Goal: Task Accomplishment & Management: Use online tool/utility

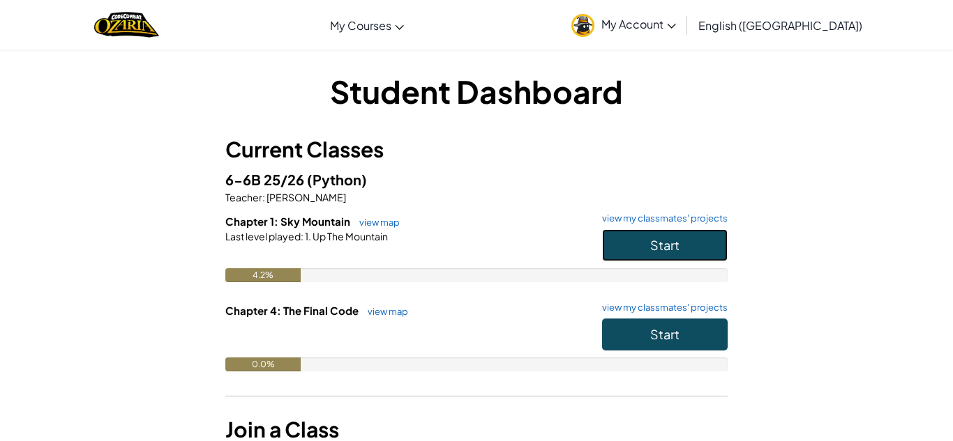
click at [653, 248] on span "Start" at bounding box center [664, 245] width 29 height 16
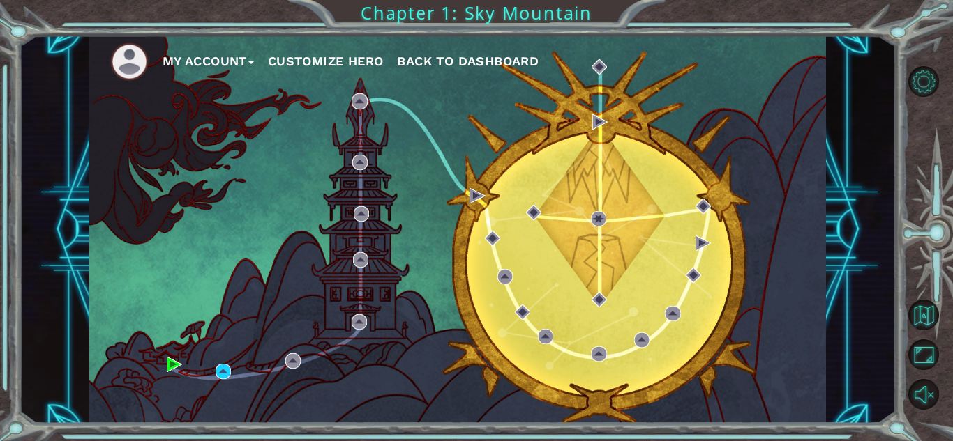
drag, startPoint x: 206, startPoint y: 392, endPoint x: 177, endPoint y: 367, distance: 38.0
click at [177, 368] on div "My Account Customize Hero Back to Dashboard" at bounding box center [457, 230] width 736 height 388
click at [319, 65] on button "Customize Hero" at bounding box center [326, 61] width 116 height 21
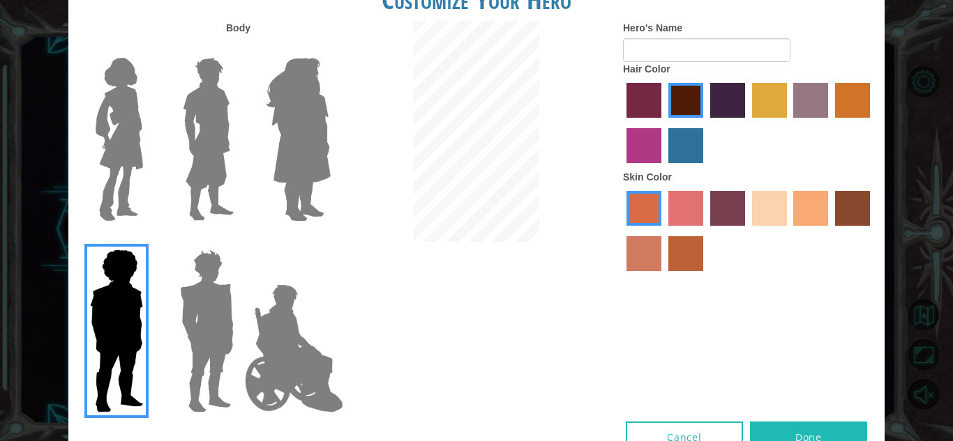
click at [310, 197] on img at bounding box center [298, 139] width 76 height 174
click at [330, 49] on input "Hero Amethyst" at bounding box center [330, 49] width 0 height 0
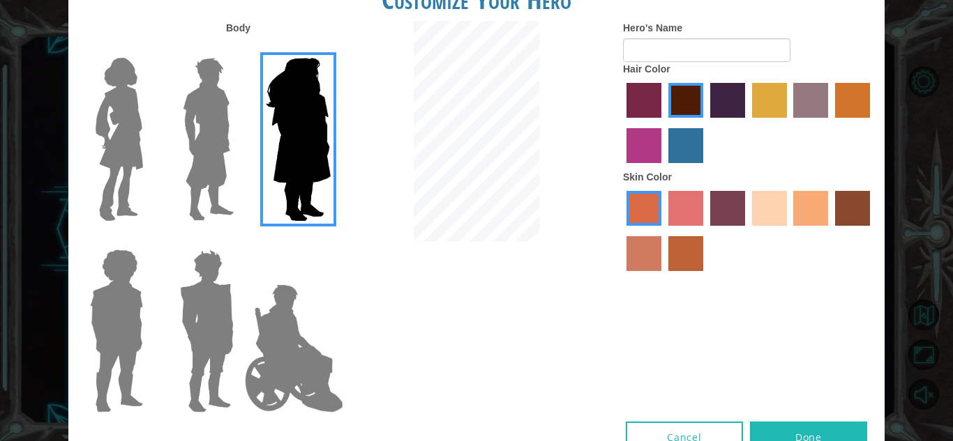
click at [108, 142] on img at bounding box center [119, 139] width 59 height 174
click at [149, 49] on input "Hero Connie" at bounding box center [149, 49] width 0 height 0
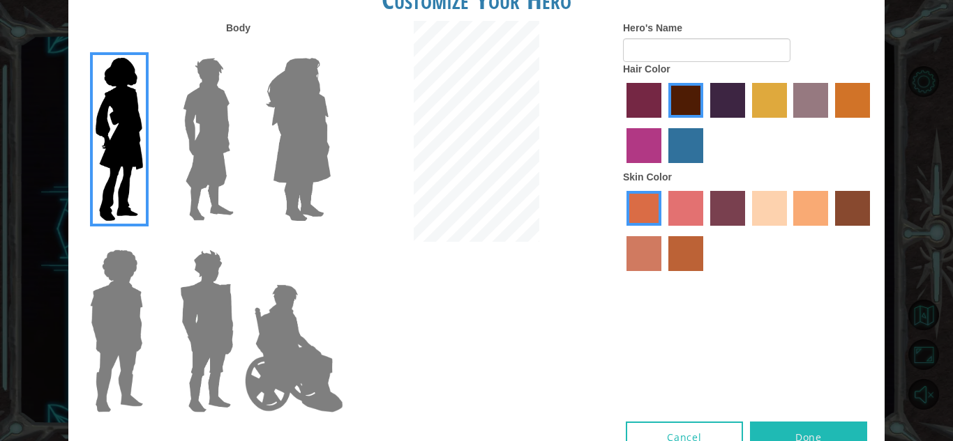
click at [768, 199] on label "sandy beach skin color" at bounding box center [769, 208] width 35 height 35
click at [747, 231] on input "sandy beach skin color" at bounding box center [747, 231] width 0 height 0
click at [813, 210] on label "tacao skin color" at bounding box center [810, 208] width 35 height 35
click at [789, 231] on input "tacao skin color" at bounding box center [789, 231] width 0 height 0
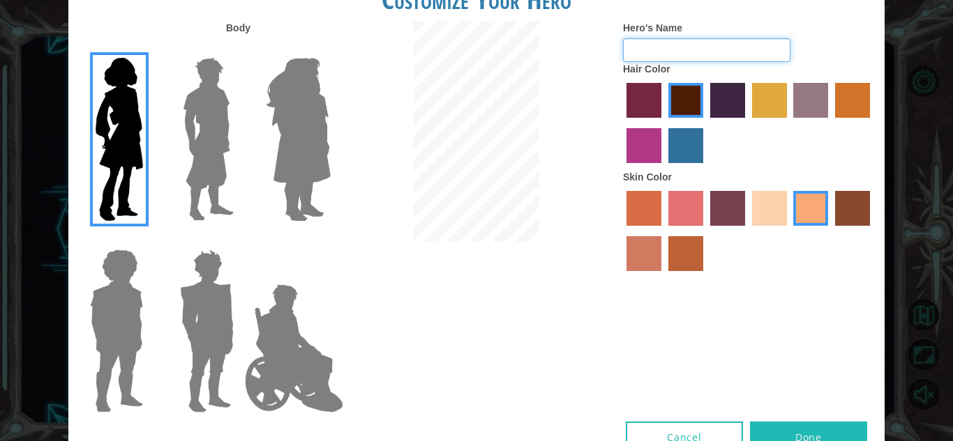
click at [640, 45] on input "Hero's Name" at bounding box center [706, 50] width 167 height 24
type input "E"
type input "[PERSON_NAME]"
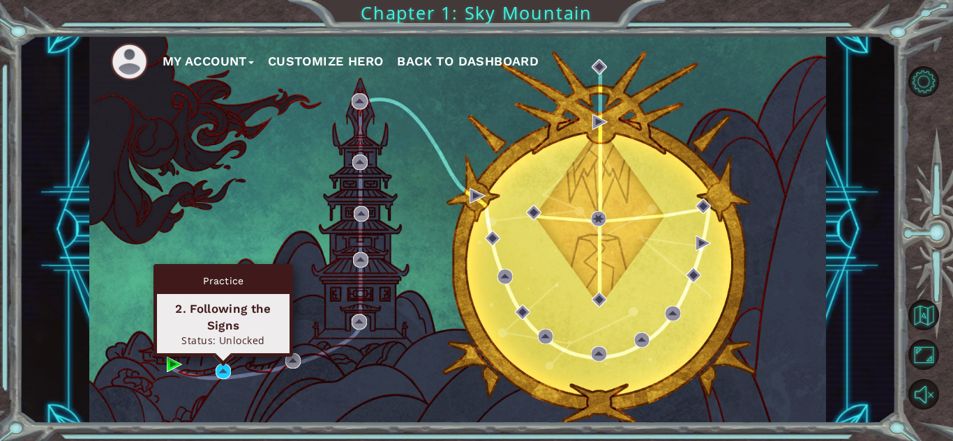
click at [208, 298] on div "2. Following the Signs Status: Unlocked" at bounding box center [223, 323] width 132 height 59
click at [206, 324] on div "2. Following the Signs" at bounding box center [223, 317] width 120 height 33
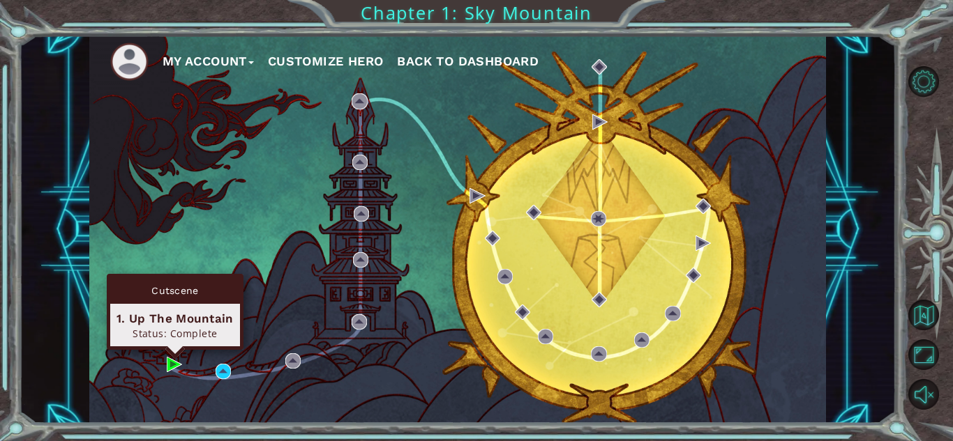
drag, startPoint x: 158, startPoint y: 341, endPoint x: 144, endPoint y: 352, distance: 17.9
click at [144, 351] on div "My Account Customize Hero Back to Dashboard" at bounding box center [457, 230] width 736 height 388
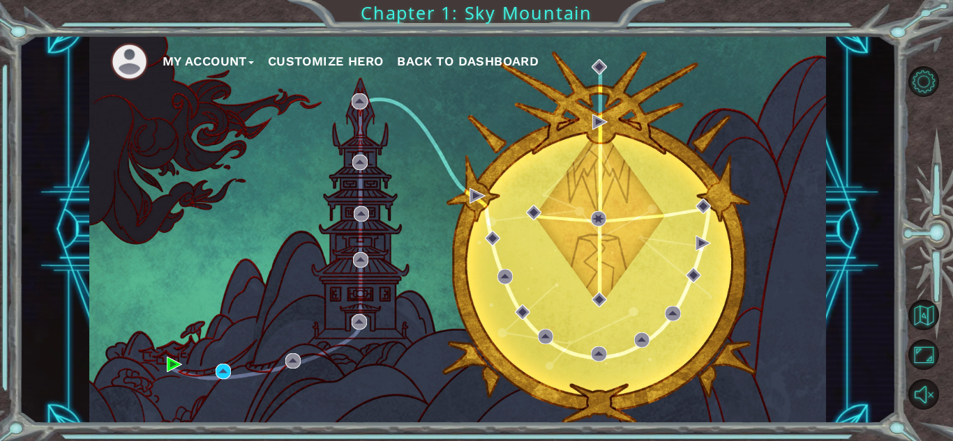
click at [164, 369] on div "My Account Customize Hero Back to Dashboard" at bounding box center [457, 230] width 736 height 388
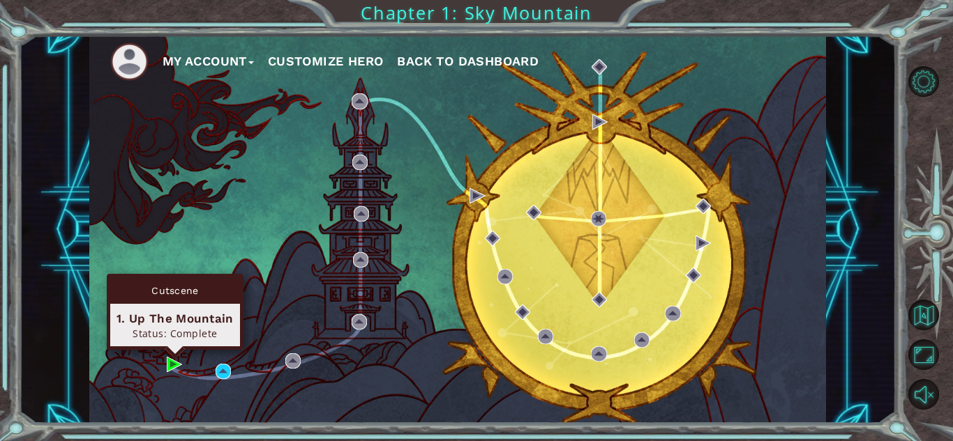
click at [183, 333] on div "Status: Complete" at bounding box center [174, 333] width 117 height 13
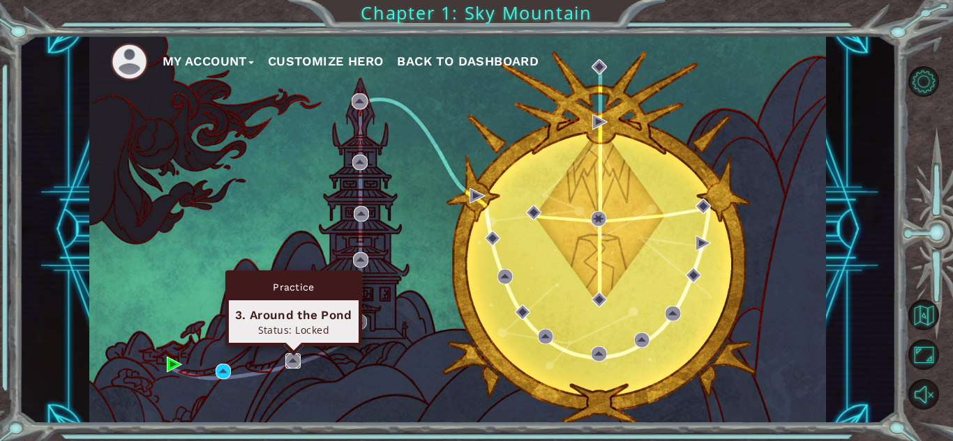
click at [291, 362] on img at bounding box center [292, 361] width 15 height 15
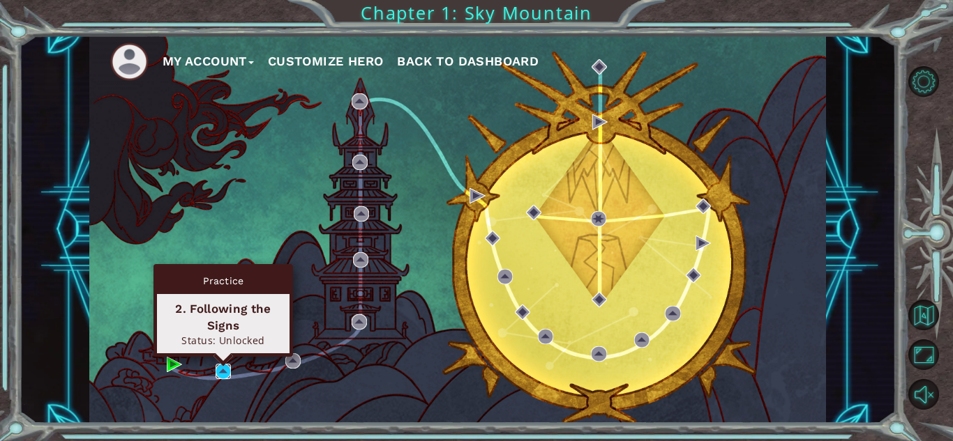
click at [215, 369] on img at bounding box center [222, 371] width 15 height 15
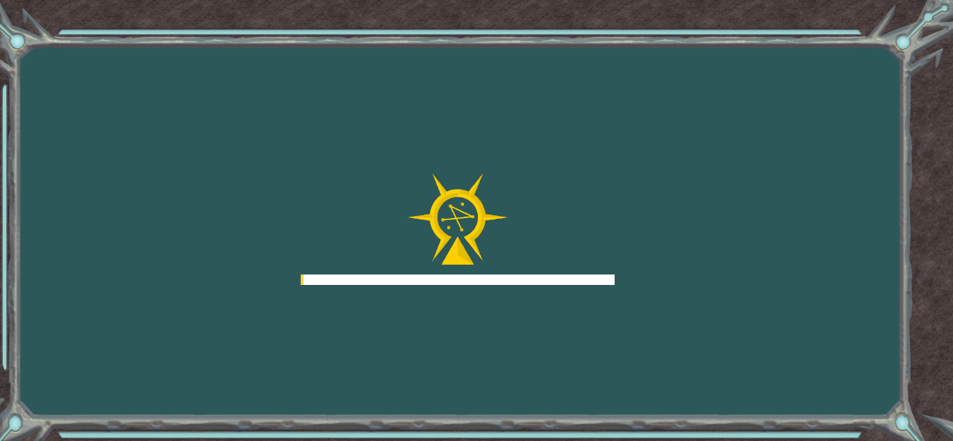
click at [208, 345] on div "Goals Error loading from server. Try refreshing the page. You'll need to join a…" at bounding box center [476, 220] width 953 height 441
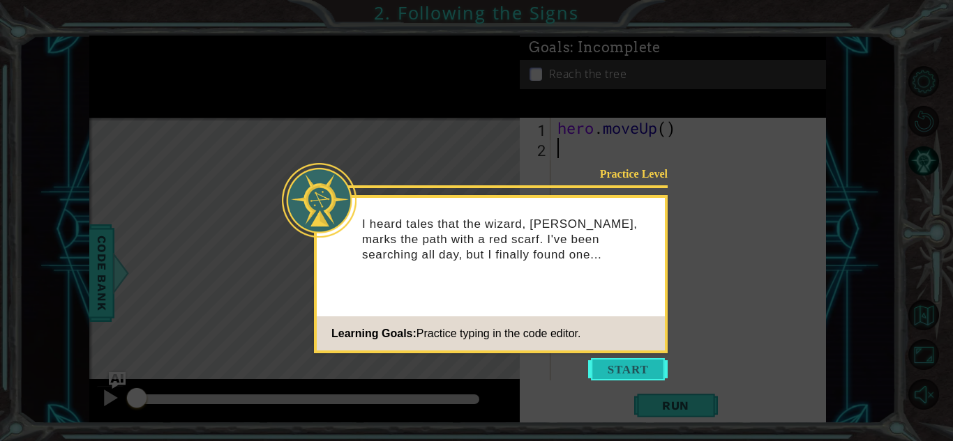
click at [605, 371] on button "Start" at bounding box center [627, 369] width 79 height 22
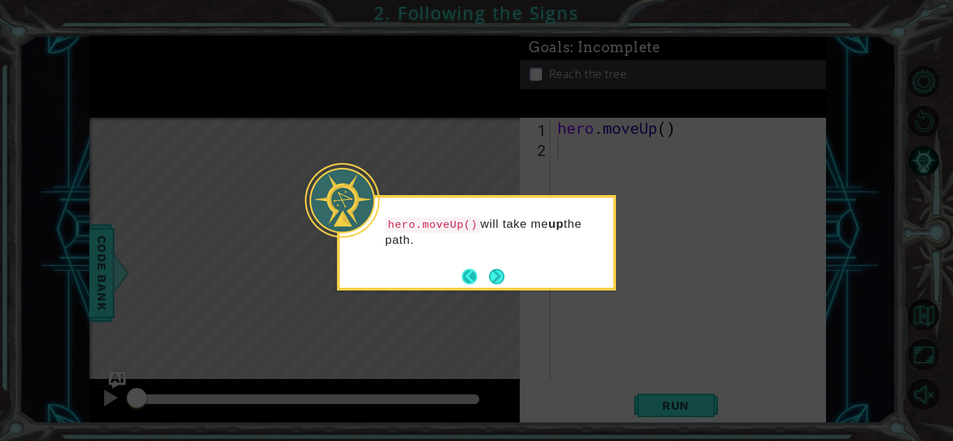
click at [487, 276] on footer at bounding box center [483, 276] width 43 height 21
click at [511, 268] on div "hero.moveUp() will take me up the path." at bounding box center [476, 239] width 273 height 71
click at [498, 271] on button "Next" at bounding box center [496, 276] width 15 height 15
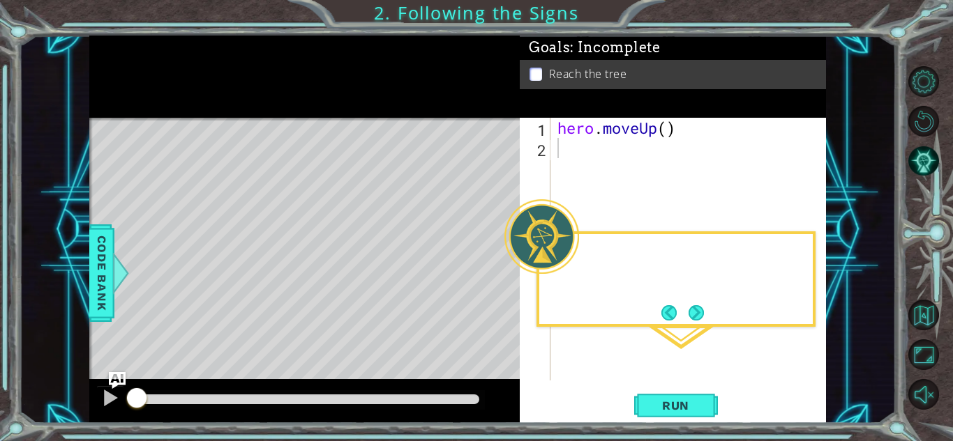
click at [497, 273] on div "Level Map" at bounding box center [411, 323] width 644 height 411
click at [499, 272] on div "Level Map" at bounding box center [411, 323] width 644 height 411
drag, startPoint x: 675, startPoint y: 402, endPoint x: 673, endPoint y: 393, distance: 9.3
click at [674, 399] on span "Run" at bounding box center [675, 406] width 55 height 14
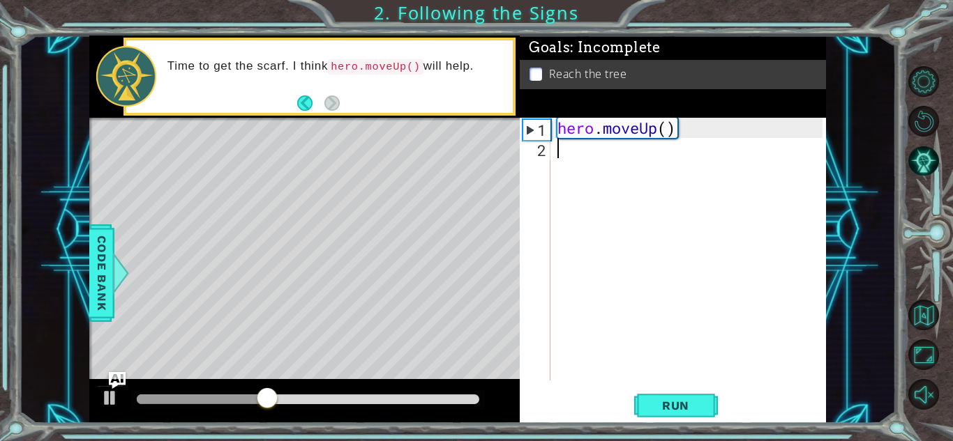
type textarea "h"
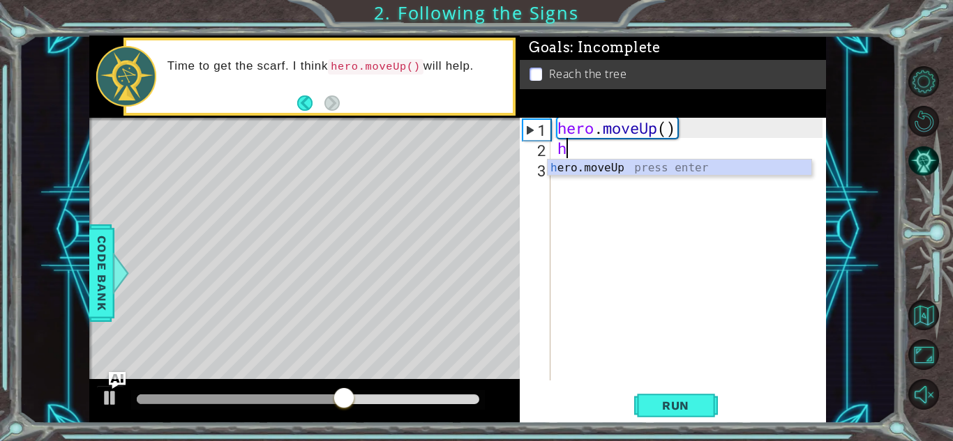
drag, startPoint x: 687, startPoint y: 145, endPoint x: 652, endPoint y: 154, distance: 36.0
click at [652, 154] on div "hero . moveUp ( ) h" at bounding box center [691, 269] width 275 height 303
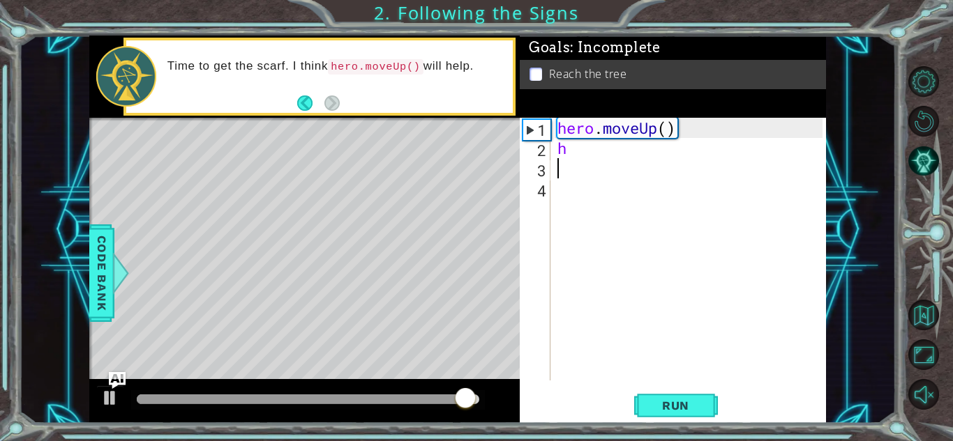
type textarea "h"
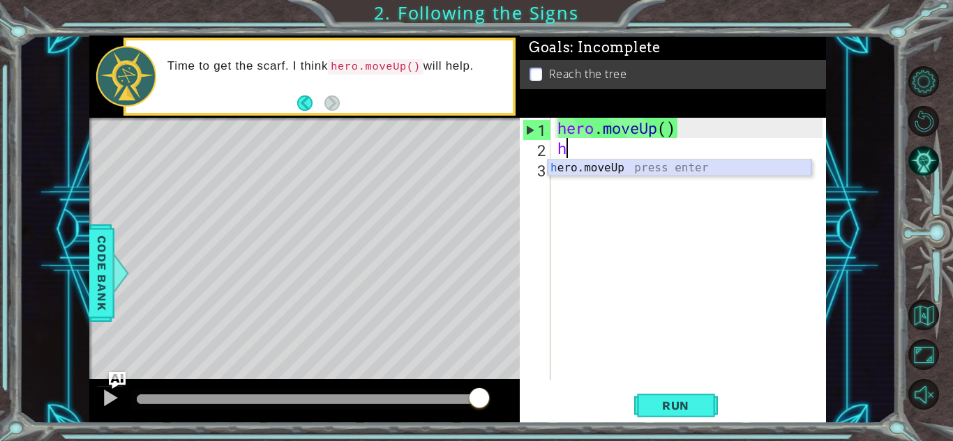
click at [566, 169] on div "h ero.moveUp press enter" at bounding box center [679, 185] width 264 height 50
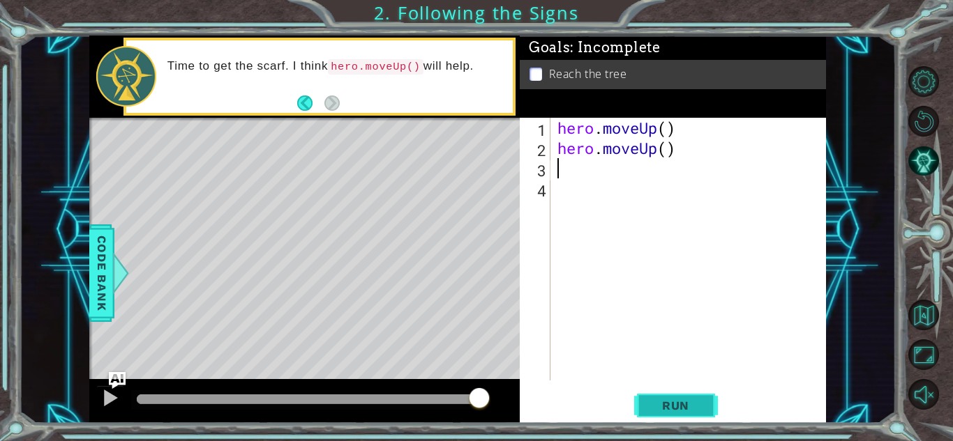
click at [677, 407] on span "Run" at bounding box center [675, 406] width 55 height 14
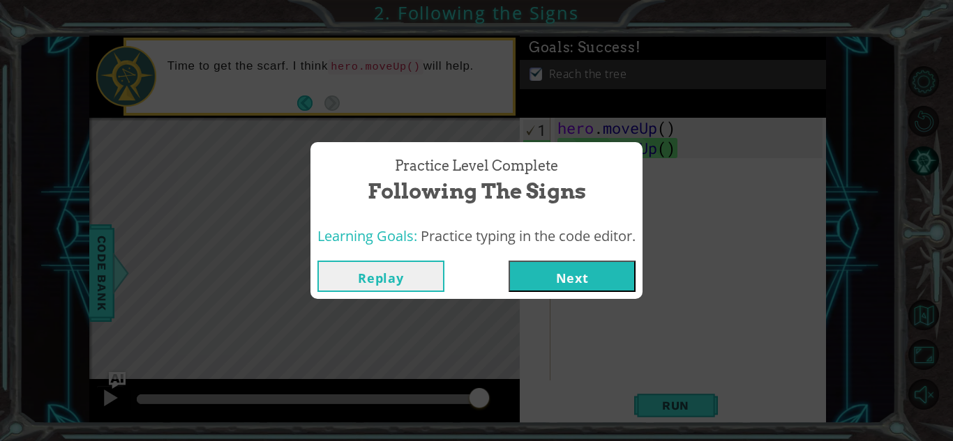
click at [561, 284] on button "Next" at bounding box center [571, 276] width 127 height 31
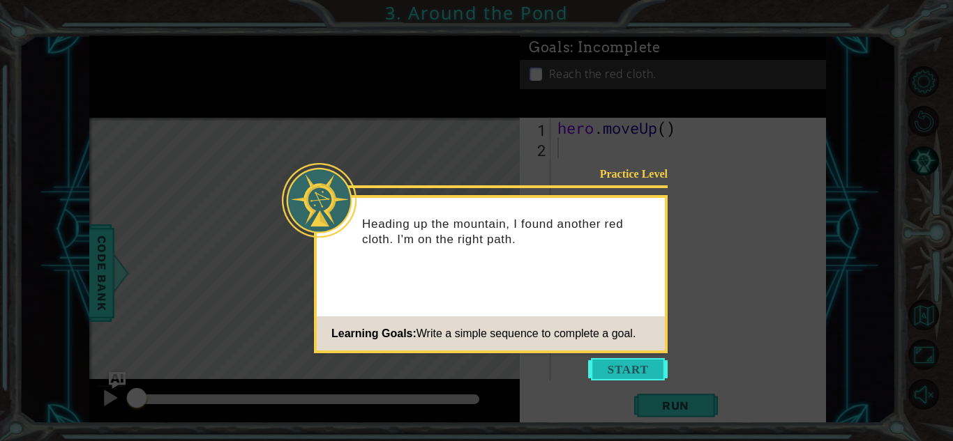
click at [634, 361] on button "Start" at bounding box center [627, 369] width 79 height 22
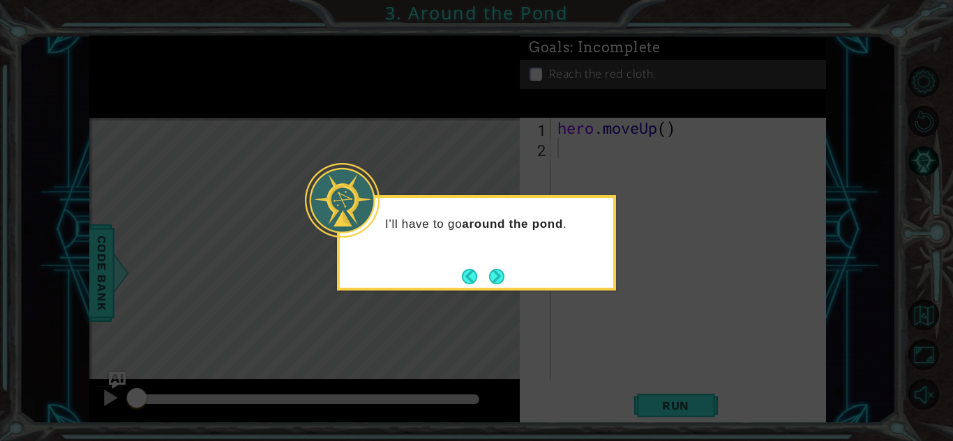
click at [501, 278] on button "Next" at bounding box center [496, 276] width 15 height 15
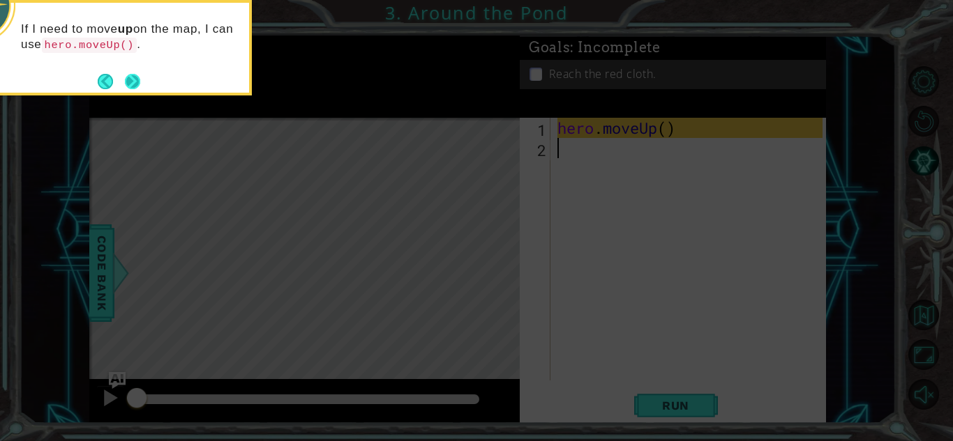
click at [137, 77] on button "Next" at bounding box center [132, 81] width 15 height 15
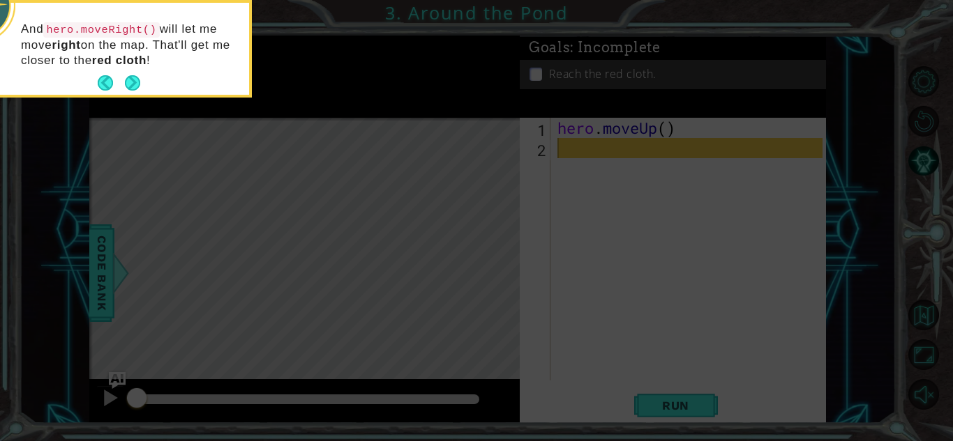
drag, startPoint x: 126, startPoint y: 77, endPoint x: 136, endPoint y: 88, distance: 15.3
click at [132, 83] on button "Next" at bounding box center [132, 83] width 20 height 20
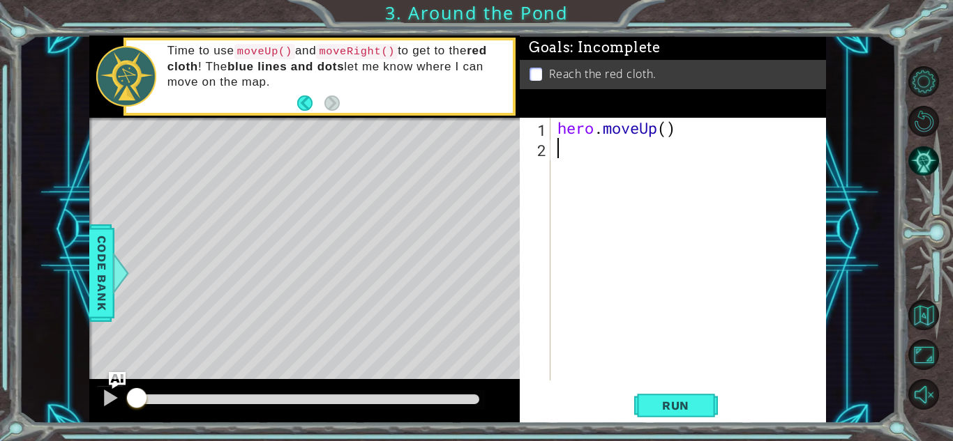
click at [572, 149] on div "hero . moveUp ( )" at bounding box center [691, 269] width 275 height 303
type textarea "h"
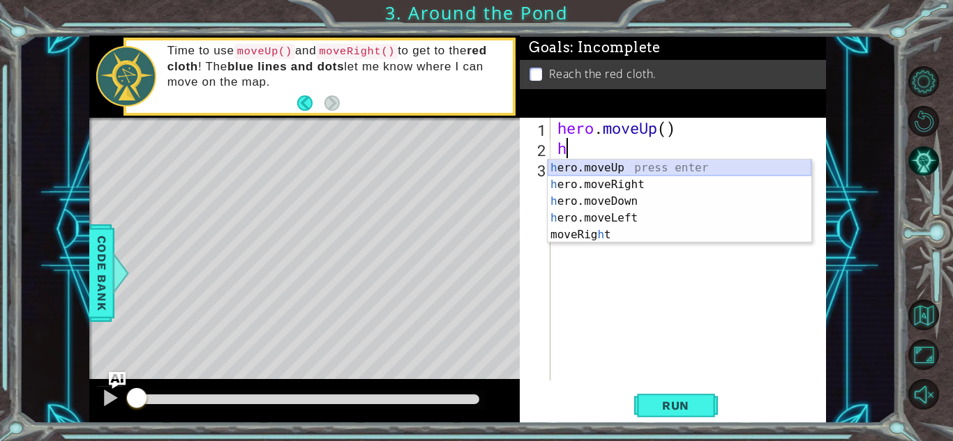
click at [614, 164] on div "h ero.moveUp press enter h ero.moveRight press enter h ero.moveDown press enter…" at bounding box center [679, 218] width 264 height 117
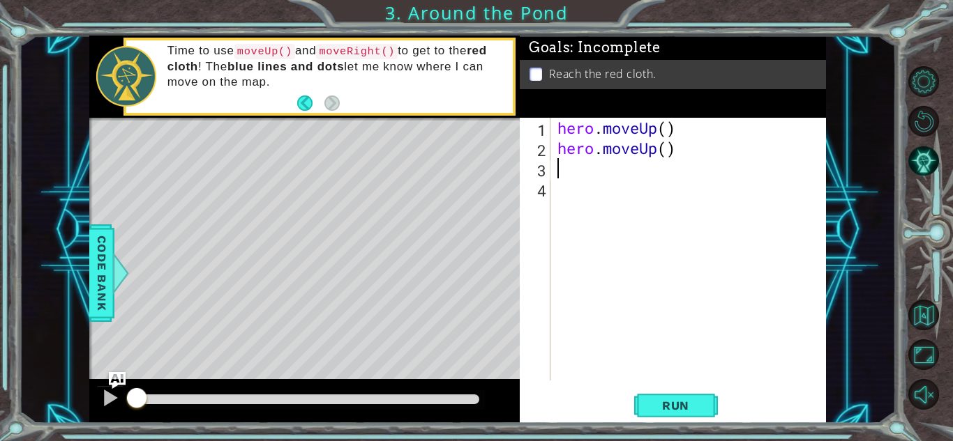
click at [589, 184] on div "hero . moveUp ( ) hero . moveUp ( )" at bounding box center [691, 269] width 275 height 303
type textarea "h"
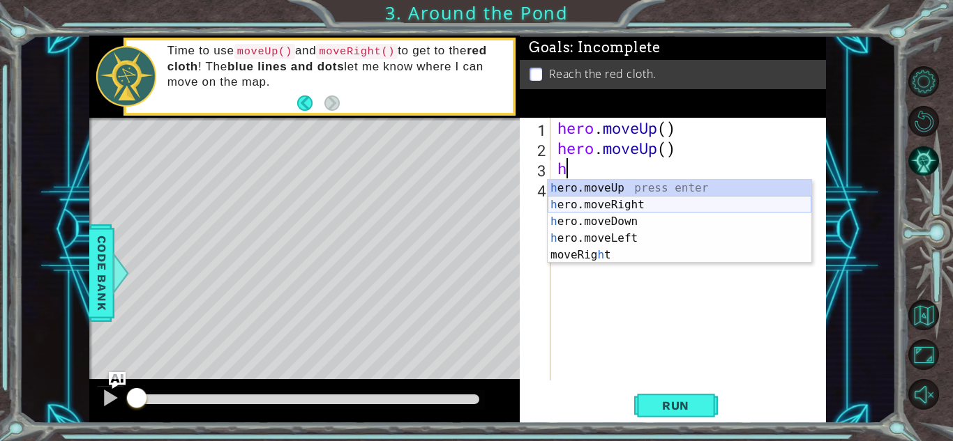
click at [607, 200] on div "h ero.moveUp press enter h ero.moveRight press enter h ero.moveDown press enter…" at bounding box center [679, 238] width 264 height 117
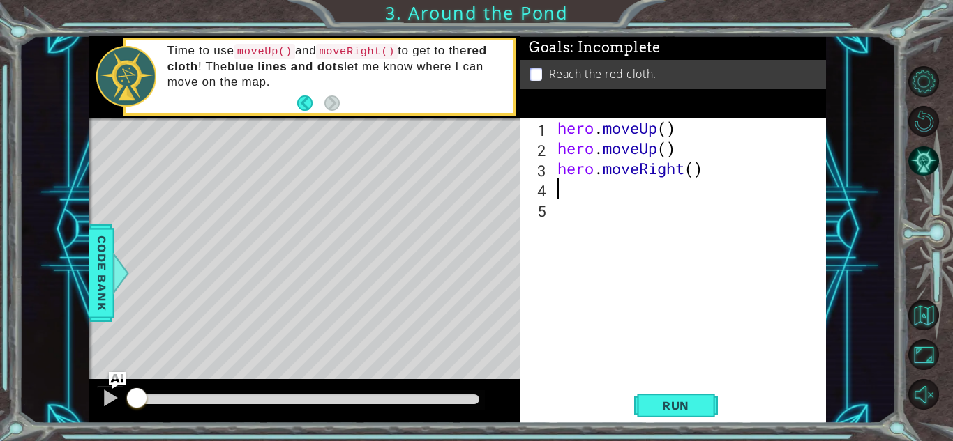
click at [570, 189] on div "hero . moveUp ( ) hero . moveUp ( ) hero . moveRight ( )" at bounding box center [691, 269] width 275 height 303
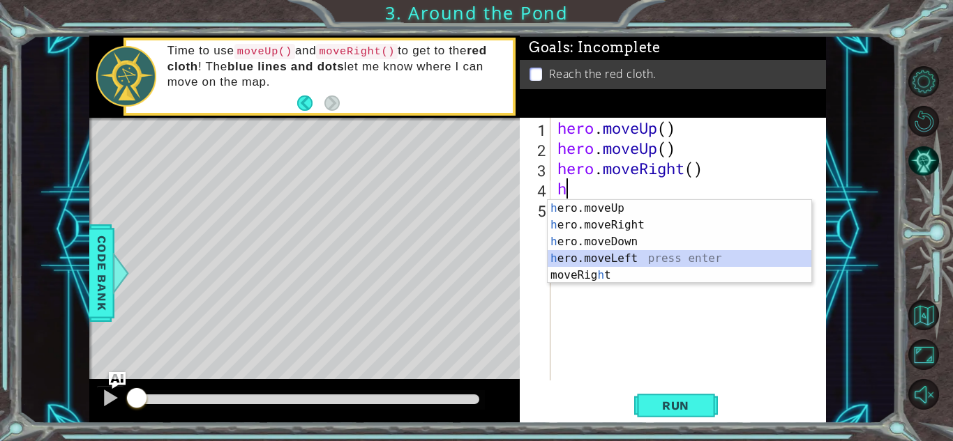
click at [593, 261] on div "h ero.moveUp press enter h ero.moveRight press enter h ero.moveDown press enter…" at bounding box center [679, 258] width 264 height 117
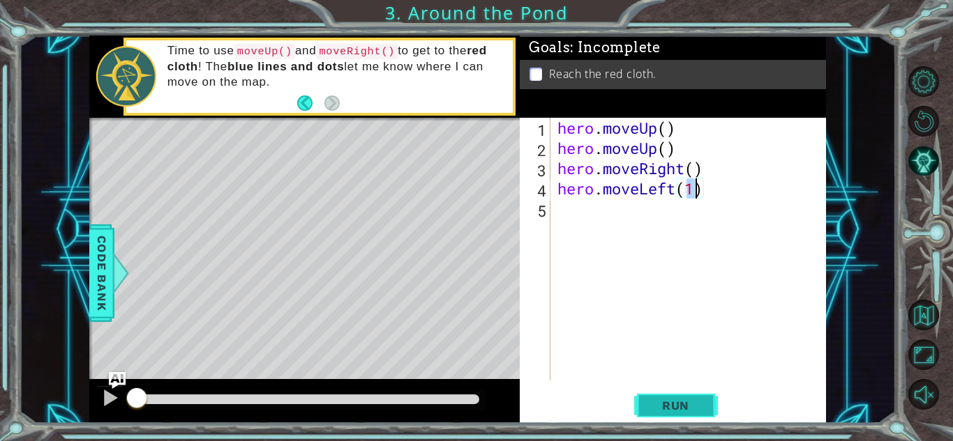
click at [641, 404] on button "Run" at bounding box center [676, 406] width 84 height 31
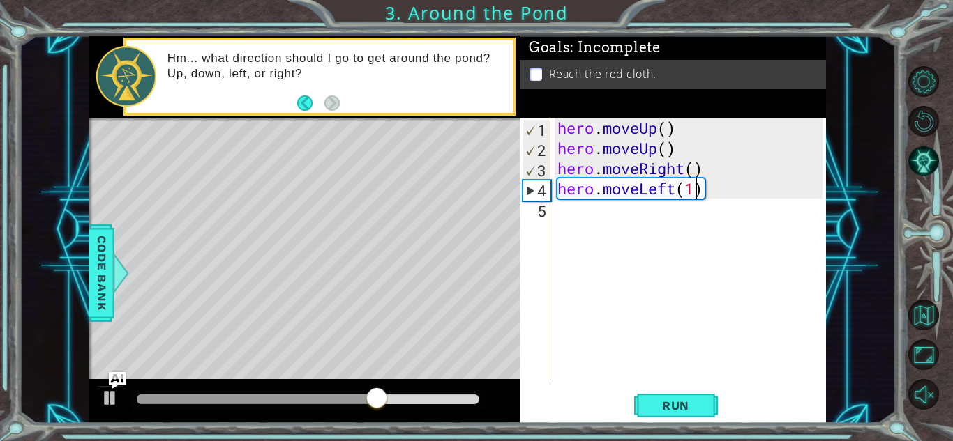
click at [642, 196] on div "hero . moveUp ( ) hero . moveUp ( ) hero . moveRight ( ) hero . moveLeft ( 1 )" at bounding box center [691, 269] width 275 height 303
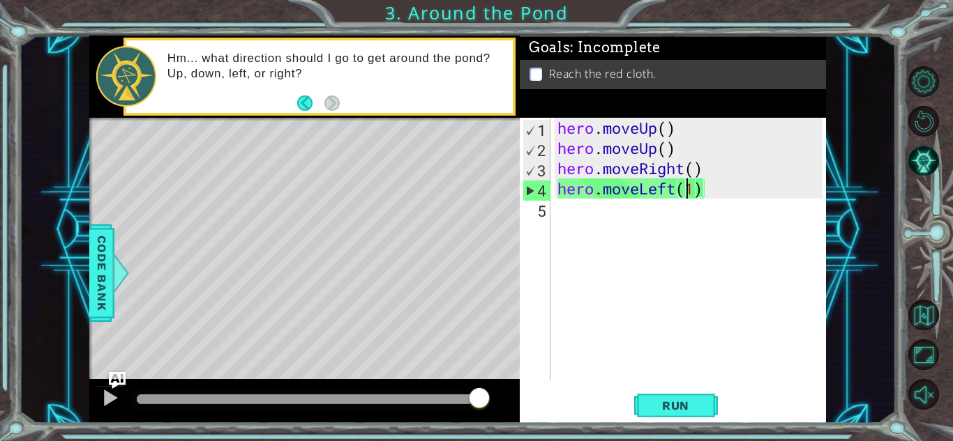
click at [683, 197] on div "hero . moveUp ( ) hero . moveUp ( ) hero . moveRight ( ) hero . moveLeft ( 1 )" at bounding box center [691, 269] width 275 height 303
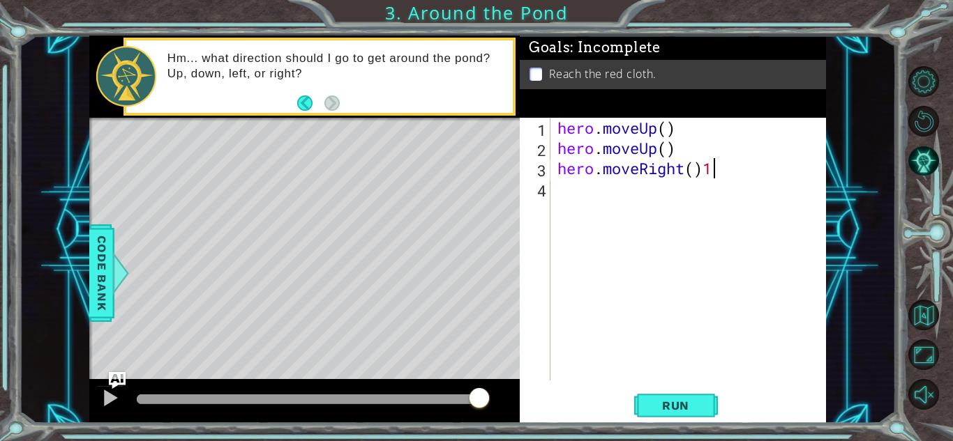
type textarea "hero.moveRight()"
click at [562, 189] on div "hero . moveUp ( ) hero . moveUp ( ) hero . moveRight ( )" at bounding box center [691, 269] width 275 height 303
click at [566, 186] on div "hero . moveUp ( ) hero . moveUp ( ) hero . moveRight ( )" at bounding box center [691, 269] width 275 height 303
click at [559, 192] on div "hero . moveUp ( ) hero . moveUp ( ) hero . moveRight ( )" at bounding box center [691, 269] width 275 height 303
click at [556, 193] on div "hero . moveUp ( ) hero . moveUp ( ) hero . moveRight ( )" at bounding box center [691, 269] width 275 height 303
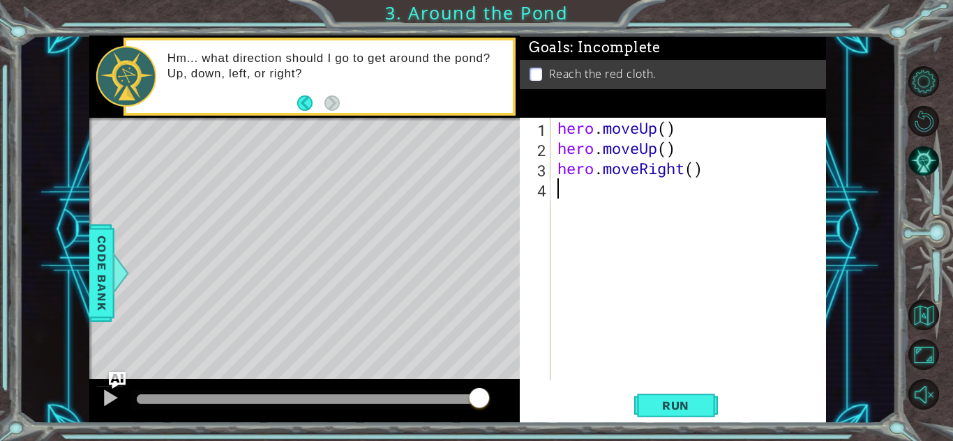
click at [554, 195] on div "hero . moveUp ( ) hero . moveUp ( ) hero . moveRight ( )" at bounding box center [691, 269] width 275 height 303
drag, startPoint x: 555, startPoint y: 195, endPoint x: 546, endPoint y: 202, distance: 11.4
click at [555, 196] on div "hero . moveUp ( ) hero . moveUp ( ) hero . moveRight ( )" at bounding box center [691, 269] width 275 height 303
click at [546, 202] on div "1 2 3 4 hero . moveUp ( ) hero . moveUp ( ) hero . moveRight ( ) הההההההההההההה…" at bounding box center [671, 249] width 303 height 263
click at [565, 201] on div "hero . moveUp ( ) hero . moveUp ( ) hero . moveRight ( )" at bounding box center [691, 269] width 275 height 303
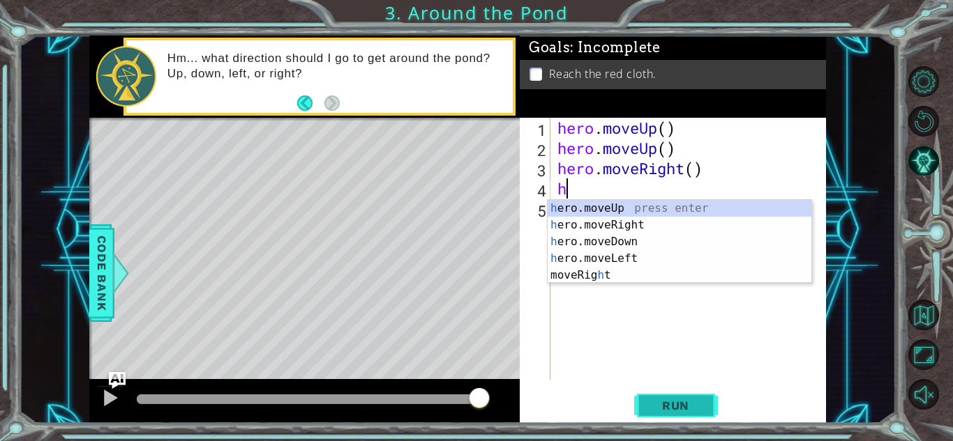
type textarea "h"
click at [667, 411] on span "Run" at bounding box center [675, 406] width 55 height 14
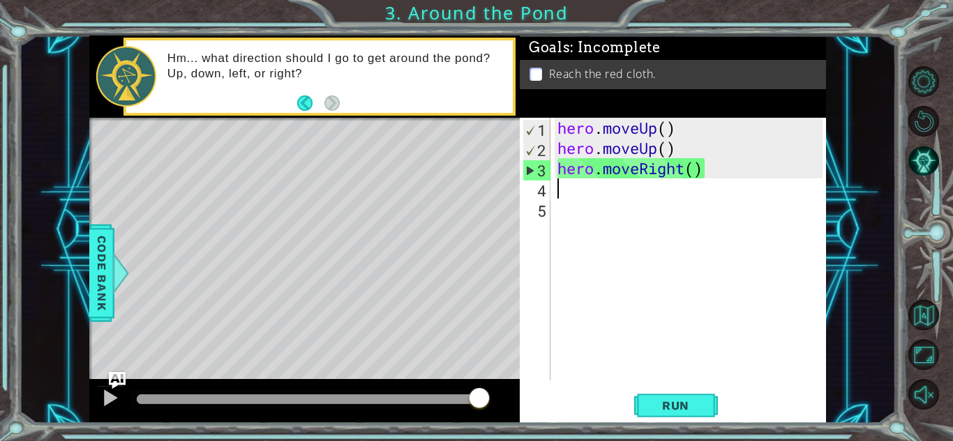
click at [577, 192] on div "hero . moveUp ( ) hero . moveUp ( ) hero . moveRight ( )" at bounding box center [691, 269] width 275 height 303
type textarea "h"
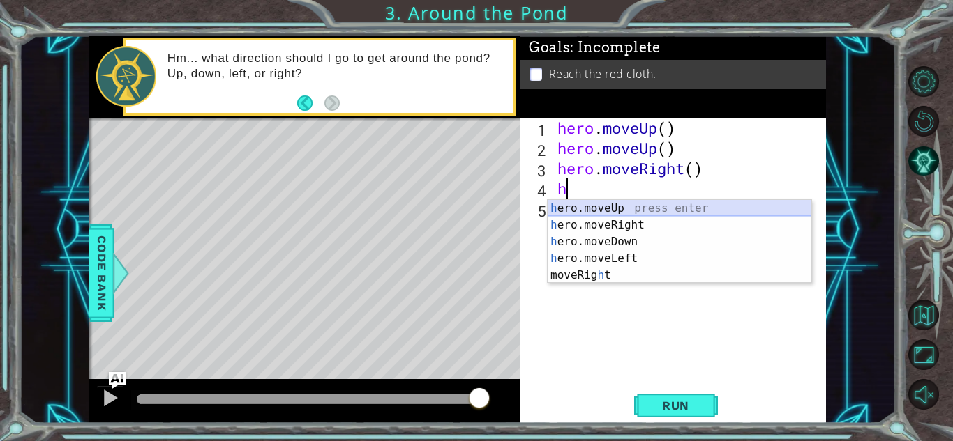
click at [609, 201] on div "h ero.moveUp press enter h ero.moveRight press enter h ero.moveDown press enter…" at bounding box center [679, 258] width 264 height 117
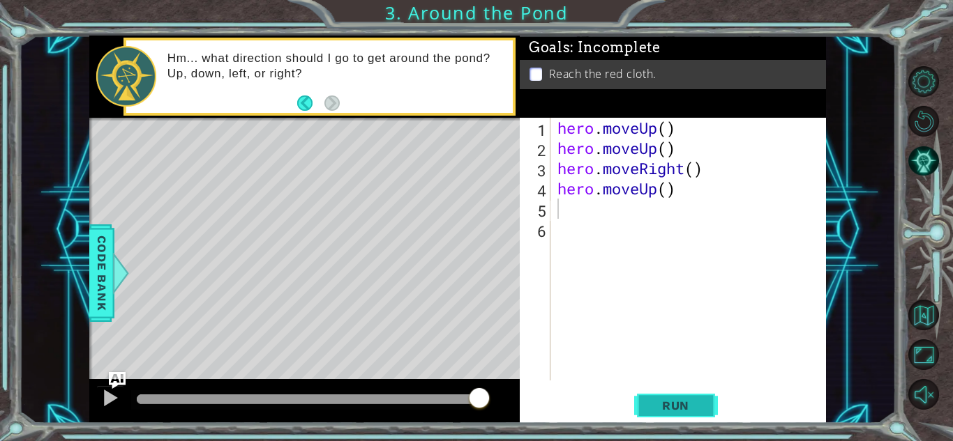
click at [695, 405] on span "Run" at bounding box center [675, 406] width 55 height 14
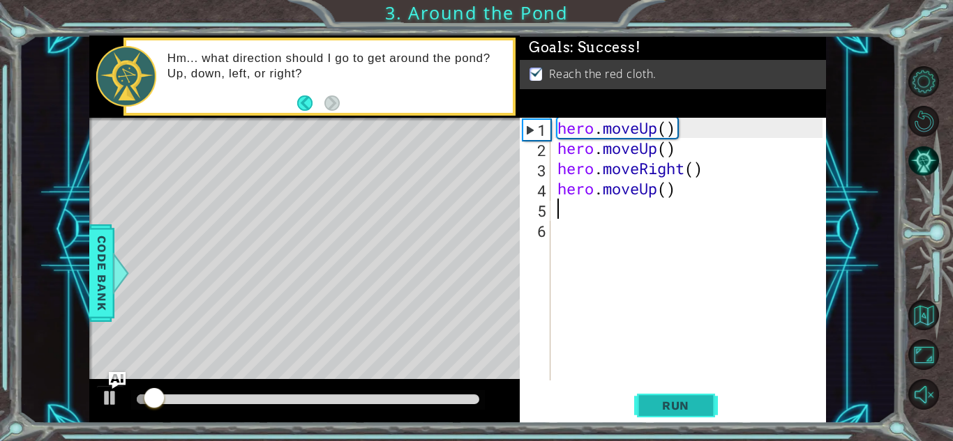
click at [695, 405] on span "Run" at bounding box center [675, 406] width 55 height 14
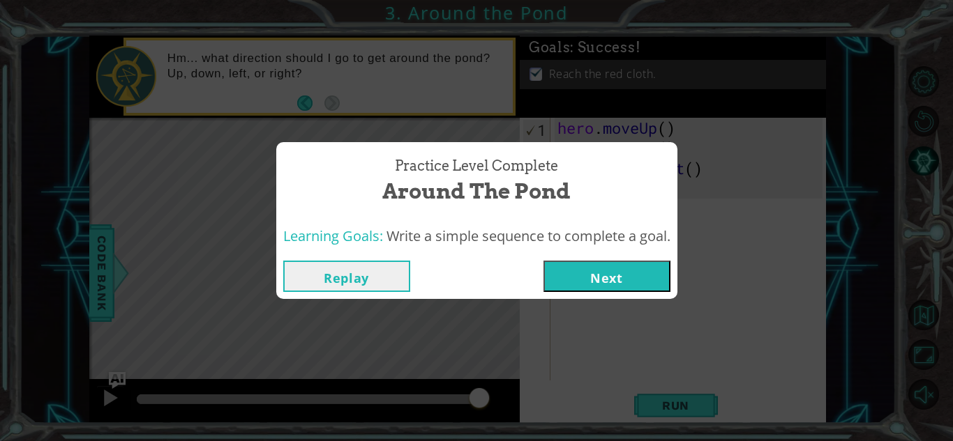
click at [552, 273] on button "Next" at bounding box center [606, 276] width 127 height 31
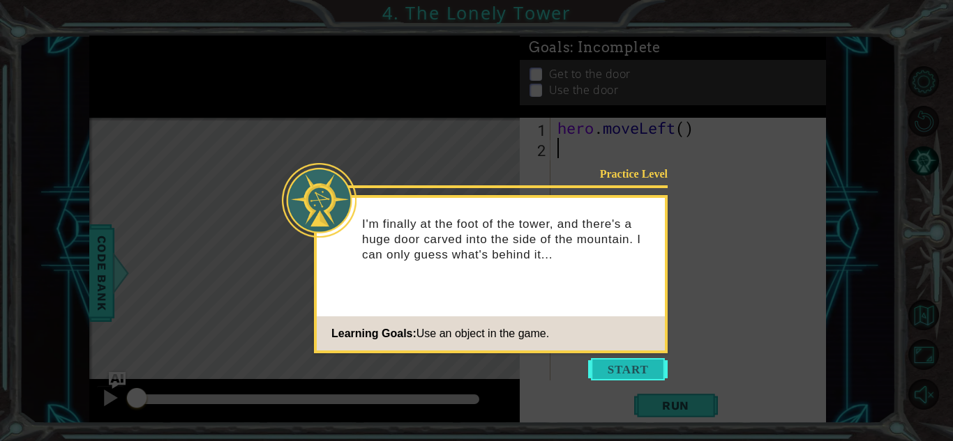
click at [618, 370] on button "Start" at bounding box center [627, 369] width 79 height 22
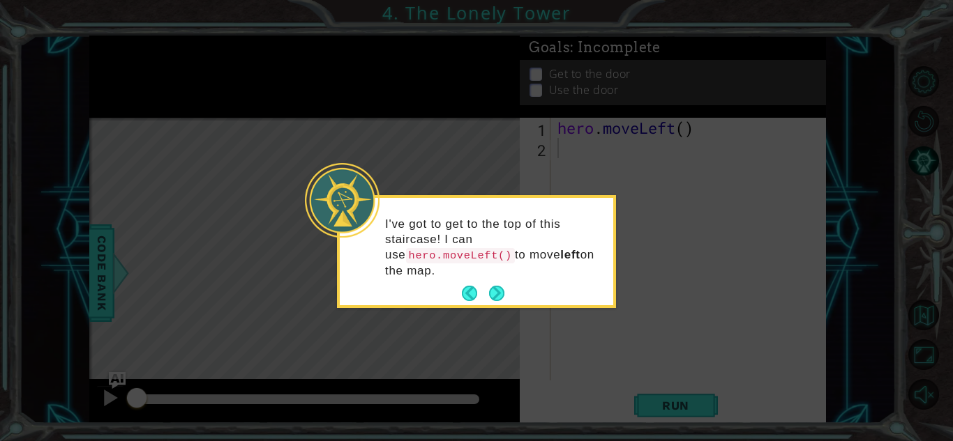
drag, startPoint x: 500, startPoint y: 287, endPoint x: 514, endPoint y: 298, distance: 17.4
click at [514, 298] on div "I've got to get to the top of this staircase! I can use hero.moveLeft() to move…" at bounding box center [476, 251] width 273 height 107
click at [497, 308] on body "1 ההההההההההההההההההההההההההההההההההההההההההההההההההההההההההההההההההההההההההההה…" at bounding box center [476, 220] width 953 height 441
click at [504, 291] on button "Next" at bounding box center [496, 293] width 15 height 15
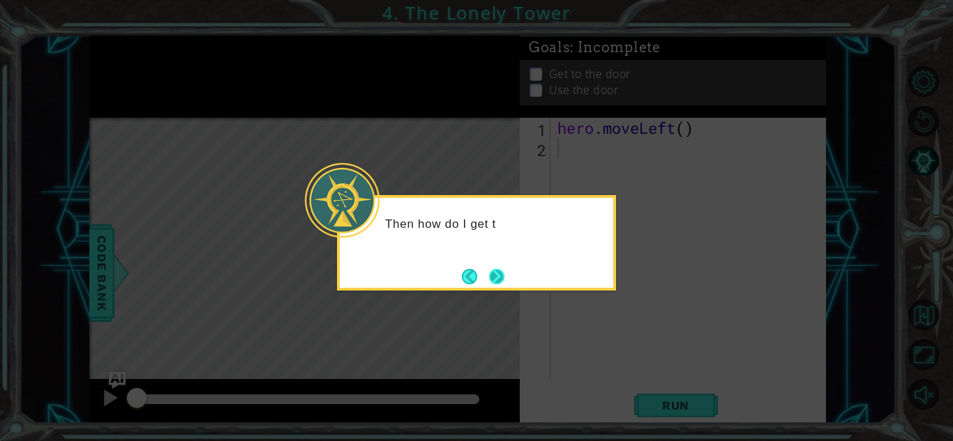
click at [505, 275] on button "Next" at bounding box center [497, 276] width 16 height 16
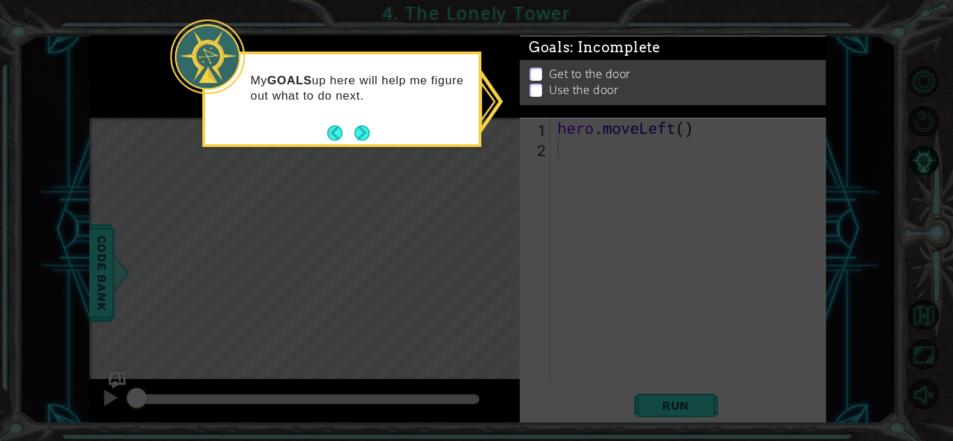
drag, startPoint x: 952, startPoint y: 98, endPoint x: 686, endPoint y: 186, distance: 280.5
click at [686, 186] on icon at bounding box center [476, 220] width 953 height 441
click at [377, 132] on div "My GOALS up here will help me figure out what to do next." at bounding box center [341, 100] width 279 height 96
click at [370, 128] on button "Next" at bounding box center [361, 133] width 15 height 15
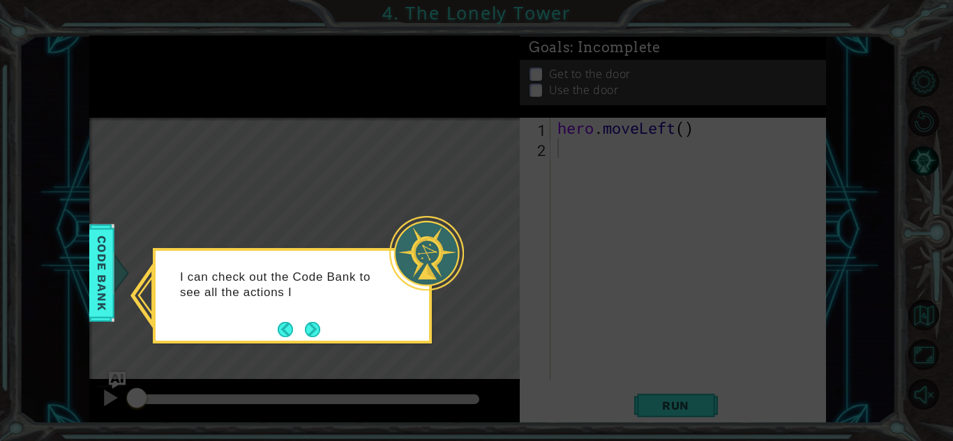
click at [321, 332] on div "I can check out the Code Bank to see all the actions I" at bounding box center [292, 296] width 279 height 96
drag, startPoint x: 114, startPoint y: 261, endPoint x: 114, endPoint y: 252, distance: 8.4
click at [114, 259] on body "1 ההההההההההההההההההההההההההההההההההההההההההההההההההההההההההההההההההההההההההההה…" at bounding box center [476, 220] width 953 height 441
drag, startPoint x: 96, startPoint y: 227, endPoint x: 299, endPoint y: 409, distance: 272.6
click at [301, 412] on body "1 ההההההההההההההההההההההההההההההההההההההההההההההההההההההההההההההההההההההההההההה…" at bounding box center [476, 220] width 953 height 441
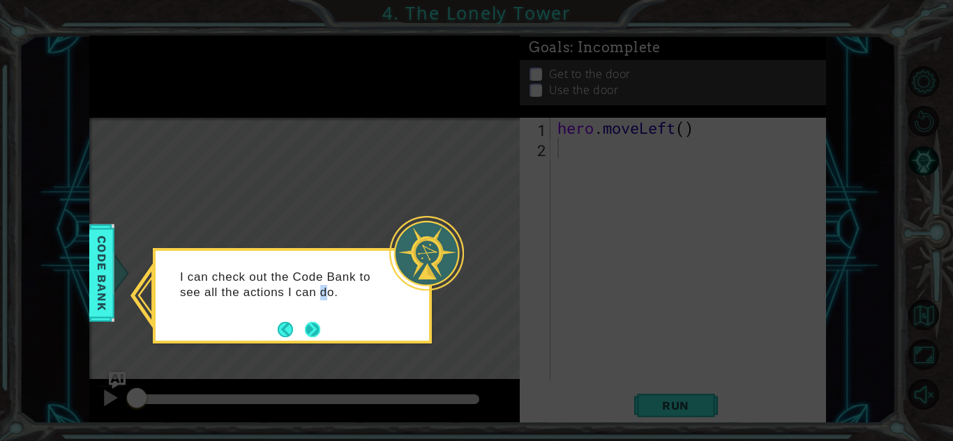
click at [319, 324] on div "I can check out the Code Bank to see all the actions I can do." at bounding box center [292, 289] width 273 height 76
click at [303, 320] on footer at bounding box center [299, 329] width 43 height 21
click at [306, 328] on footer at bounding box center [299, 329] width 43 height 21
click at [306, 328] on button "Next" at bounding box center [312, 329] width 15 height 15
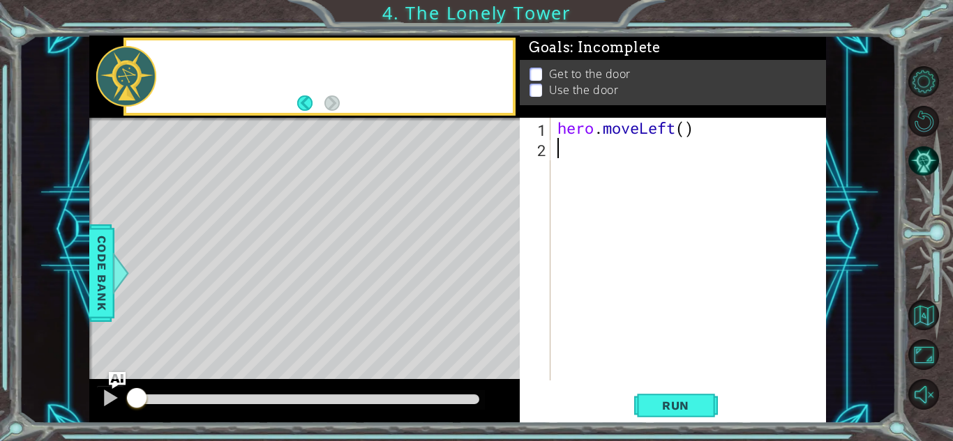
click at [309, 329] on div "Level Map" at bounding box center [411, 323] width 644 height 411
drag, startPoint x: 153, startPoint y: 216, endPoint x: 124, endPoint y: 248, distance: 42.9
click at [120, 223] on div "Level Map" at bounding box center [411, 323] width 644 height 411
drag, startPoint x: 123, startPoint y: 250, endPoint x: 115, endPoint y: 249, distance: 7.8
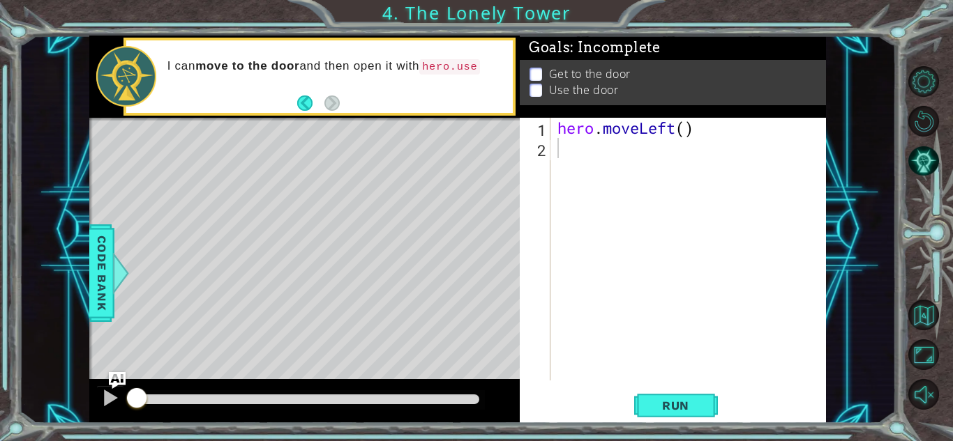
click at [123, 251] on div "Level Map" at bounding box center [411, 323] width 644 height 411
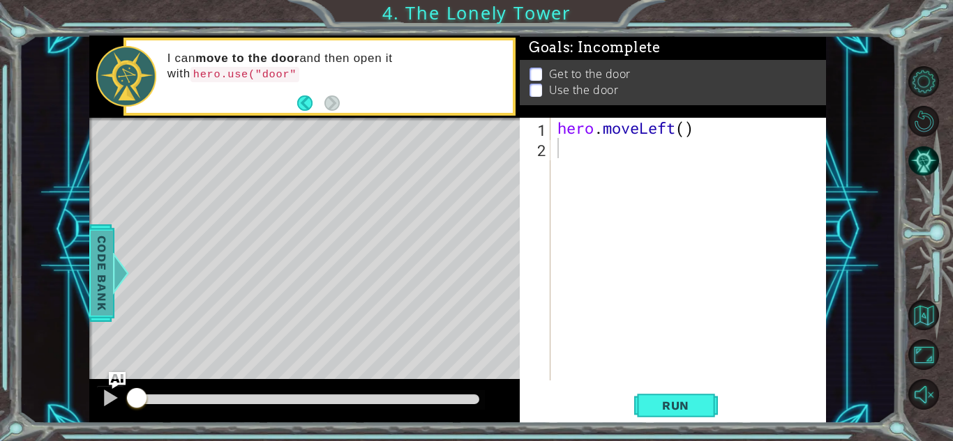
click at [119, 266] on div at bounding box center [109, 273] width 17 height 42
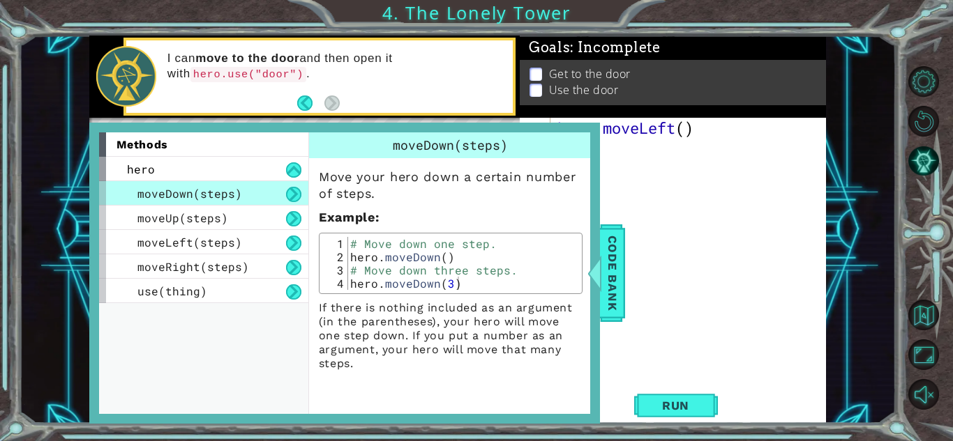
drag, startPoint x: 487, startPoint y: 303, endPoint x: 498, endPoint y: 324, distance: 24.3
click at [498, 324] on div "Move your hero down a certain number of steps. Example : 1 2 3 4 # Move down on…" at bounding box center [450, 264] width 283 height 213
click at [604, 295] on div "Code Bank" at bounding box center [611, 274] width 25 height 98
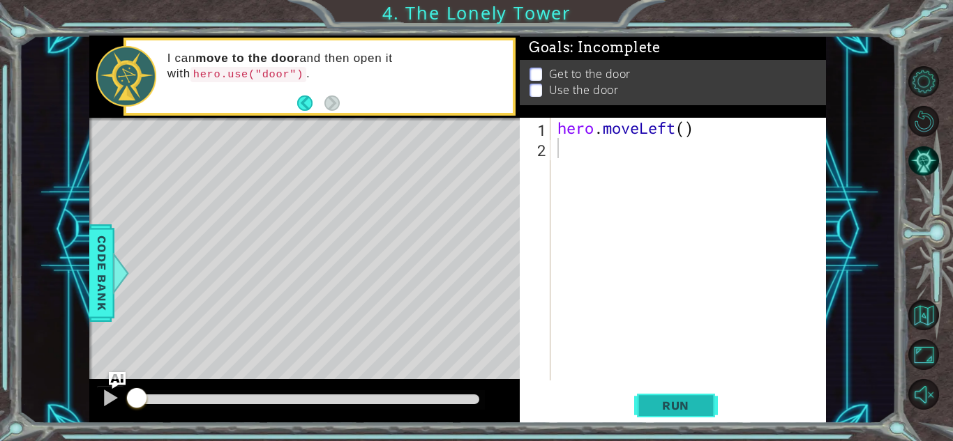
click at [674, 399] on span "Run" at bounding box center [675, 406] width 55 height 14
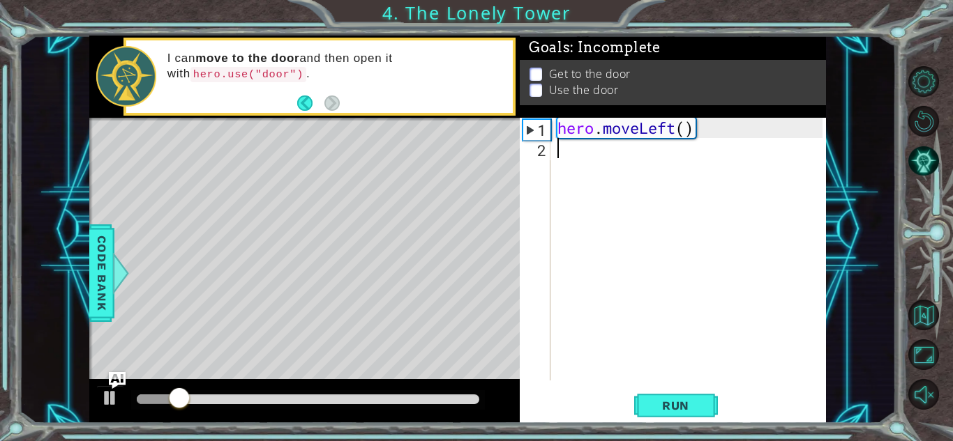
click at [570, 171] on div "hero . moveLeft ( )" at bounding box center [691, 269] width 275 height 303
type textarea "h"
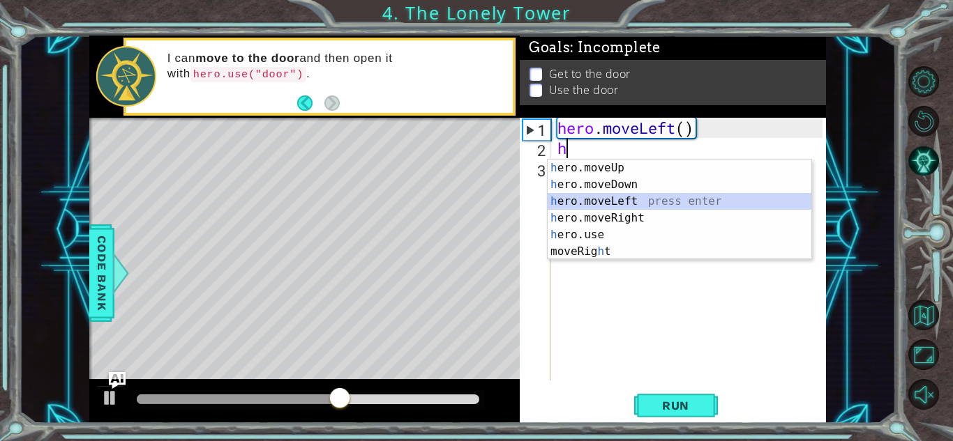
click at [623, 195] on div "h ero.moveUp press enter h ero.moveDown press enter h ero.moveLeft press enter …" at bounding box center [679, 227] width 264 height 134
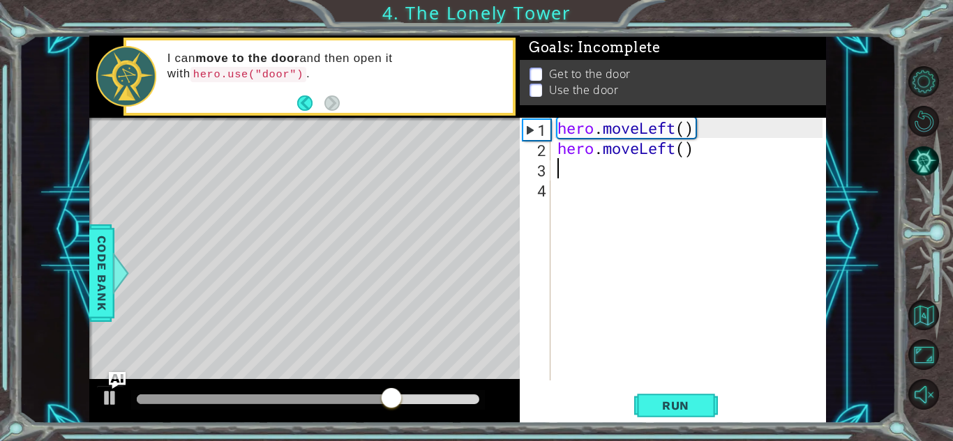
type textarea "h"
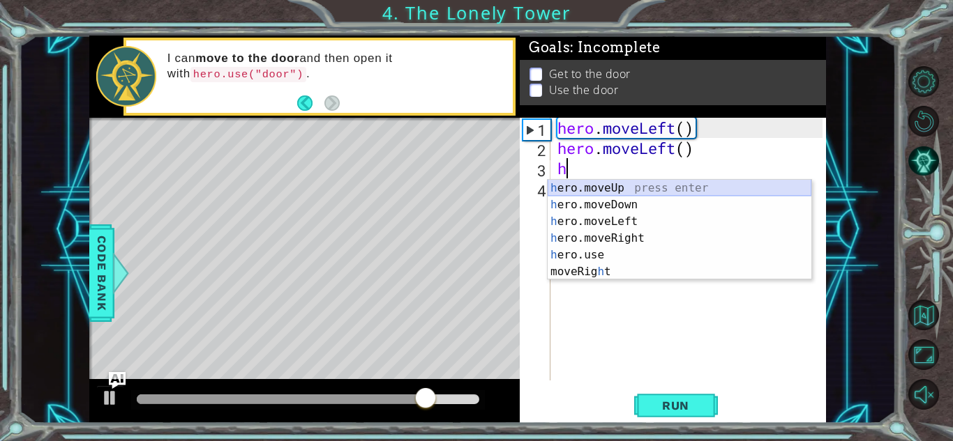
click at [625, 189] on div "h ero.moveUp press enter h ero.moveDown press enter h ero.moveLeft press enter …" at bounding box center [679, 247] width 264 height 134
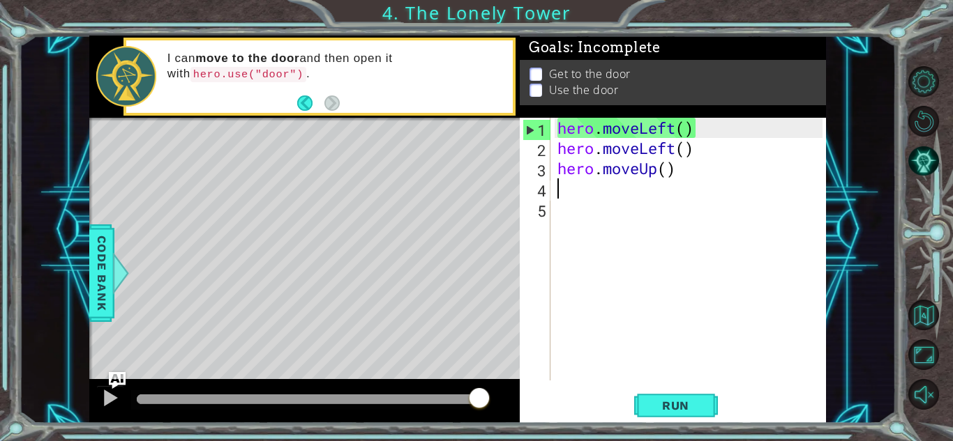
click at [666, 172] on div "hero . moveLeft ( ) hero . moveLeft ( ) hero . moveUp ( )" at bounding box center [691, 269] width 275 height 303
type textarea "hero.moveUp(2)"
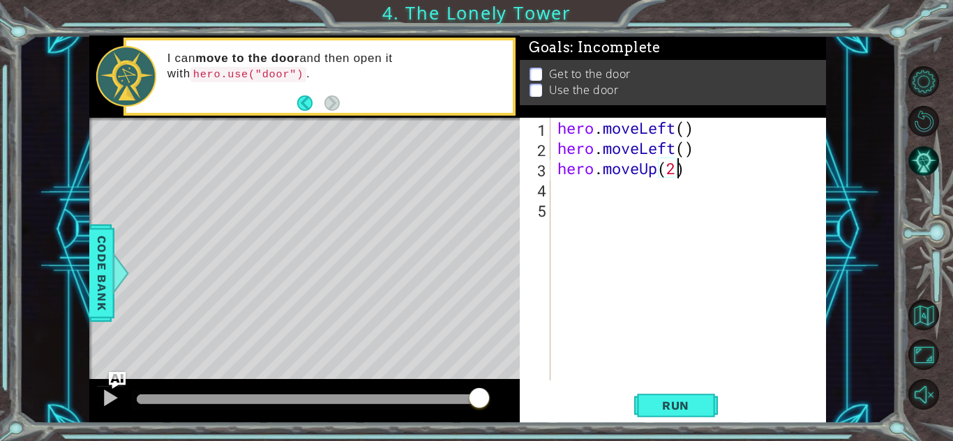
scroll to position [0, 5]
click at [695, 210] on div "hero . moveLeft ( ) hero . moveLeft ( ) hero . moveUp ( 2 )" at bounding box center [691, 269] width 275 height 303
click at [685, 130] on div "hero . moveLeft ( ) hero . moveLeft ( ) hero . moveUp ( 2 )" at bounding box center [691, 269] width 275 height 303
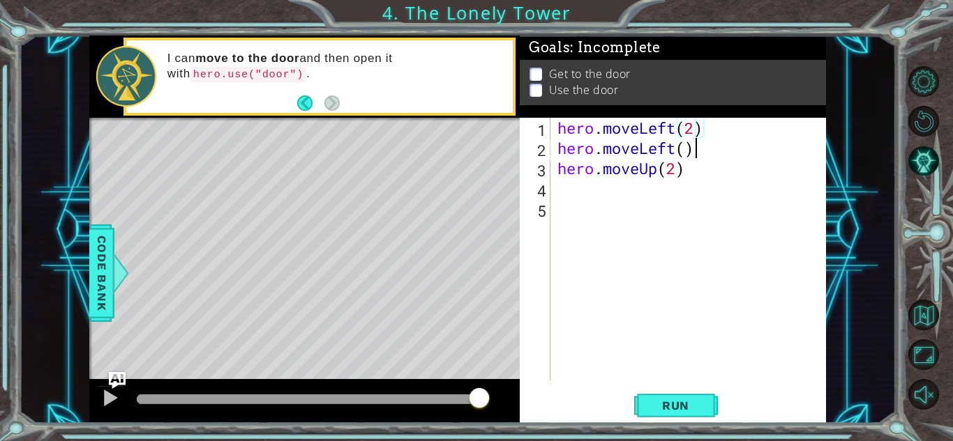
click at [697, 148] on div "hero . moveLeft ( 2 ) hero . moveLeft ( ) hero . moveUp ( 2 )" at bounding box center [691, 269] width 275 height 303
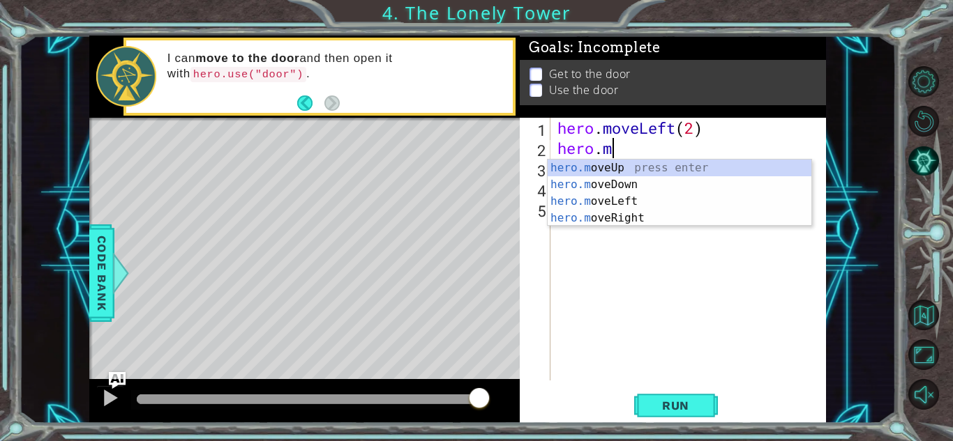
scroll to position [0, 1]
type textarea "h"
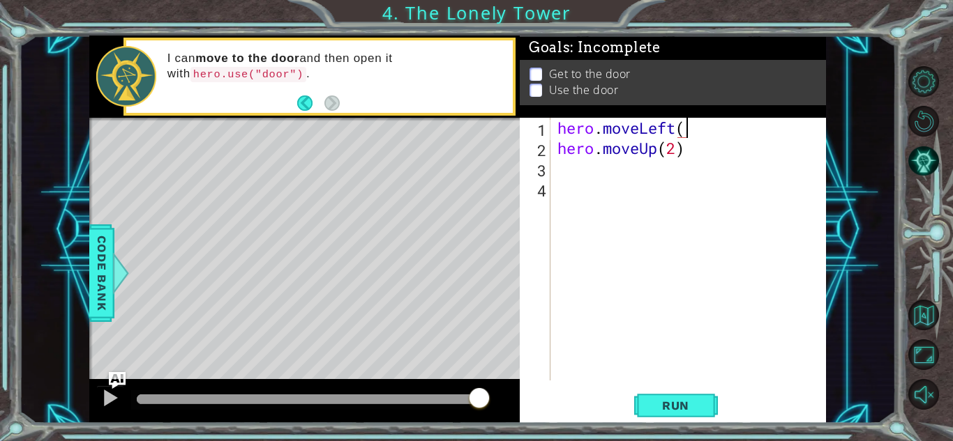
scroll to position [0, 6]
type textarea "hero.moveLeft(2)"
click at [612, 179] on div "hero . moveLeft ( 2 ) hero . moveUp ( 2 )" at bounding box center [691, 269] width 275 height 303
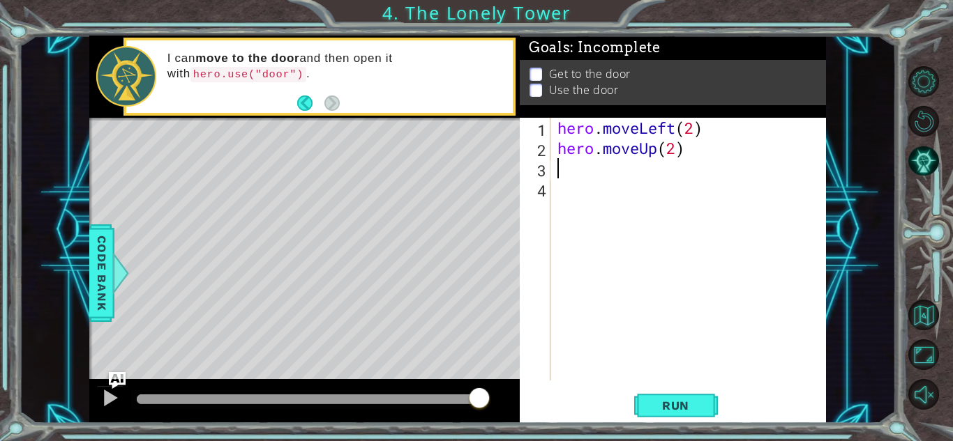
type textarea "h"
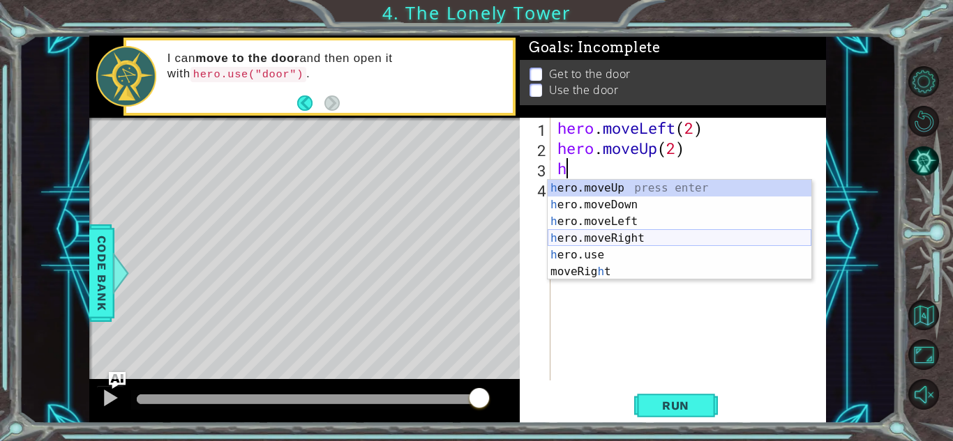
click at [623, 233] on div "h ero.moveUp press enter h ero.moveDown press enter h ero.moveLeft press enter …" at bounding box center [679, 247] width 264 height 134
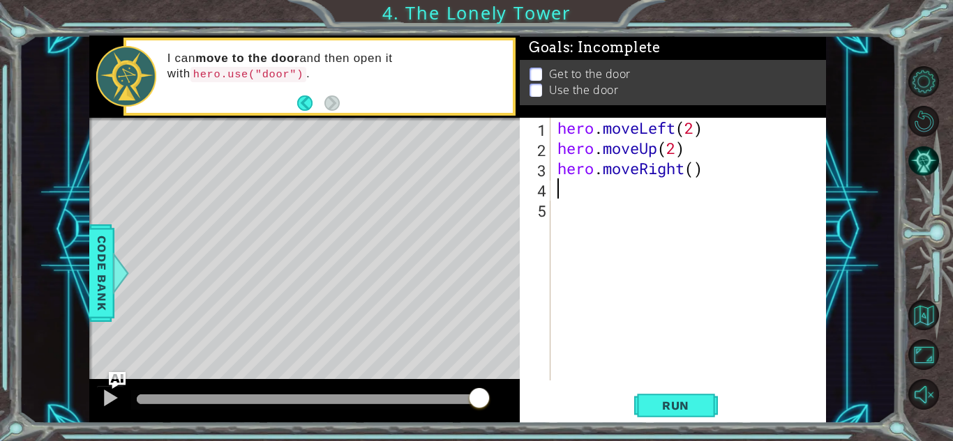
click at [697, 167] on div "hero . moveLeft ( 2 ) hero . moveUp ( 2 ) hero . moveRight ( )" at bounding box center [691, 269] width 275 height 303
type textarea "hero.moveRight(2)"
click at [596, 186] on div "hero . moveLeft ( 2 ) hero . moveUp ( 2 ) hero . moveRight ( 2 )" at bounding box center [691, 269] width 275 height 303
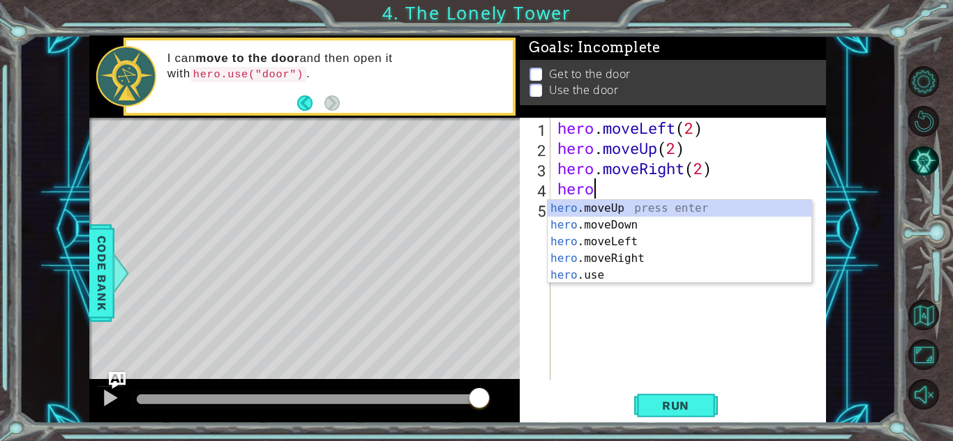
scroll to position [0, 1]
type textarea "h"
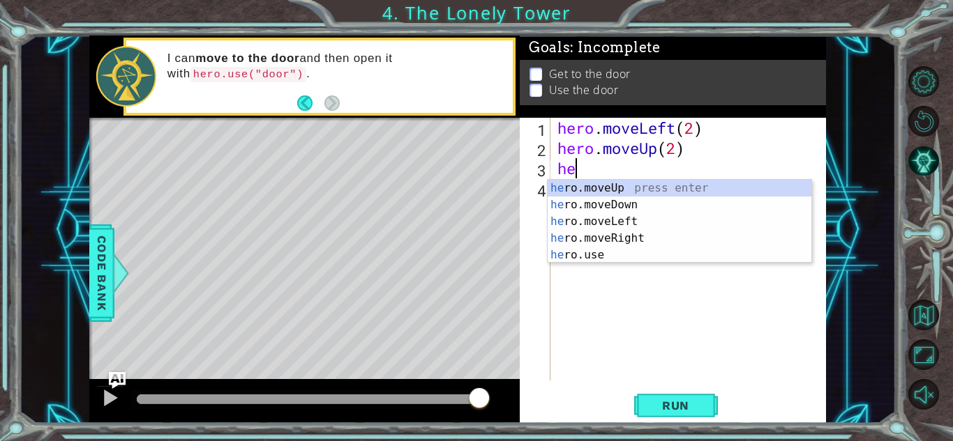
type textarea "h"
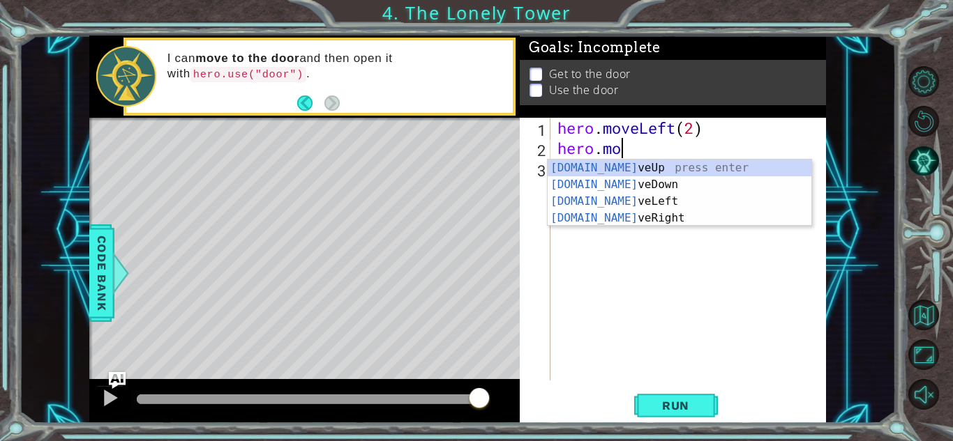
type textarea "[DOMAIN_NAME]"
drag, startPoint x: 0, startPoint y: -34, endPoint x: 402, endPoint y: 103, distance: 425.0
click at [402, 103] on div "1 ההההההההההההההההההההההההההההההההההההההההההההההההההההההההההההההההההההההההההההה…" at bounding box center [476, 220] width 953 height 441
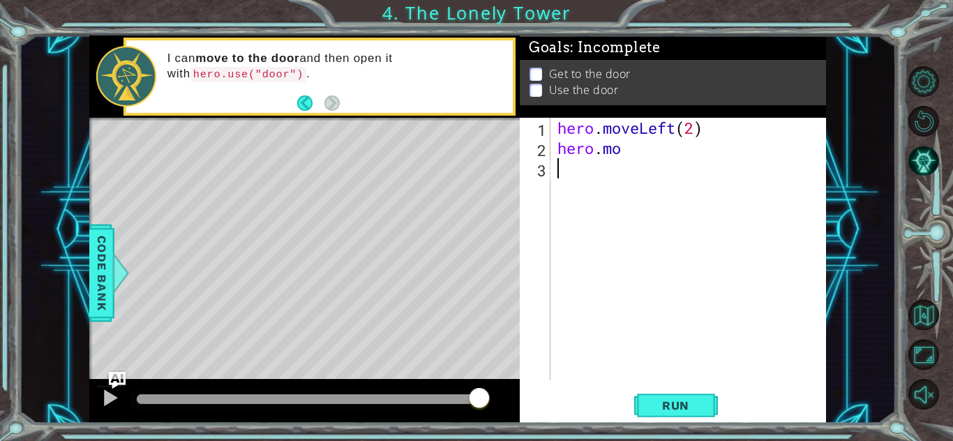
drag, startPoint x: 692, startPoint y: 266, endPoint x: 699, endPoint y: 269, distance: 7.8
click at [699, 269] on div "hero . moveLeft ( 2 ) hero . mo" at bounding box center [691, 269] width 275 height 303
click at [622, 143] on div "hero . moveLeft ( 2 ) hero . mo" at bounding box center [691, 269] width 275 height 303
type textarea "[DOMAIN_NAME]"
click at [707, 268] on div "hero . moveLeft ( 2 ) hero . mo" at bounding box center [691, 269] width 275 height 303
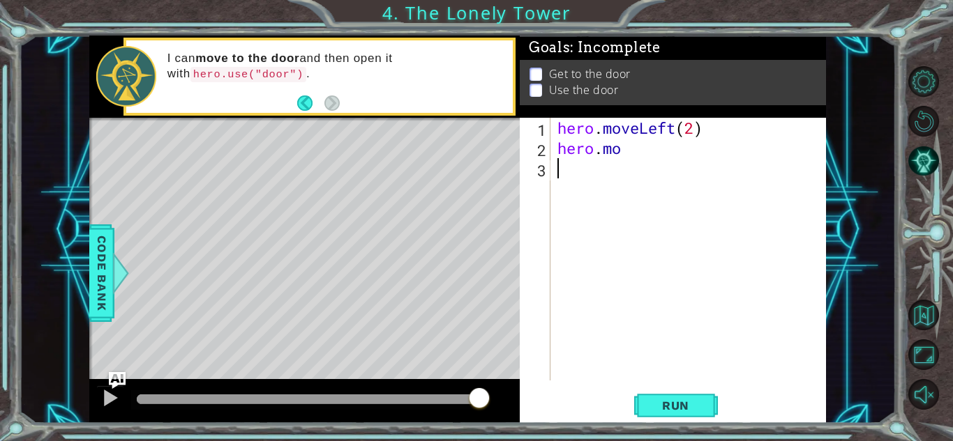
click at [637, 149] on div "hero . moveLeft ( 2 ) hero . mo" at bounding box center [691, 269] width 275 height 303
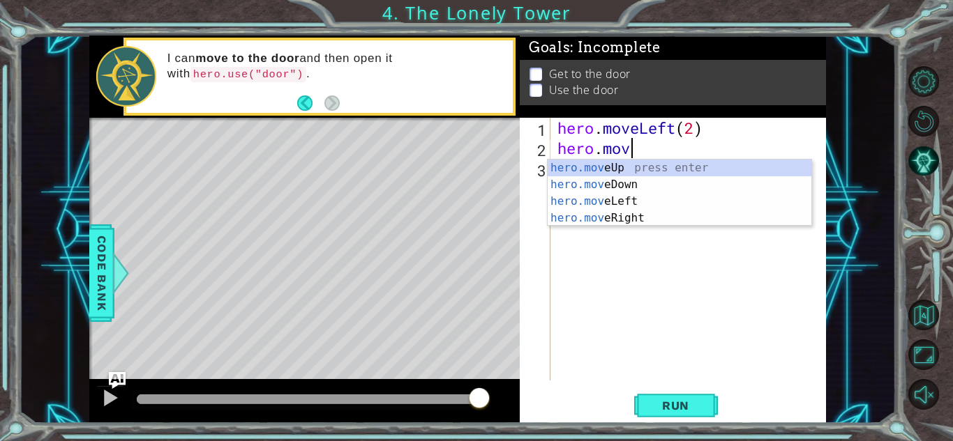
type textarea "hero.move"
click at [657, 173] on div "hero.move Up press enter hero.move Down press enter hero.move Left press enter …" at bounding box center [679, 210] width 264 height 100
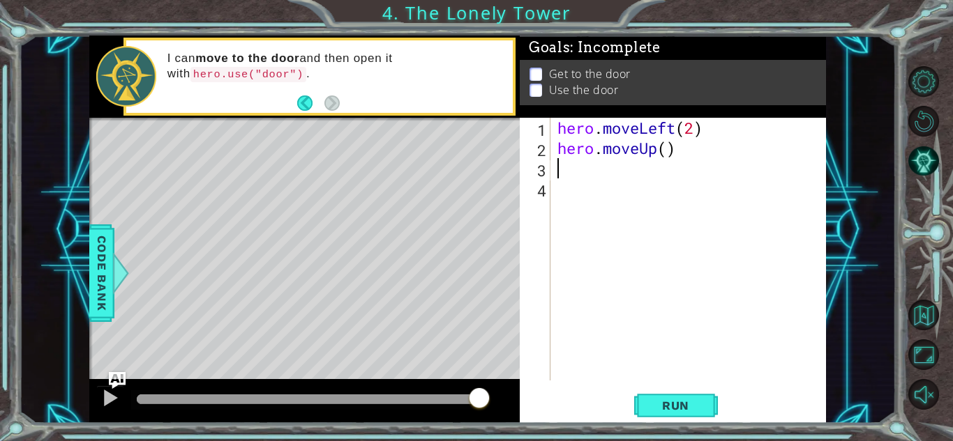
scroll to position [0, 0]
click at [665, 153] on div "hero . moveLeft ( 2 ) hero . moveUp ( )" at bounding box center [691, 269] width 275 height 303
type textarea "hero.moveUp(2)"
click at [626, 164] on div "hero . moveLeft ( 2 ) hero . moveUp ( 2 )" at bounding box center [691, 269] width 275 height 303
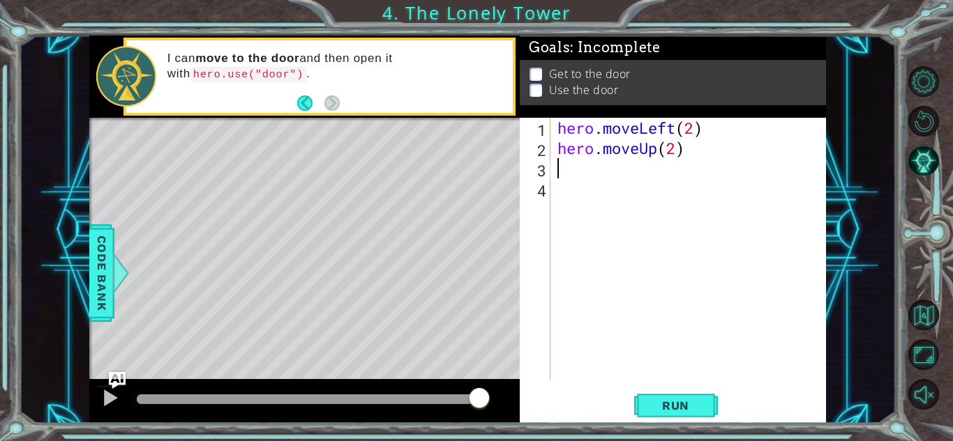
scroll to position [0, 0]
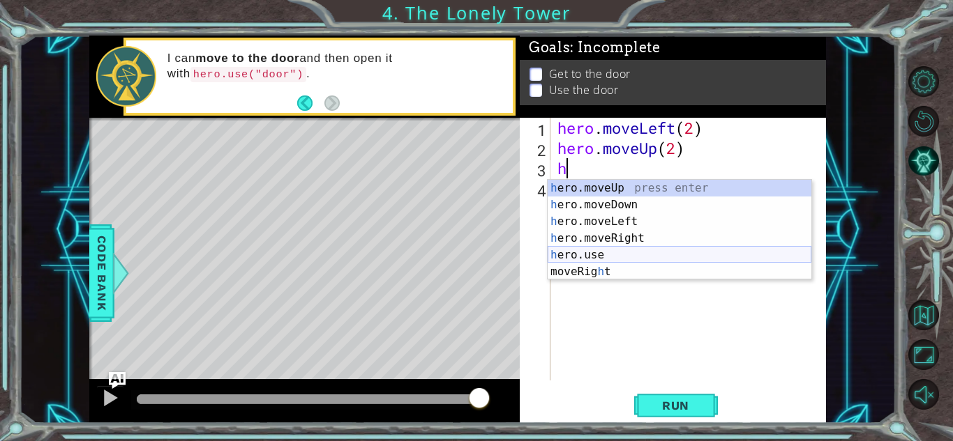
click at [637, 249] on div "h ero.moveUp press enter h ero.moveDown press enter h ero.moveLeft press enter …" at bounding box center [679, 247] width 264 height 134
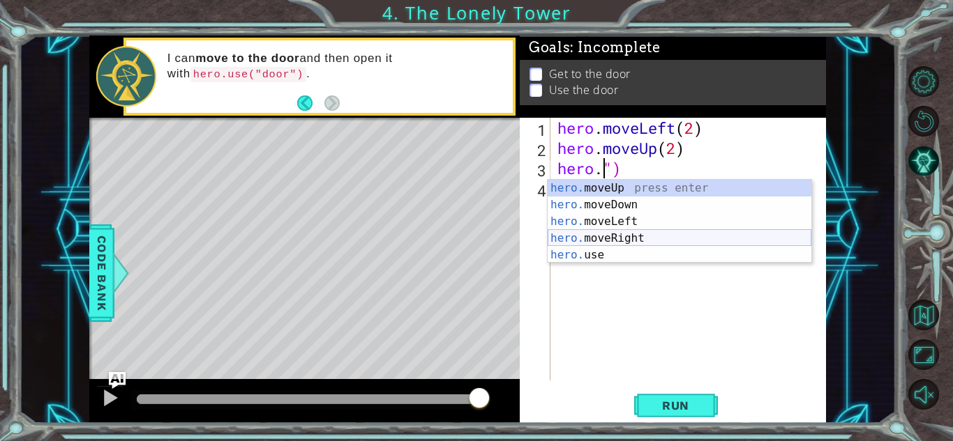
click at [659, 239] on div "hero. moveUp press enter hero. moveDown press enter hero. moveLeft press enter …" at bounding box center [679, 238] width 264 height 117
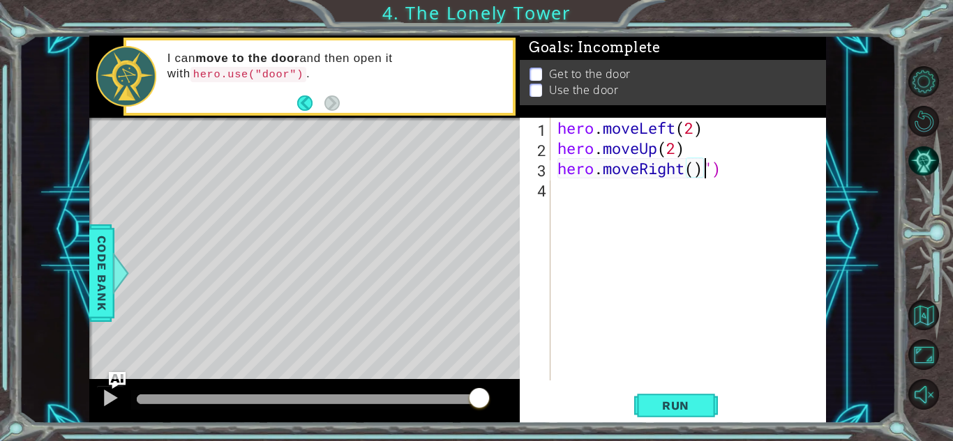
click at [697, 170] on div "hero . moveLeft ( 2 ) hero . moveUp ( 2 ) hero . moveRight ( ) ")" at bounding box center [691, 269] width 275 height 303
click at [741, 176] on div "hero . moveLeft ( 2 ) hero . moveUp ( 2 ) hero . moveRight ( 2 ) ")" at bounding box center [691, 269] width 275 height 303
type textarea "hero.moveRight(2)"
click at [628, 197] on div "hero . moveLeft ( 2 ) hero . moveUp ( 2 ) hero . moveRight ( 2 )" at bounding box center [691, 269] width 275 height 303
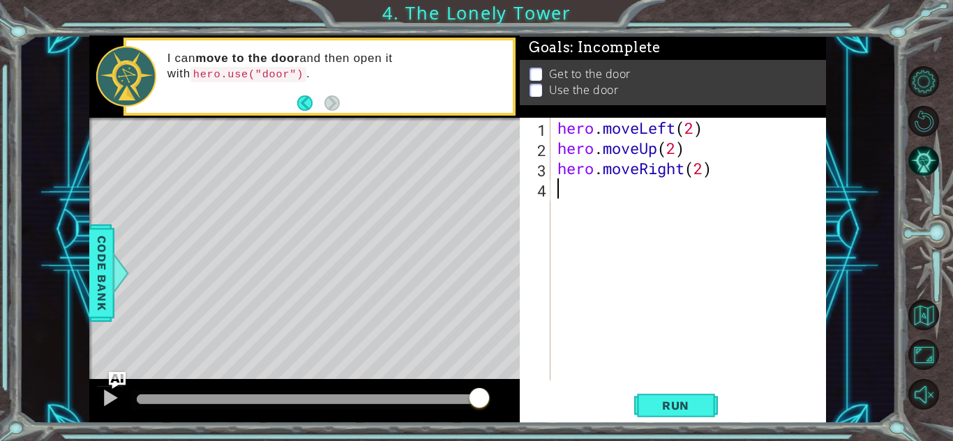
scroll to position [0, 0]
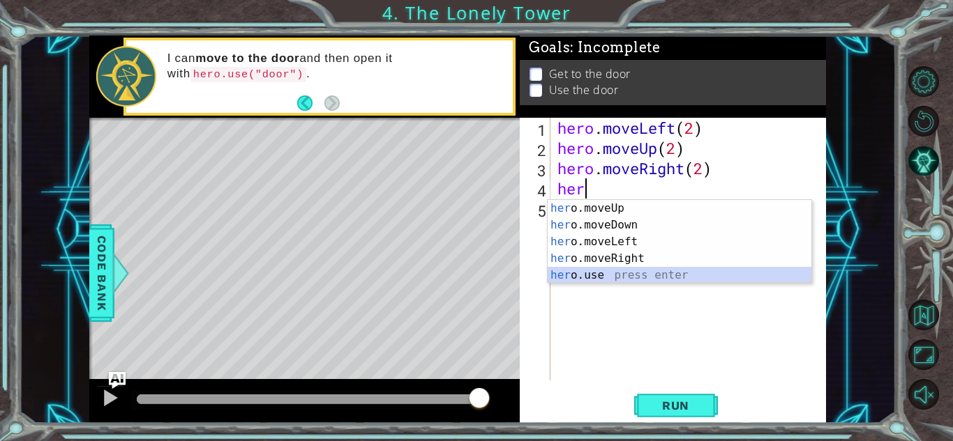
click at [587, 269] on div "her o.moveUp press enter her o.moveDown press enter her o.moveLeft press enter …" at bounding box center [679, 258] width 264 height 117
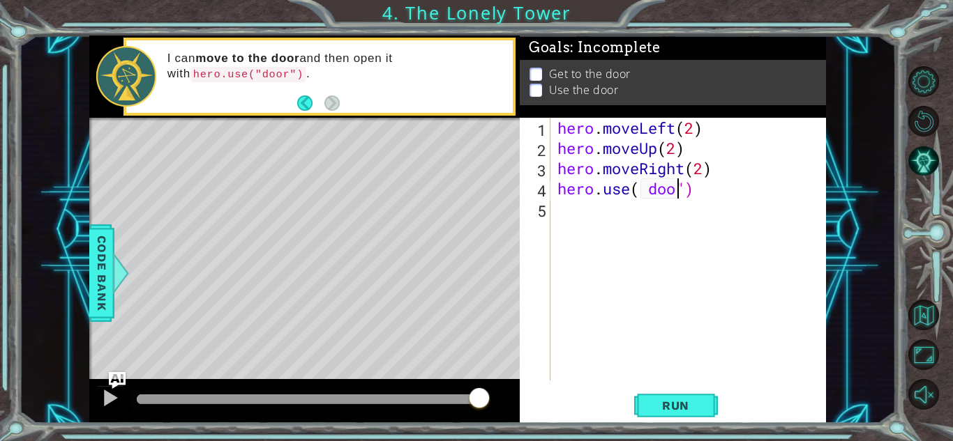
scroll to position [0, 6]
click at [697, 399] on span "Run" at bounding box center [675, 406] width 55 height 14
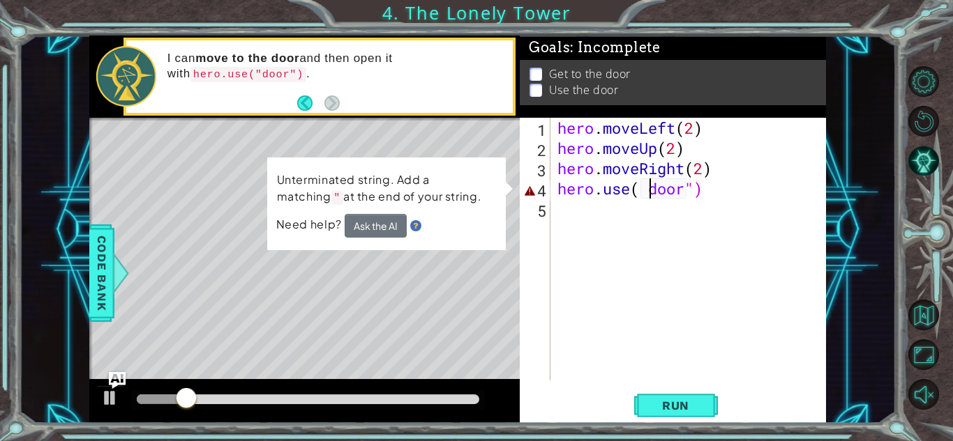
click at [647, 193] on div "hero . moveLeft ( 2 ) hero . moveUp ( 2 ) hero . moveRight ( 2 ) hero . use ( d…" at bounding box center [691, 269] width 275 height 303
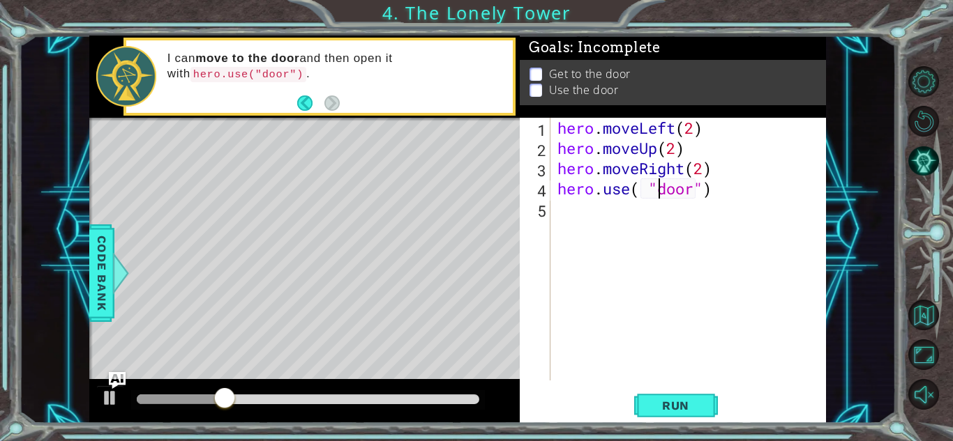
scroll to position [0, 4]
type textarea "hero.use( "door")"
click at [686, 399] on span "Run" at bounding box center [675, 406] width 55 height 14
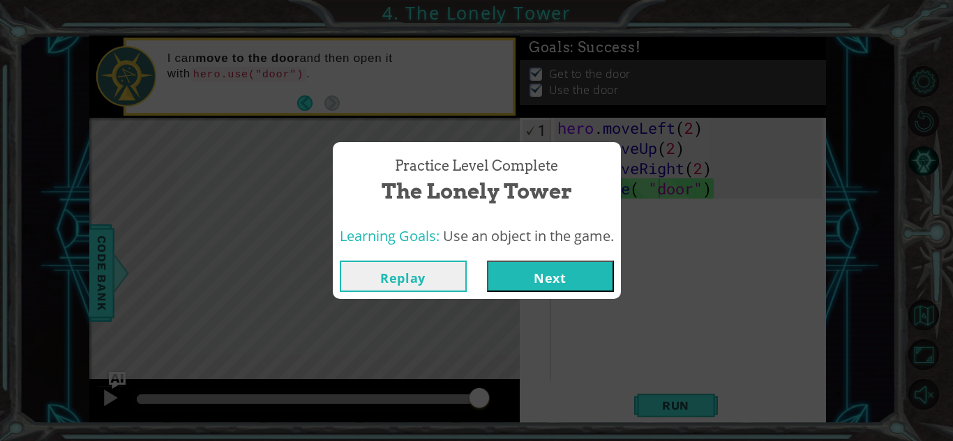
click at [564, 282] on button "Next" at bounding box center [550, 276] width 127 height 31
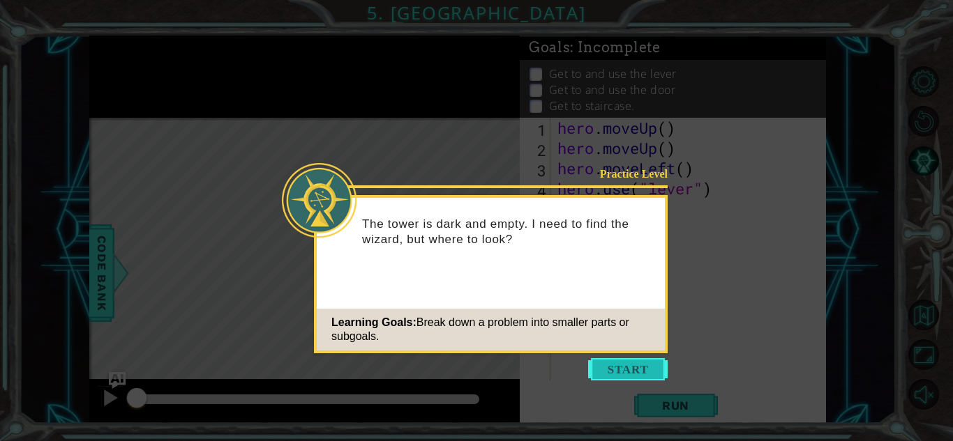
click at [593, 375] on button "Start" at bounding box center [627, 369] width 79 height 22
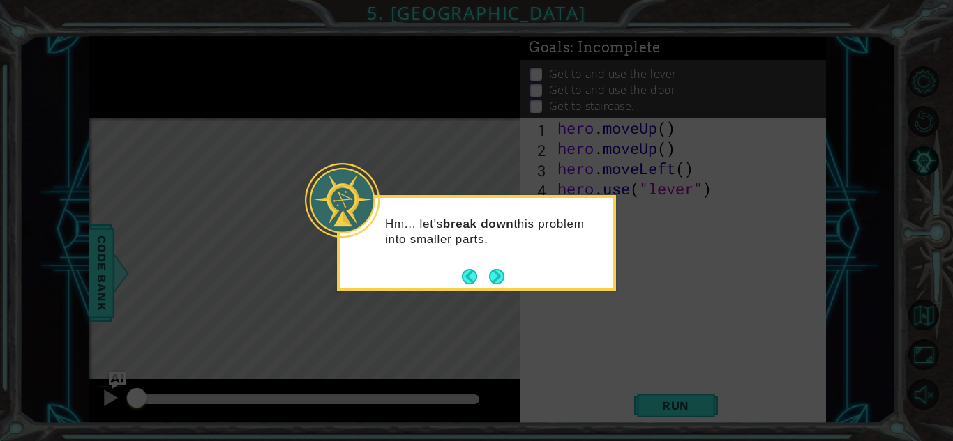
click at [501, 278] on button "Next" at bounding box center [496, 276] width 15 height 15
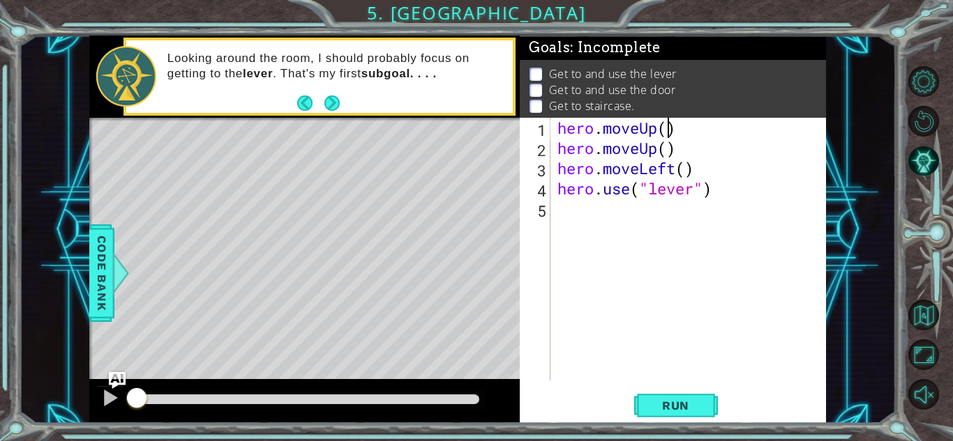
click at [664, 136] on div "hero . moveUp ( ) hero . moveUp ( ) hero . moveLeft ( ) hero . use ( "lever" )" at bounding box center [691, 269] width 275 height 303
click at [676, 151] on div "hero . moveUp ( ) hero . moveUp ( ) hero . moveLeft ( ) hero . use ( "lever" )" at bounding box center [691, 269] width 275 height 303
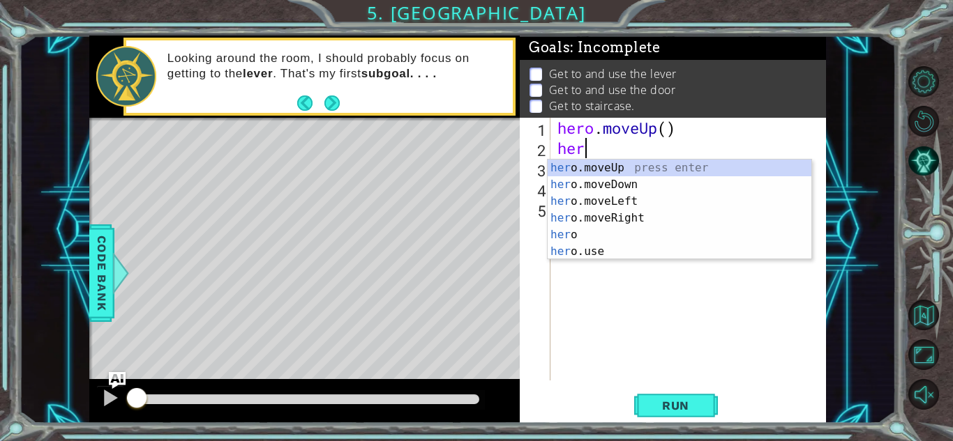
type textarea "h"
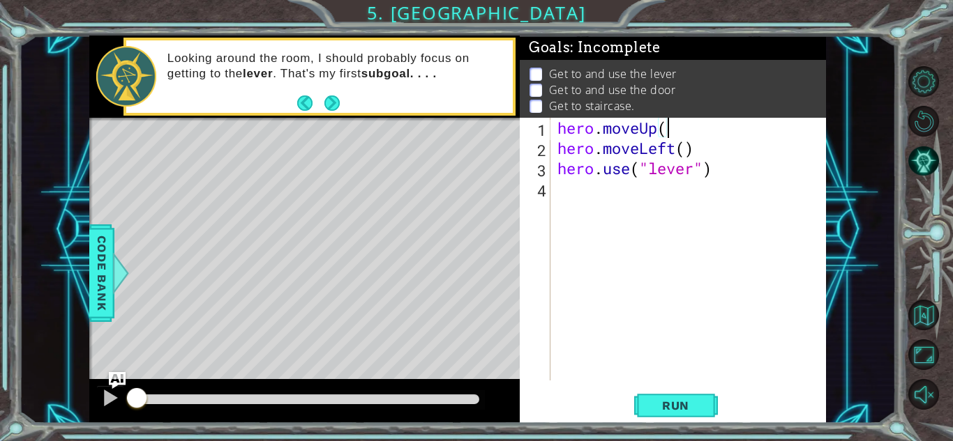
type textarea "hero.mov"
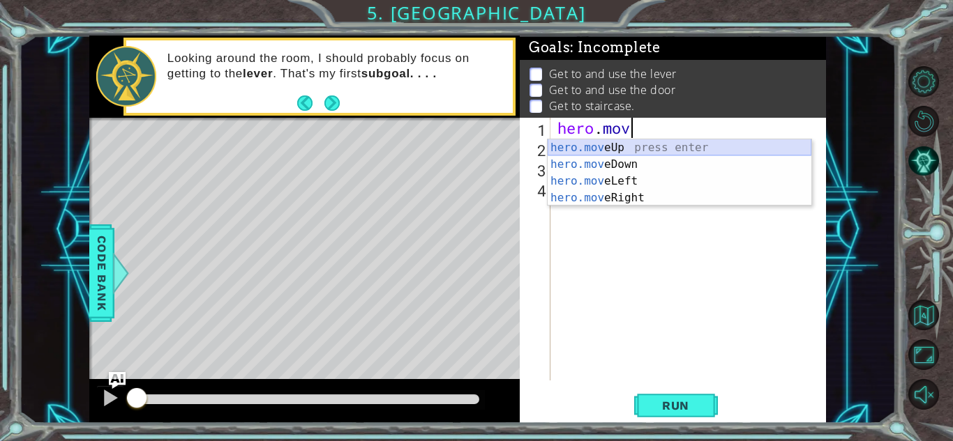
click at [582, 158] on div "hero.mov eUp press enter hero.mov eDown press enter hero.mov eLeft press enter …" at bounding box center [679, 189] width 264 height 100
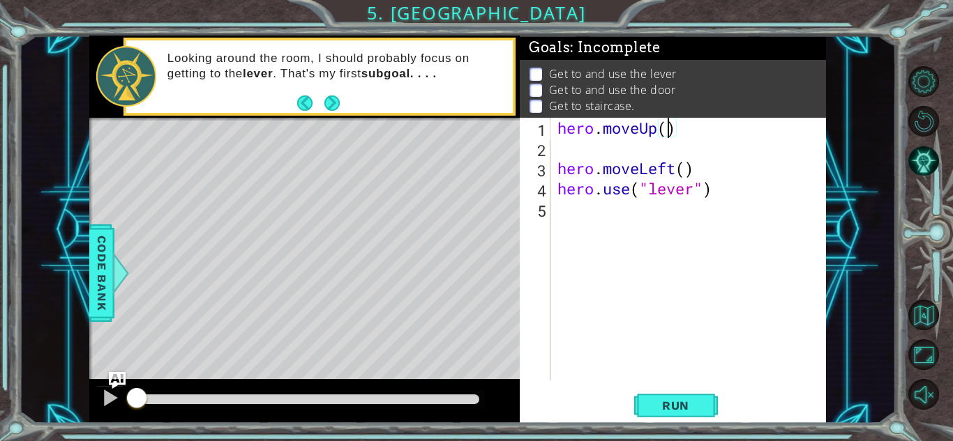
click at [670, 127] on div "hero . moveUp ( ) hero . moveLeft ( ) hero . use ( "lever" )" at bounding box center [691, 269] width 275 height 303
type textarea "hero.moveUp(2)"
click at [599, 149] on div "hero . moveUp ( 2 ) hero . moveLeft ( ) hero . use ( "lever" )" at bounding box center [691, 269] width 275 height 303
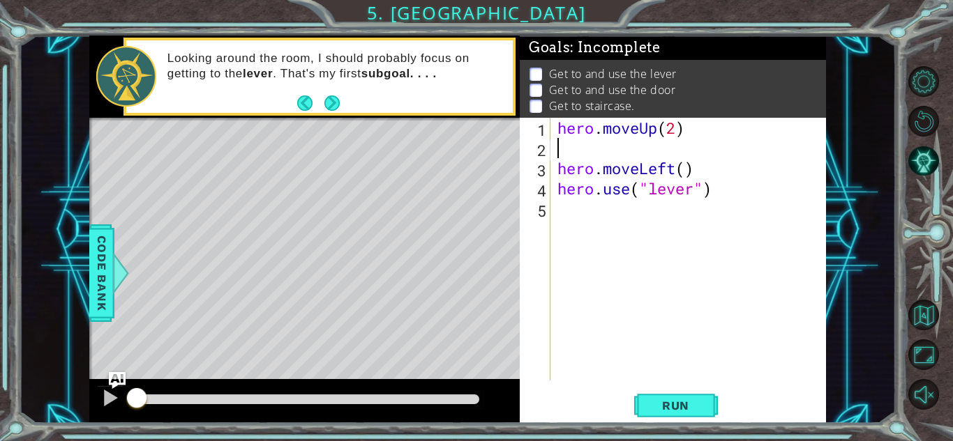
click at [589, 219] on div "hero . moveUp ( 2 ) hero . moveLeft ( ) hero . use ( "lever" )" at bounding box center [691, 269] width 275 height 303
type textarea "h"
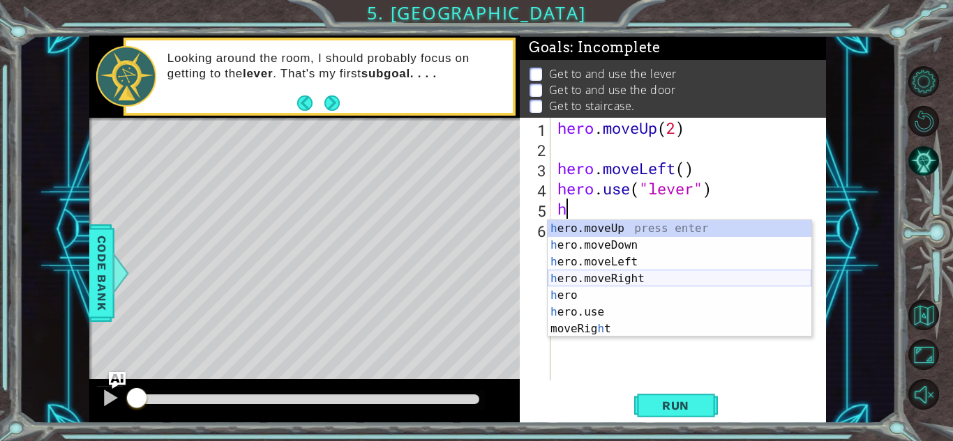
click at [612, 279] on div "h ero.moveUp press enter h ero.moveDown press enter h ero.moveLeft press enter …" at bounding box center [679, 295] width 264 height 151
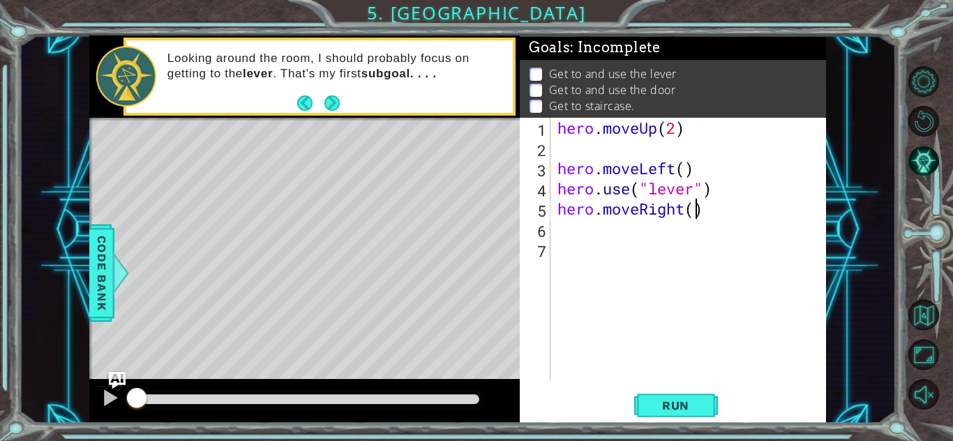
click at [697, 213] on div "hero . moveUp ( 2 ) hero . moveLeft ( ) hero . use ( "lever" ) hero . moveRight…" at bounding box center [691, 269] width 275 height 303
type textarea "hero.moveRight(3)"
click at [600, 237] on div "hero . moveUp ( 2 ) hero . moveLeft ( ) hero . use ( "lever" ) hero . moveRight…" at bounding box center [691, 269] width 275 height 303
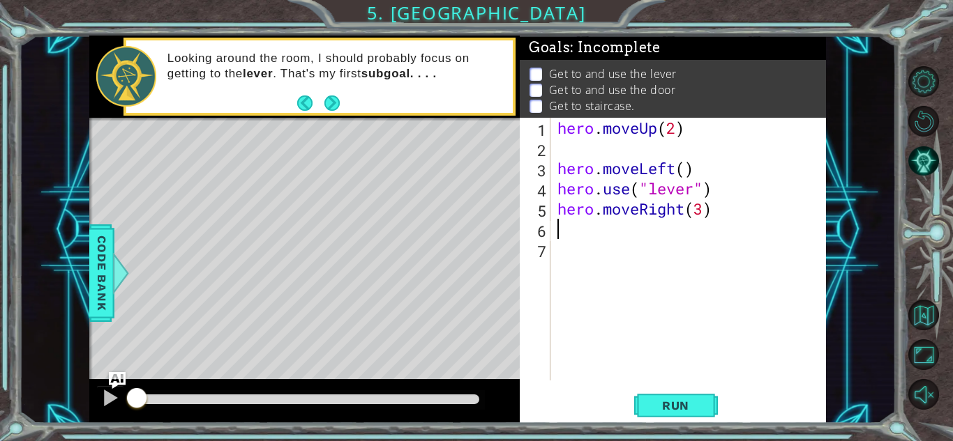
click at [652, 228] on div "hero . moveUp ( 2 ) hero . moveLeft ( ) hero . use ( "lever" ) hero . moveRight…" at bounding box center [691, 269] width 275 height 303
click at [425, 93] on div "Looking around the room, I should probably focus on getting to the lever . That…" at bounding box center [335, 76] width 355 height 65
click at [634, 222] on div "hero . moveUp ( 2 ) hero . moveLeft ( ) hero . use ( "lever" ) hero . moveRight…" at bounding box center [691, 269] width 275 height 303
click at [576, 237] on div "hero . moveUp ( 2 ) hero . moveLeft ( ) hero . use ( "lever" ) hero . moveRight…" at bounding box center [691, 269] width 275 height 303
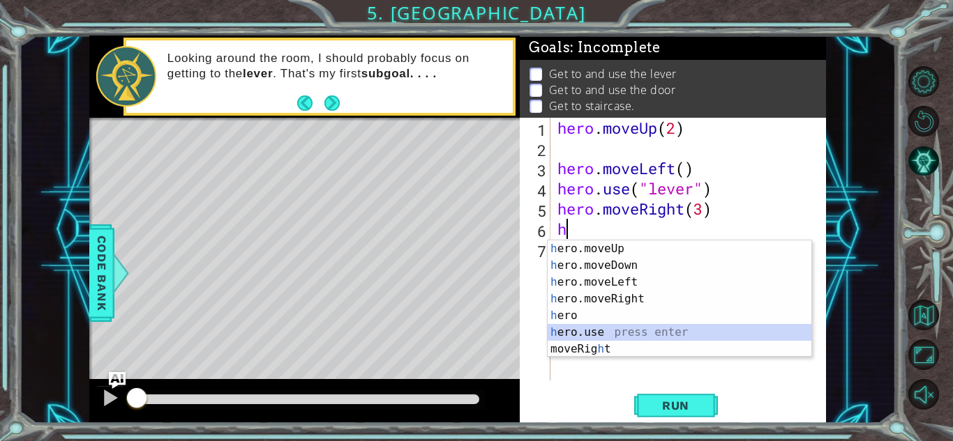
click at [547, 335] on div "h ero.moveUp press enter h ero.moveDown press enter h ero.moveLeft press enter …" at bounding box center [679, 316] width 264 height 151
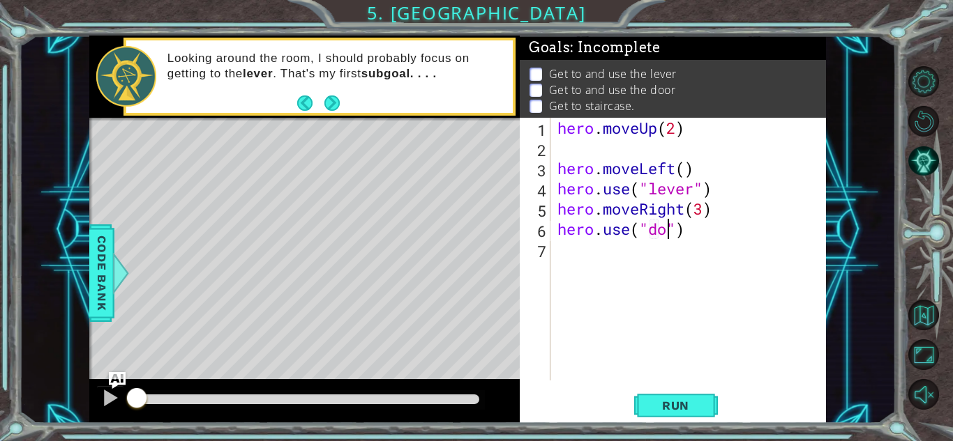
type textarea "hero.use("door")"
click at [571, 252] on div "hero . moveUp ( 2 ) hero . moveLeft ( ) hero . use ( "lever" ) hero . moveRight…" at bounding box center [691, 269] width 275 height 303
drag, startPoint x: 685, startPoint y: 408, endPoint x: 662, endPoint y: 377, distance: 38.4
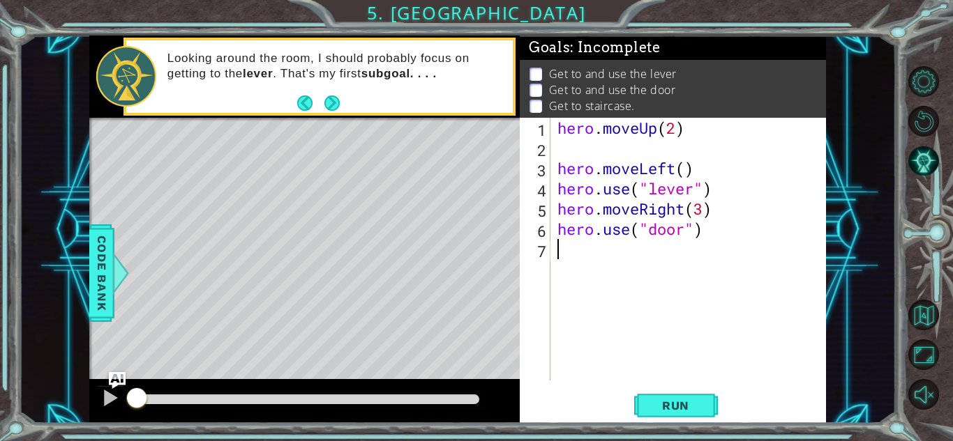
click at [681, 401] on span "Run" at bounding box center [675, 406] width 55 height 14
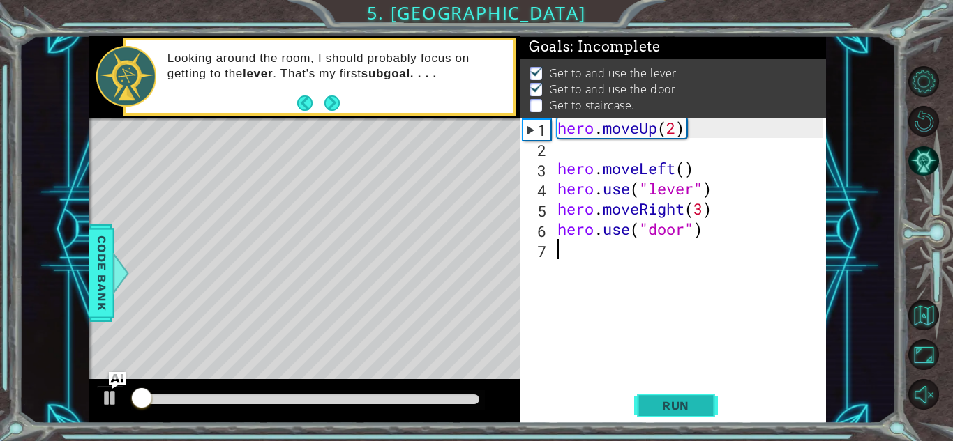
scroll to position [1, 0]
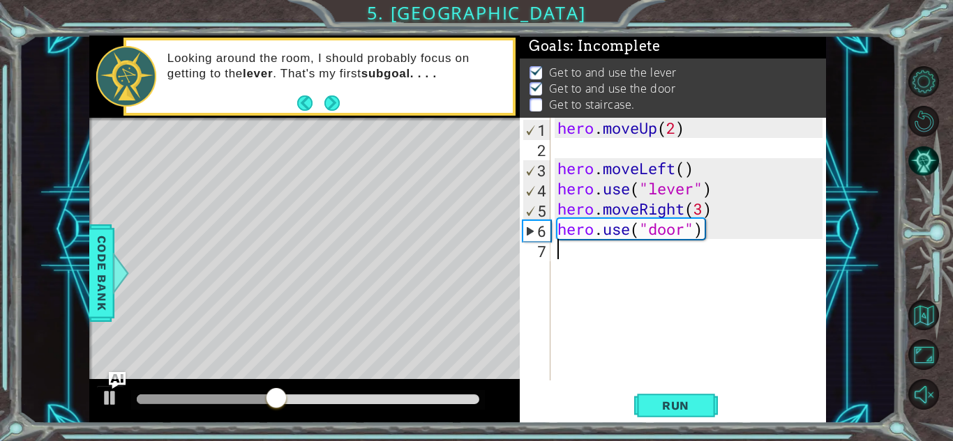
type textarea "h"
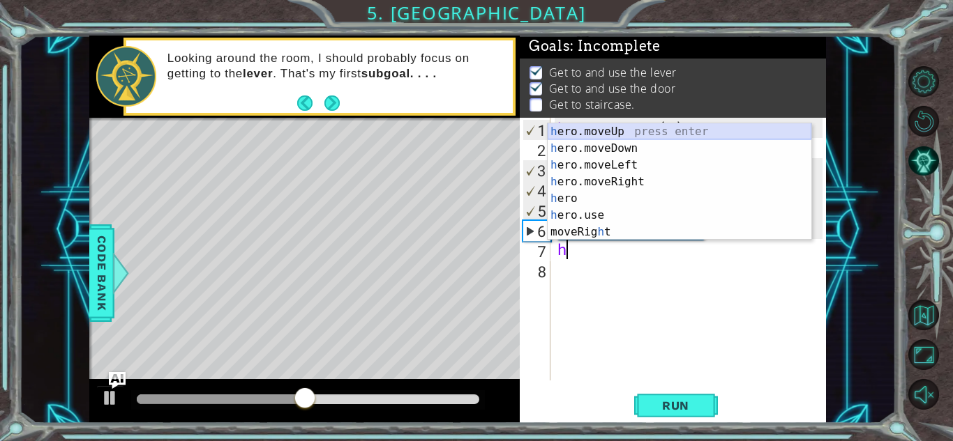
click at [673, 131] on div "h ero.moveUp press enter h ero.moveDown press enter h ero.moveLeft press enter …" at bounding box center [679, 198] width 264 height 151
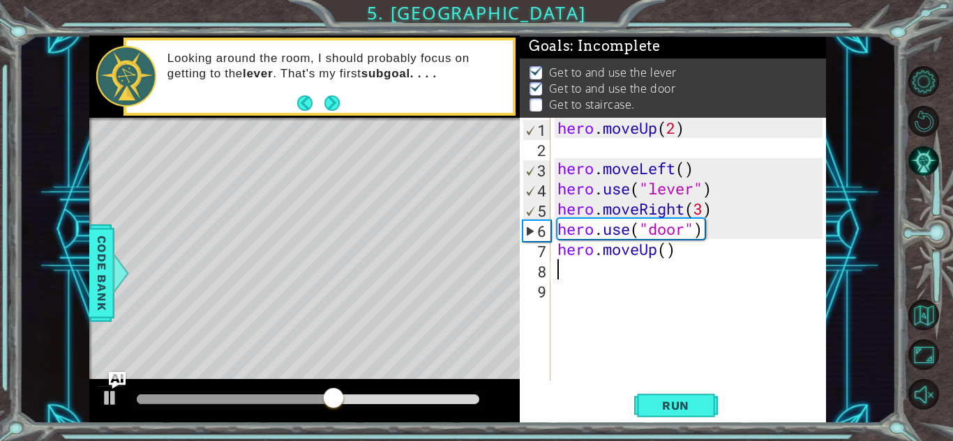
click at [662, 255] on div "hero . moveUp ( 2 ) hero . moveLeft ( ) hero . use ( "lever" ) hero . moveRight…" at bounding box center [691, 269] width 275 height 303
click at [665, 253] on div "hero . moveUp ( 2 ) hero . moveLeft ( ) hero . use ( "lever" ) hero . moveRight…" at bounding box center [691, 269] width 275 height 303
type textarea "hero.moveUp(2)"
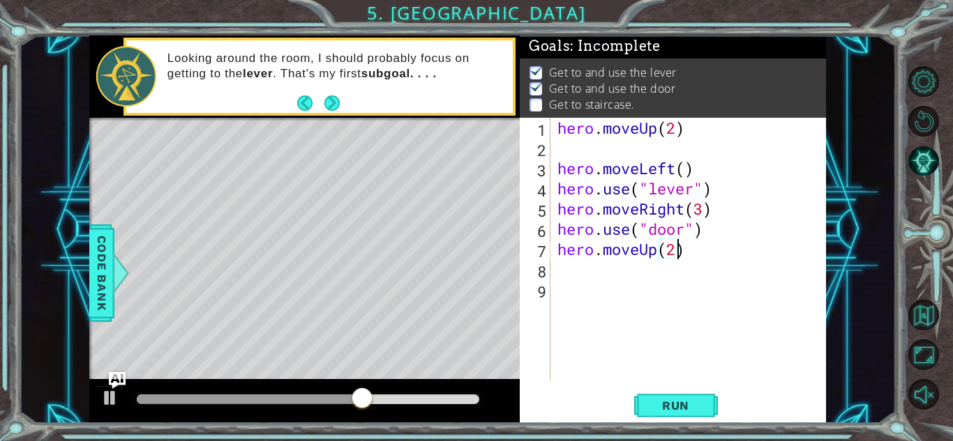
scroll to position [0, 5]
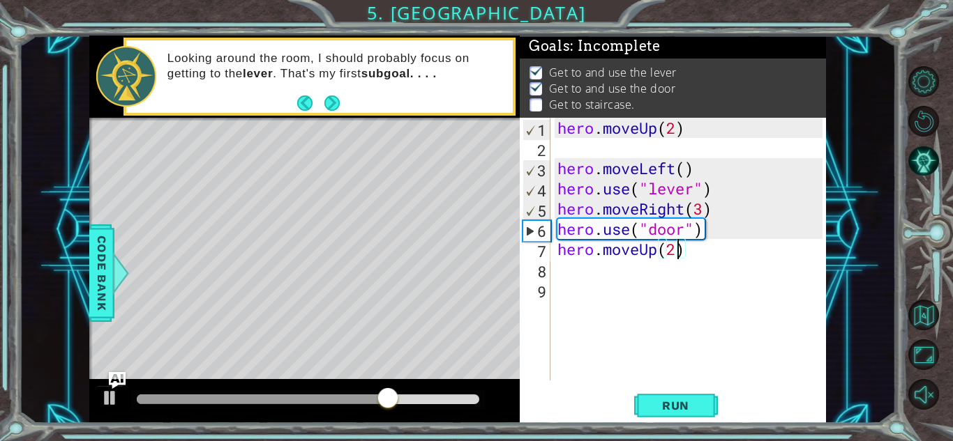
click at [630, 276] on div "hero . moveUp ( 2 ) hero . moveLeft ( ) hero . use ( "lever" ) hero . moveRight…" at bounding box center [691, 269] width 275 height 303
type textarea "h"
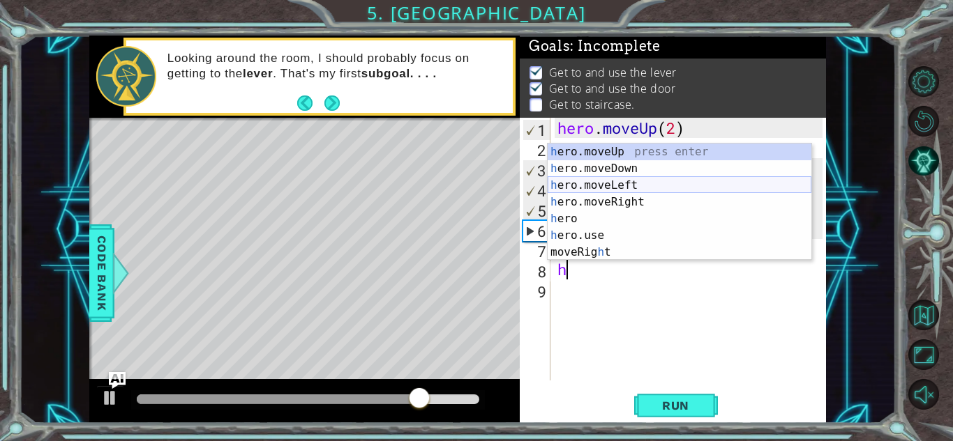
click at [606, 186] on div "h ero.moveUp press enter h ero.moveDown press enter h ero.moveLeft press enter …" at bounding box center [679, 219] width 264 height 151
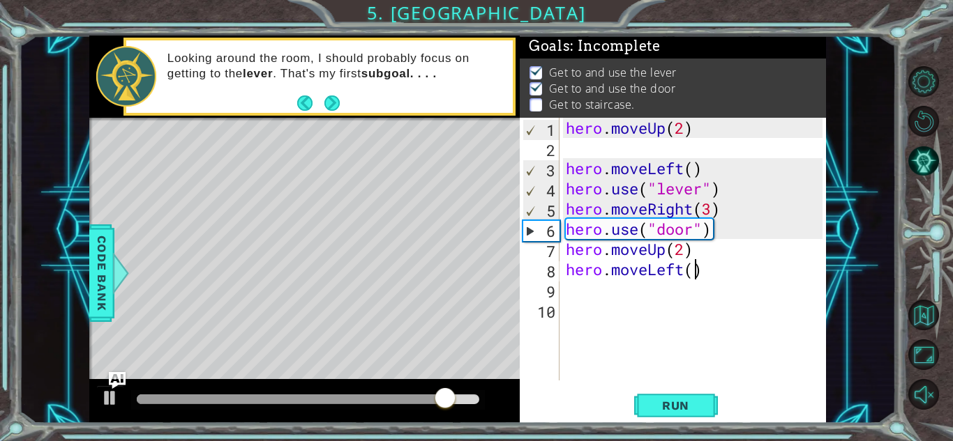
click at [693, 268] on div "hero . moveUp ( 2 ) hero . moveLeft ( ) hero . use ( "lever" ) hero . moveRight…" at bounding box center [696, 269] width 266 height 303
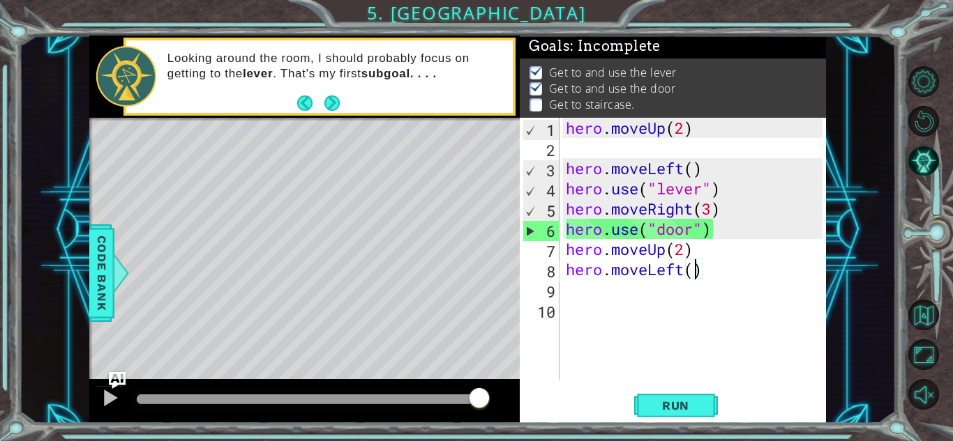
scroll to position [0, 6]
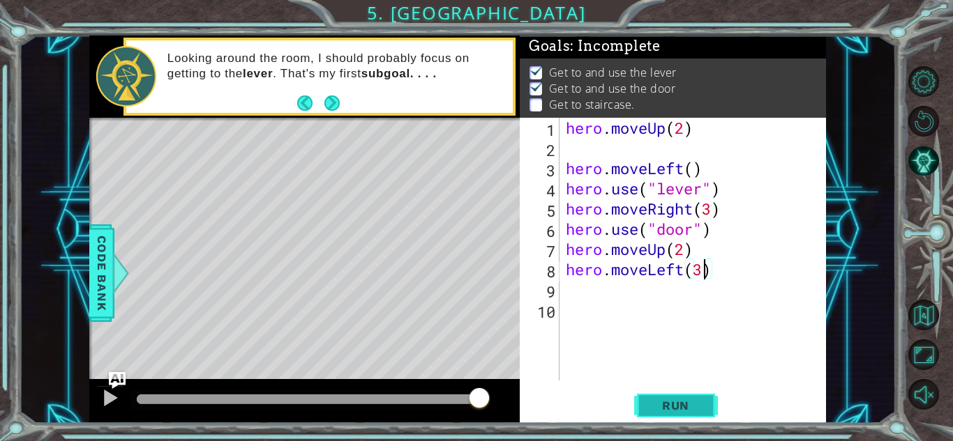
type textarea "hero.moveLeft(3)"
click at [658, 406] on span "Run" at bounding box center [675, 406] width 55 height 14
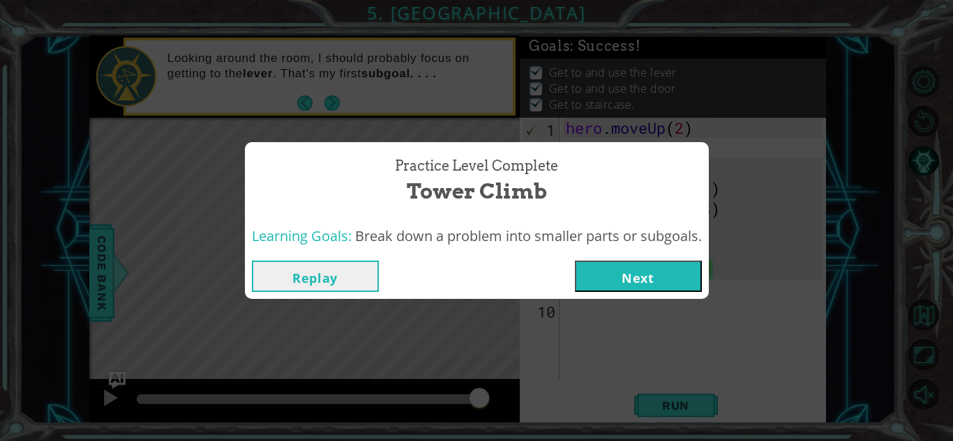
click at [652, 307] on div "Practice Level Complete Tower Climb Learning Goals: Break down a problem into s…" at bounding box center [476, 220] width 953 height 441
click at [646, 280] on button "Next" at bounding box center [638, 276] width 127 height 31
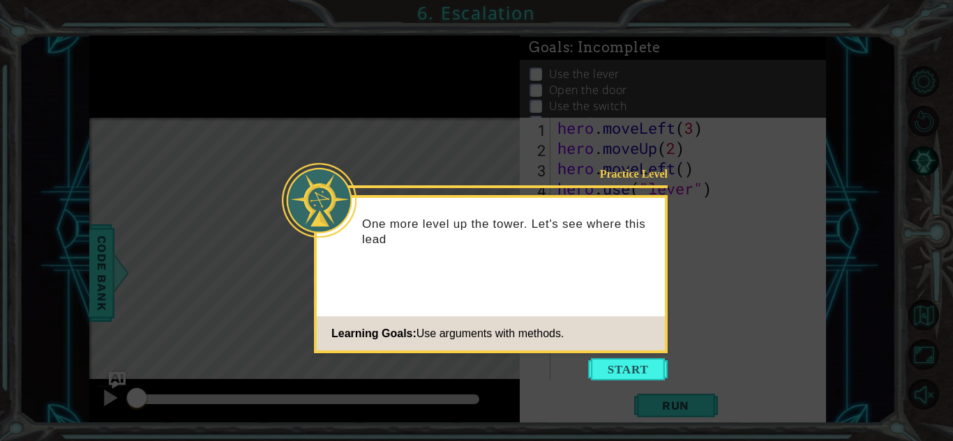
click at [538, 306] on div "Practice Level One more level up the tower. Let's see where this lead Learning …" at bounding box center [491, 274] width 354 height 158
drag, startPoint x: 531, startPoint y: 266, endPoint x: 536, endPoint y: 271, distance: 7.4
drag, startPoint x: 550, startPoint y: 305, endPoint x: 573, endPoint y: 358, distance: 58.1
drag, startPoint x: 805, startPoint y: 377, endPoint x: 650, endPoint y: 349, distance: 157.3
click at [630, 366] on button "Start" at bounding box center [627, 369] width 79 height 22
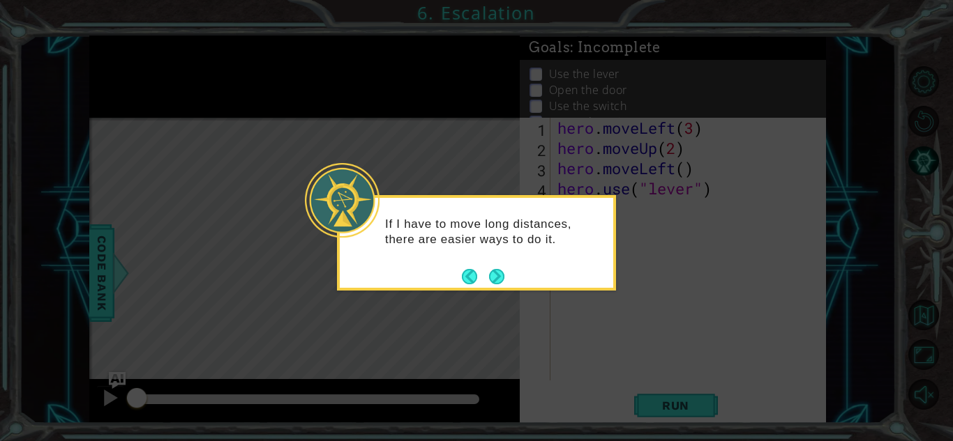
click at [497, 285] on button "Next" at bounding box center [496, 276] width 15 height 15
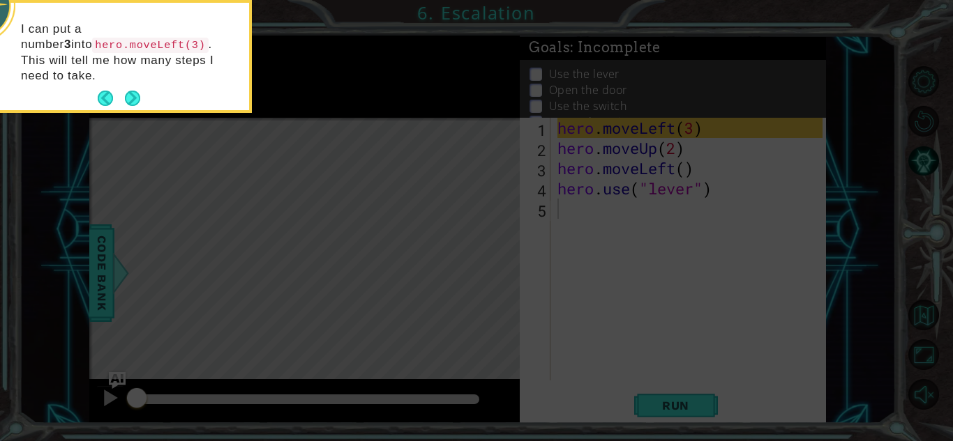
click at [144, 95] on div "I can put a number 3 into hero.moveLeft(3) . This will tell me how many steps I…" at bounding box center [112, 56] width 279 height 113
click at [140, 91] on button "Next" at bounding box center [132, 98] width 15 height 15
click at [139, 86] on icon at bounding box center [476, 65] width 953 height 751
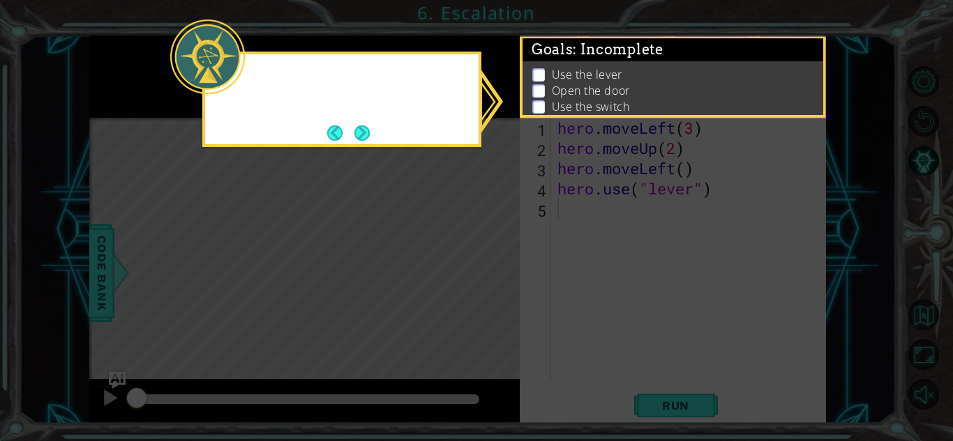
click at [139, 86] on icon at bounding box center [476, 220] width 953 height 441
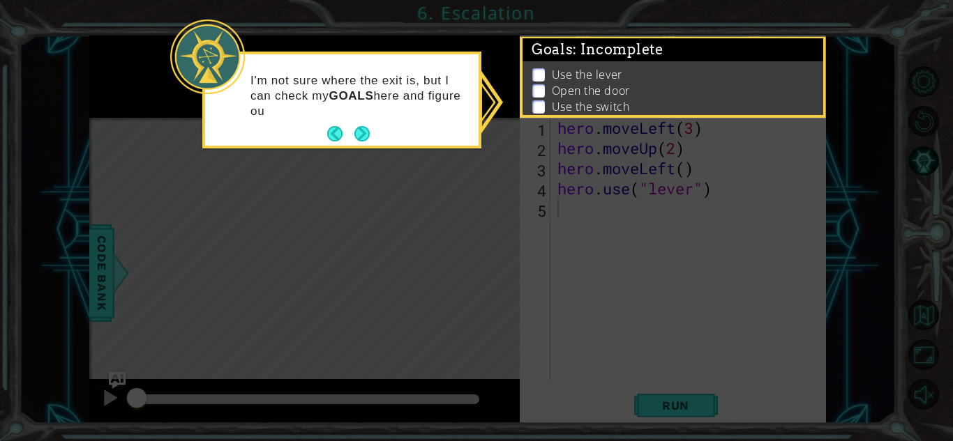
drag, startPoint x: 365, startPoint y: 132, endPoint x: 377, endPoint y: 132, distance: 12.6
click at [376, 126] on div "I'm not sure where the exit is, but I can check my GOALS here and figure ou" at bounding box center [341, 99] width 273 height 91
click at [487, 74] on icon at bounding box center [476, 220] width 953 height 441
drag, startPoint x: 487, startPoint y: 74, endPoint x: 362, endPoint y: -61, distance: 183.6
click at [362, 0] on html "1 ההההההההההההההההההההההההההההההההההההההההההההההההההההההההההההההההההההההההההההה…" at bounding box center [476, 220] width 953 height 441
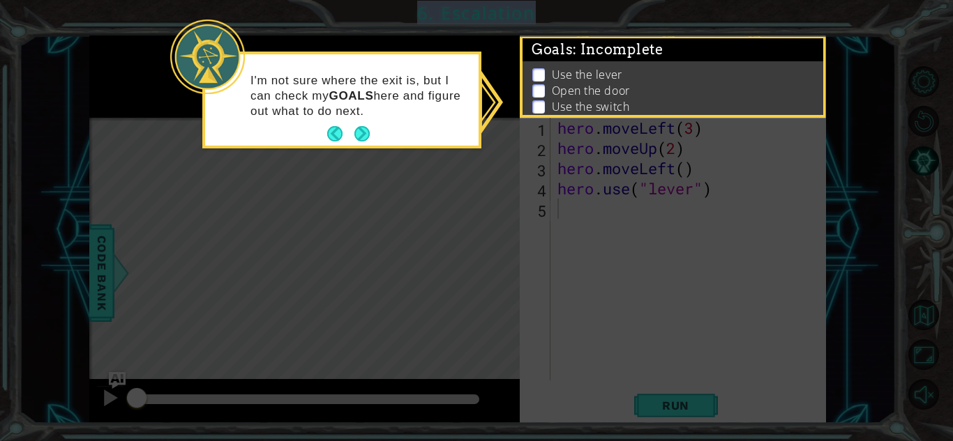
click at [367, 123] on div "I'm not sure where the exit is, but I can check my GOALS here and figure out wh…" at bounding box center [341, 99] width 273 height 91
click at [356, 121] on div "I'm not sure where the exit is, but I can check my GOALS here and figure out wh…" at bounding box center [341, 103] width 273 height 86
click at [358, 126] on button "Next" at bounding box center [361, 133] width 15 height 15
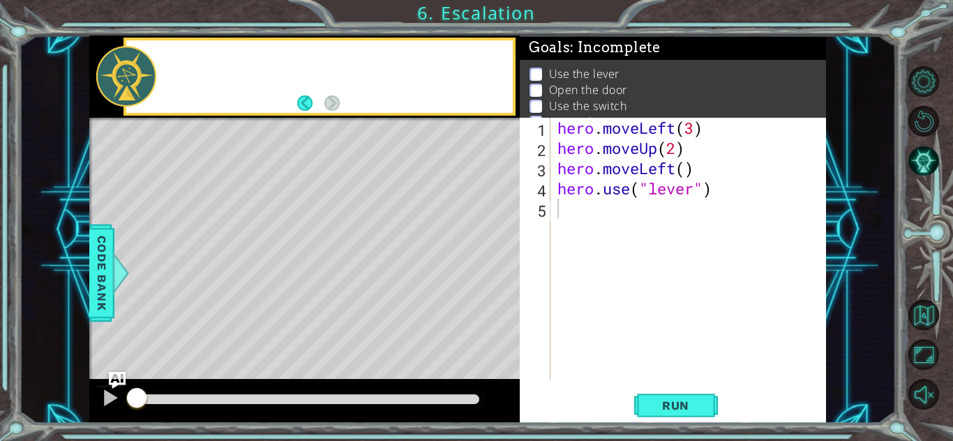
click at [360, 119] on div at bounding box center [304, 119] width 430 height 3
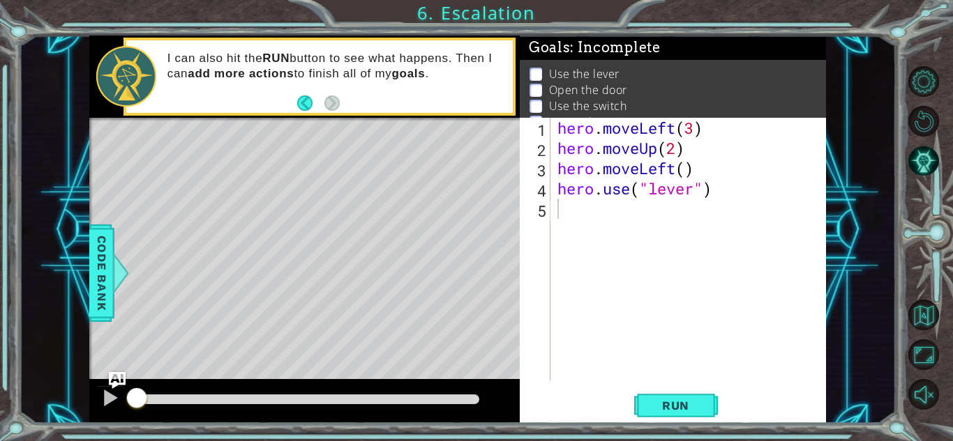
drag, startPoint x: 312, startPoint y: 379, endPoint x: 321, endPoint y: 362, distance: 19.3
click at [312, 379] on div at bounding box center [304, 401] width 430 height 45
click at [565, 217] on div "hero . moveLeft ( 3 ) hero . moveUp ( 2 ) hero . moveLeft ( ) hero . use ( "lev…" at bounding box center [691, 269] width 275 height 303
click at [603, 244] on div "hero . moveLeft ( 3 ) hero . moveUp ( 2 ) hero . moveLeft ( ) hero . use ( "lev…" at bounding box center [691, 269] width 275 height 303
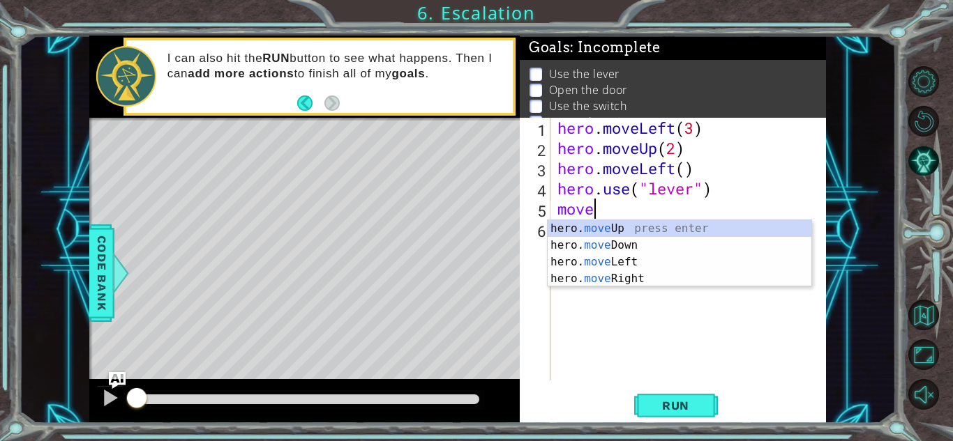
scroll to position [0, 1]
click at [636, 262] on div "hero. move Up press enter hero. move Down press enter hero. move Left press ent…" at bounding box center [679, 270] width 264 height 100
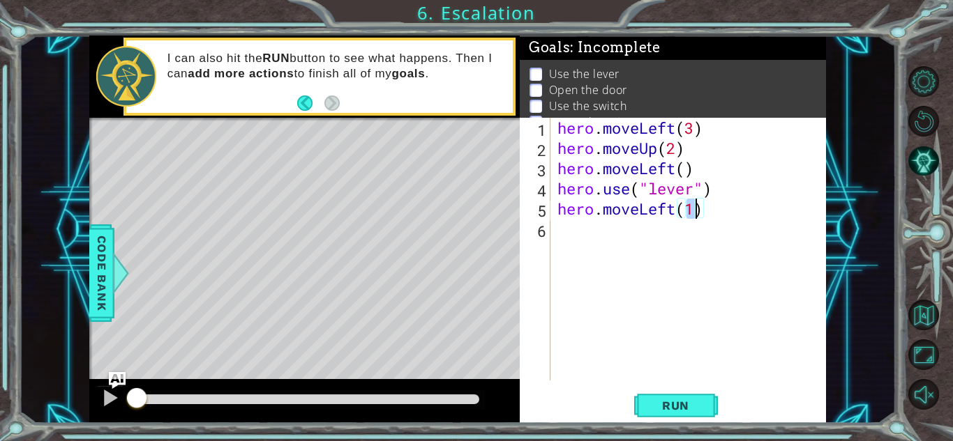
type textarea "hero.moveLeft()"
click at [614, 225] on div "hero . moveLeft ( 3 ) hero . moveUp ( 2 ) hero . moveLeft ( ) hero . use ( "lev…" at bounding box center [691, 269] width 275 height 303
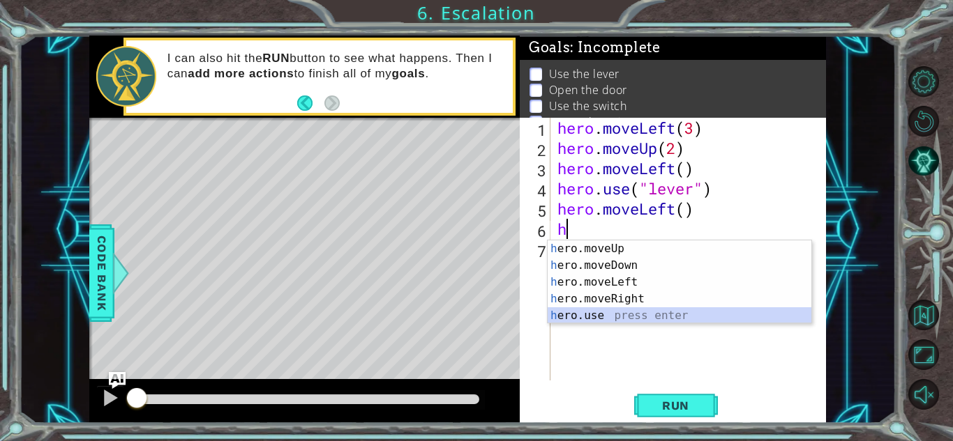
click at [599, 314] on div "h ero.moveUp press enter h ero.moveDown press enter h ero.moveLeft press enter …" at bounding box center [679, 299] width 264 height 117
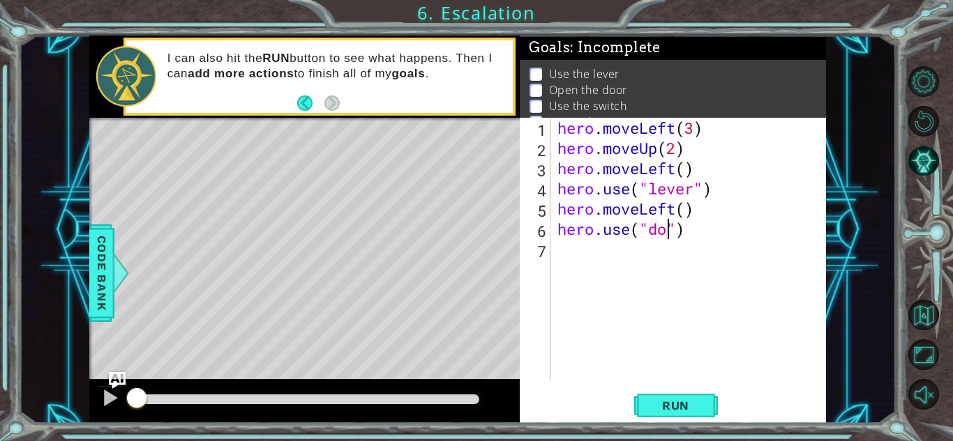
type textarea "hero.use("door")"
click at [592, 261] on div "hero . moveLeft ( 3 ) hero . moveUp ( 2 ) hero . moveLeft ( ) hero . use ( "lev…" at bounding box center [691, 269] width 275 height 303
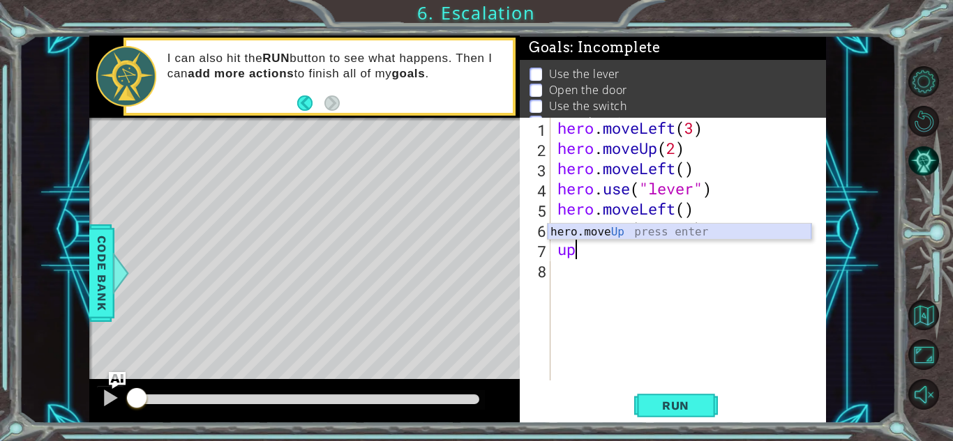
click at [610, 236] on div "hero.move Up press enter" at bounding box center [679, 249] width 264 height 50
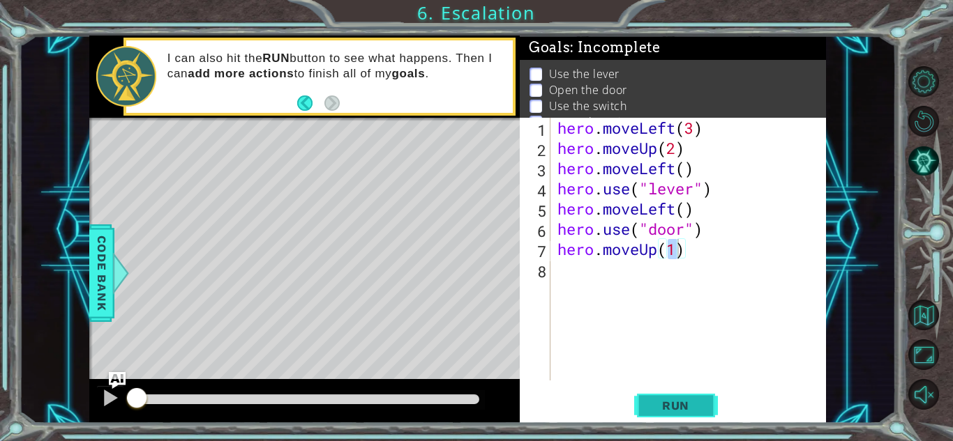
click at [706, 407] on button "Run" at bounding box center [676, 406] width 84 height 31
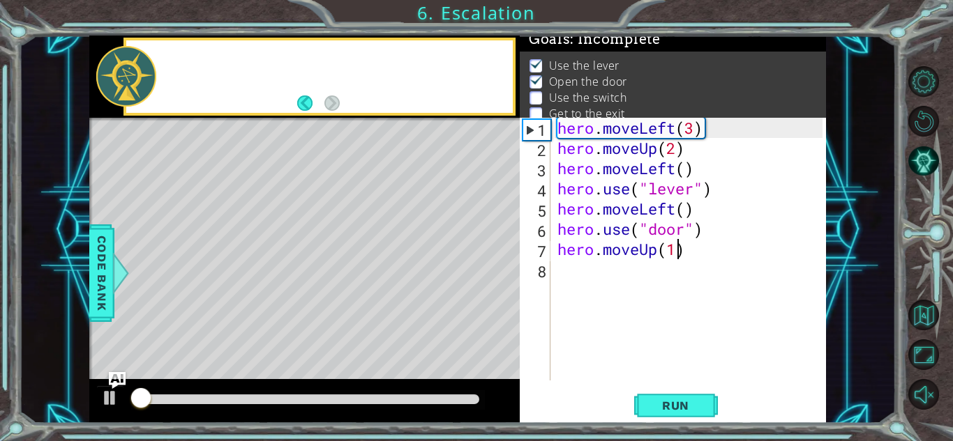
scroll to position [9, 0]
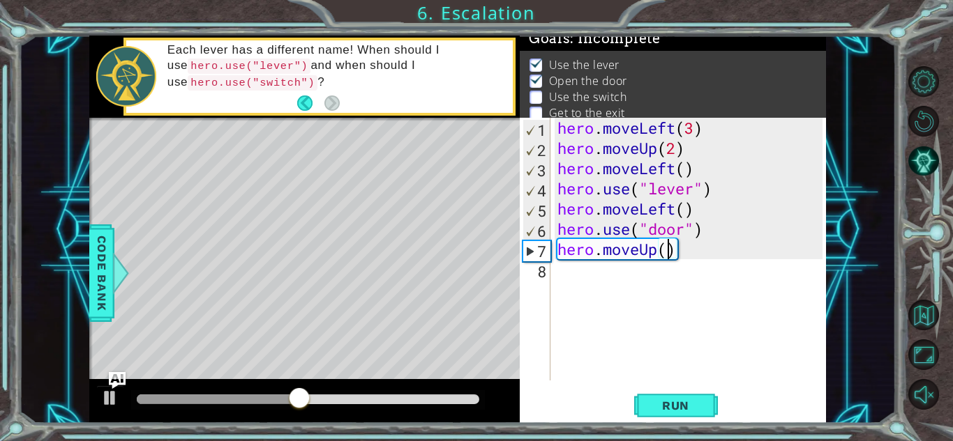
type textarea "hero.moveUp(2)"
click at [649, 278] on div "hero . moveLeft ( 3 ) hero . moveUp ( 2 ) hero . moveLeft ( ) hero . use ( "lev…" at bounding box center [691, 269] width 275 height 303
drag, startPoint x: 349, startPoint y: 393, endPoint x: 267, endPoint y: 388, distance: 82.4
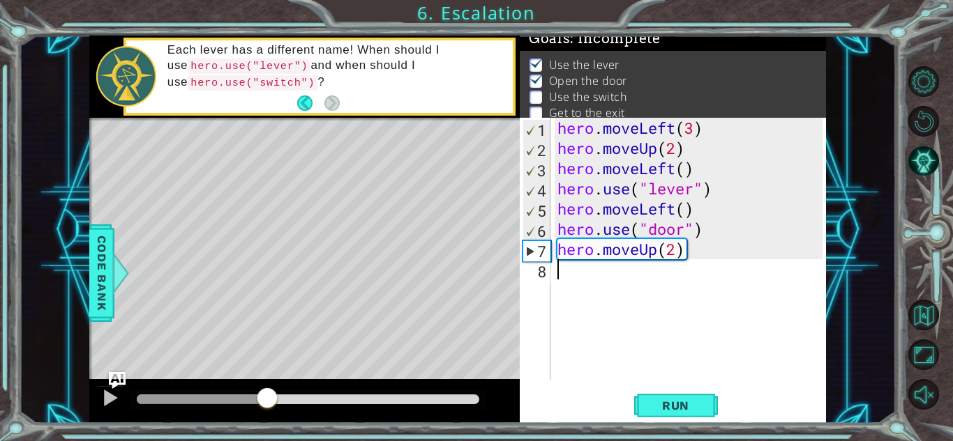
click at [267, 388] on div at bounding box center [267, 399] width 25 height 25
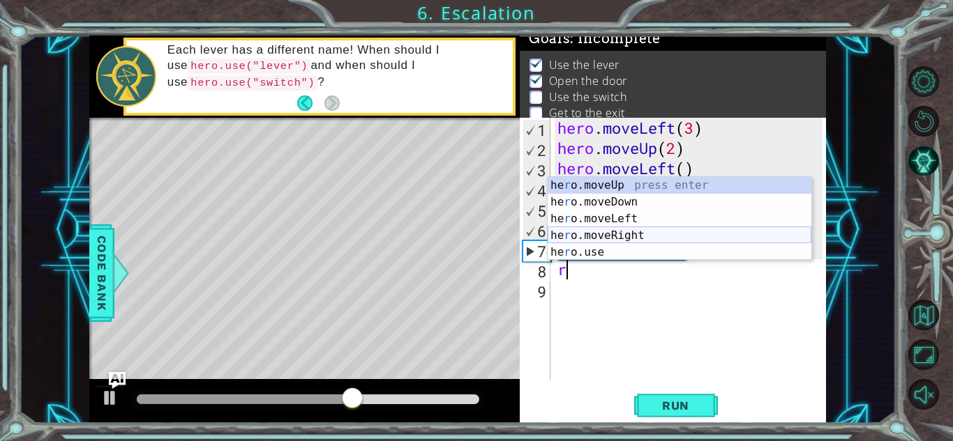
click at [628, 241] on div "he r o.moveUp press enter he r o.moveDown press enter he r o.moveLeft press ent…" at bounding box center [679, 235] width 264 height 117
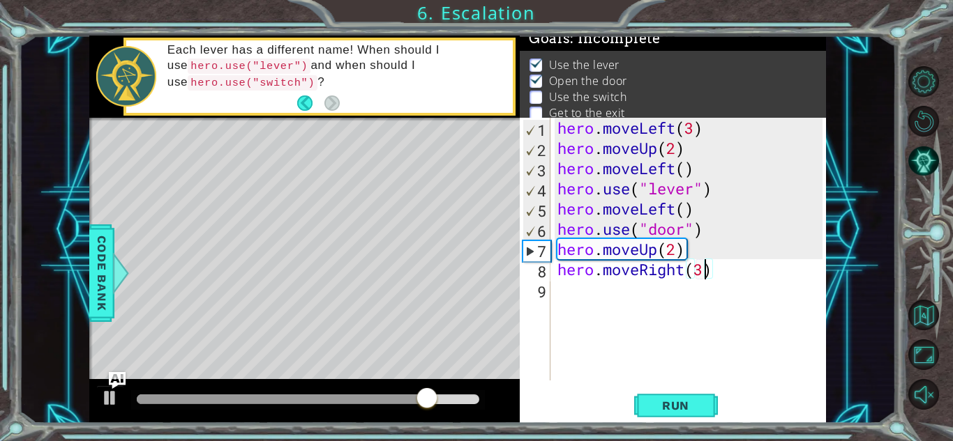
scroll to position [0, 6]
click at [682, 393] on button "Run" at bounding box center [676, 406] width 84 height 31
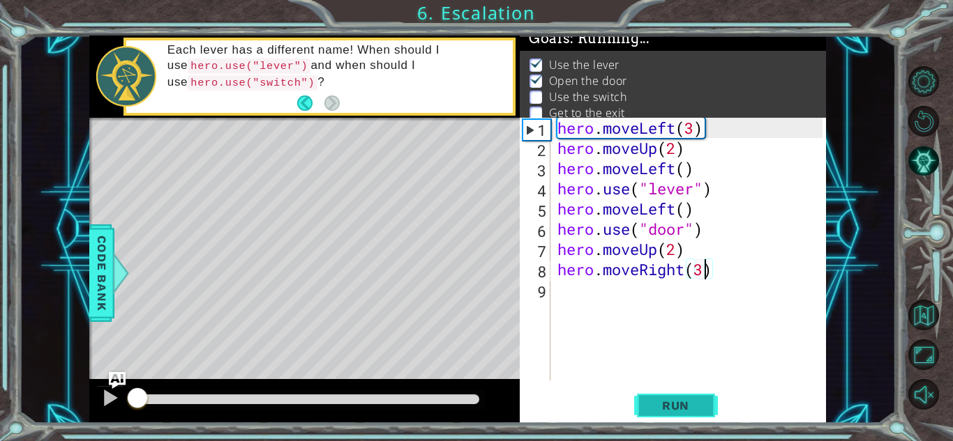
click at [677, 391] on button "Run" at bounding box center [676, 406] width 84 height 31
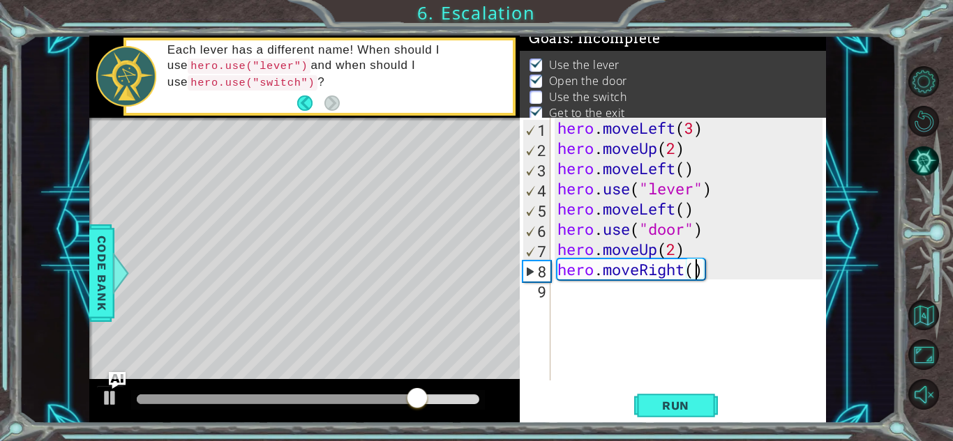
type textarea "hero.moveRight(2)"
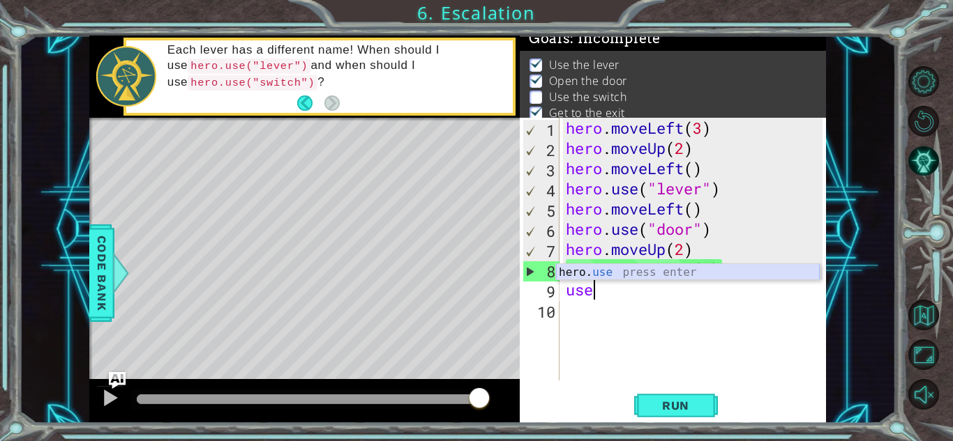
click at [678, 270] on div "hero. use press enter" at bounding box center [688, 289] width 264 height 50
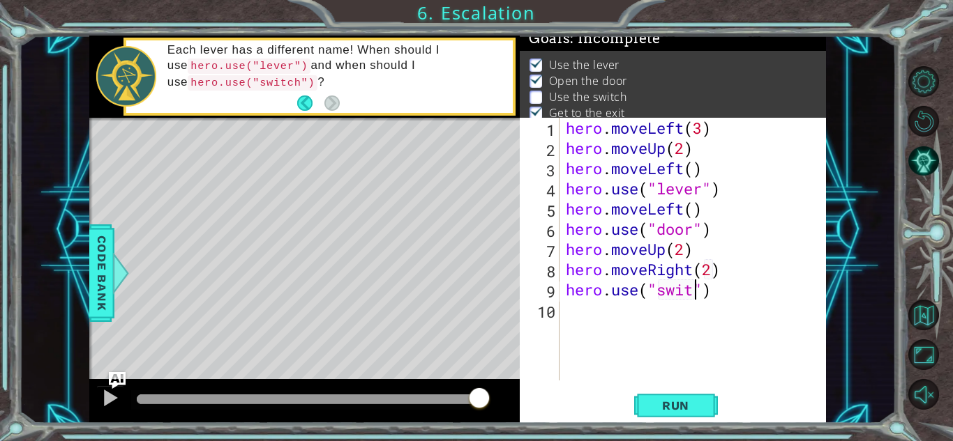
scroll to position [0, 6]
type textarea "hero.use("switch")"
click at [668, 318] on div "hero . moveLeft ( 3 ) hero . moveUp ( 2 ) hero . moveLeft ( ) hero . use ( "lev…" at bounding box center [696, 269] width 266 height 303
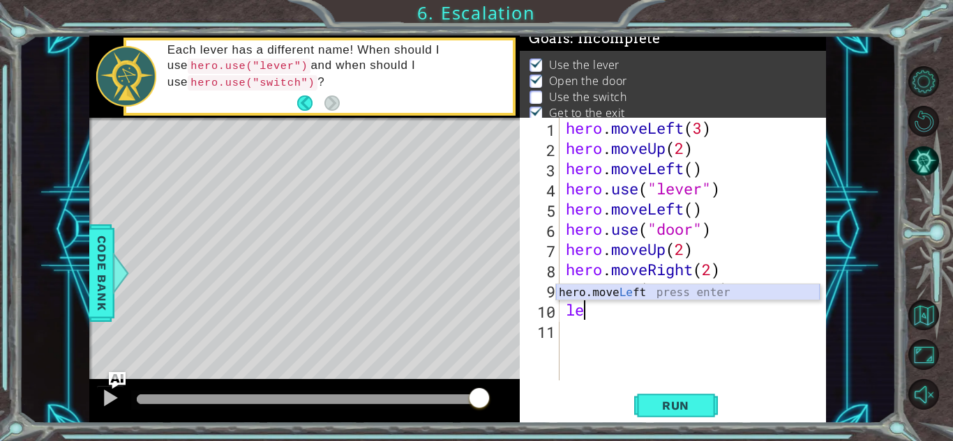
click at [644, 296] on div "hero.move Le ft press enter" at bounding box center [688, 310] width 264 height 50
type textarea "hero.moveLeft(1)"
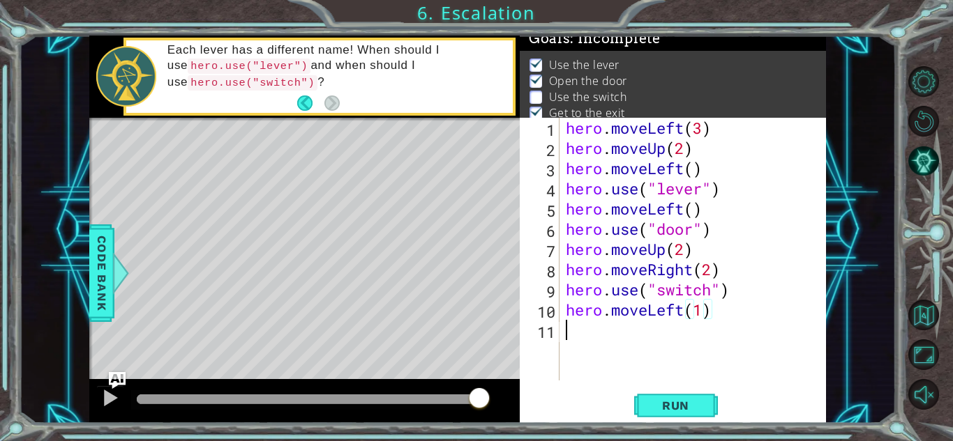
click at [582, 333] on div "hero . moveLeft ( 3 ) hero . moveUp ( 2 ) hero . moveLeft ( ) hero . use ( "lev…" at bounding box center [696, 269] width 266 height 303
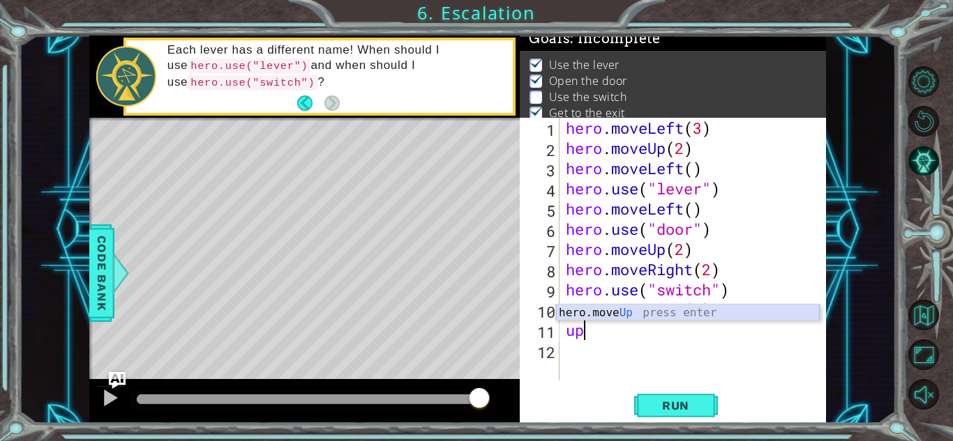
click at [591, 317] on div "hero.move Up press enter" at bounding box center [688, 330] width 264 height 50
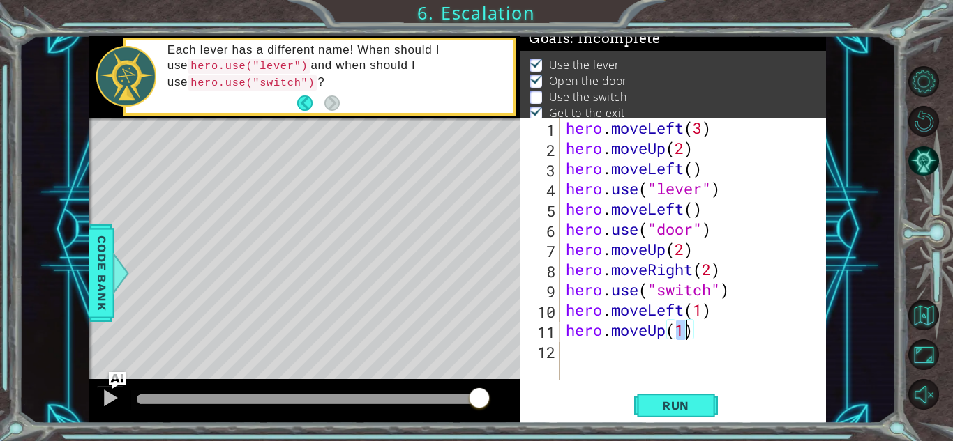
click at [675, 430] on div "1 ההההההההההההההההההההההההההההההההההההההההההההההההההההההההההההההההההההההההההההה…" at bounding box center [476, 220] width 953 height 441
click at [670, 389] on div "hero.moveUp(1) 1 2 3 4 5 6 7 8 9 10 11 12 hero . moveLeft ( 3 ) hero . moveUp (…" at bounding box center [673, 270] width 306 height 305
click at [673, 387] on div "hero.moveUp(1) 1 2 3 4 5 6 7 8 9 10 11 12 hero . moveLeft ( 3 ) hero . moveUp (…" at bounding box center [673, 270] width 306 height 305
click at [674, 393] on button "Run" at bounding box center [676, 406] width 84 height 31
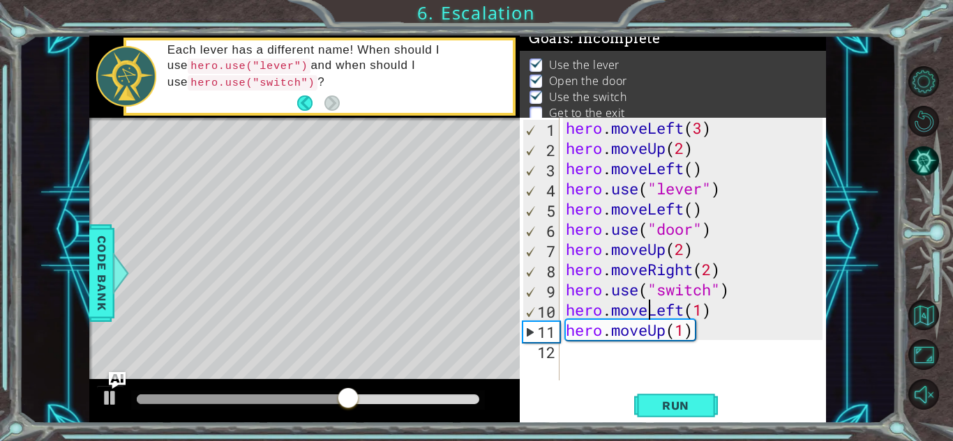
click at [649, 307] on div "hero . moveLeft ( 3 ) hero . moveUp ( 2 ) hero . moveLeft ( ) hero . use ( "lev…" at bounding box center [696, 269] width 266 height 303
click at [651, 308] on div "hero . moveLeft ( 3 ) hero . moveUp ( 2 ) hero . moveLeft ( ) hero . use ( "lev…" at bounding box center [696, 269] width 266 height 303
click at [676, 305] on div "hero . moveLeft ( 3 ) hero . moveUp ( 2 ) hero . moveLeft ( ) hero . use ( "lev…" at bounding box center [696, 269] width 266 height 303
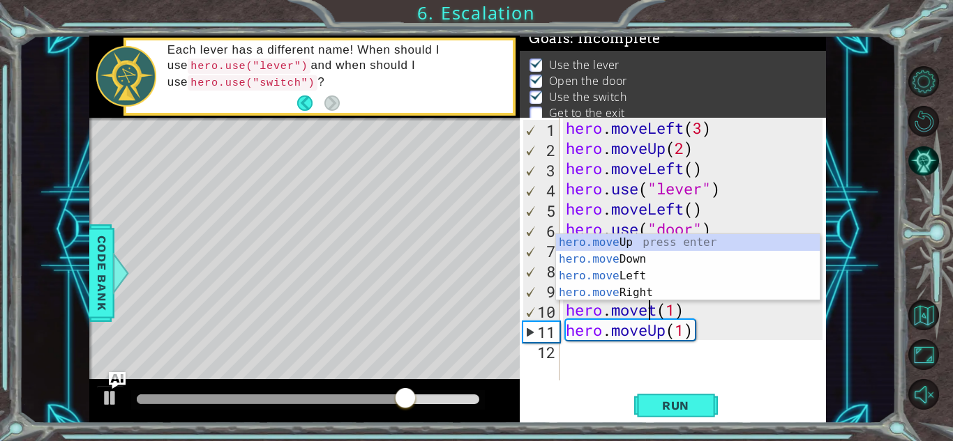
click at [657, 288] on div "hero.move Up press enter hero.move Down press enter hero.move Left press enter …" at bounding box center [688, 284] width 264 height 100
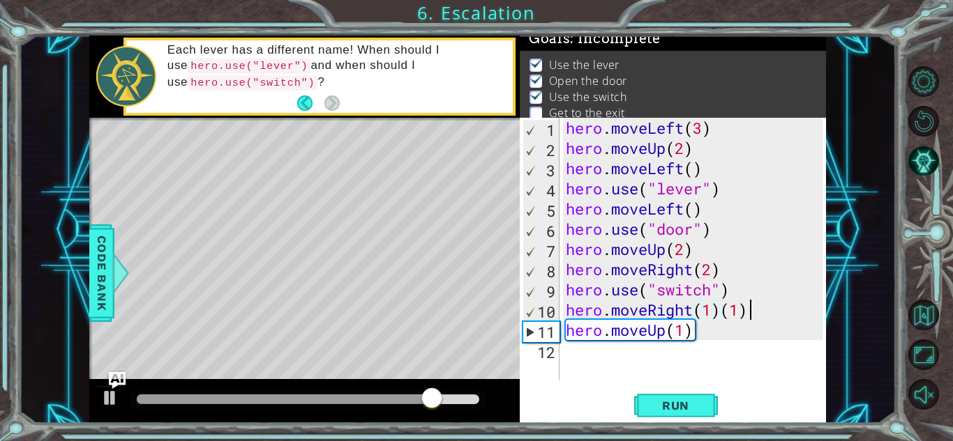
click at [776, 318] on div "hero . moveLeft ( 3 ) hero . moveUp ( 2 ) hero . moveLeft ( ) hero . use ( "lev…" at bounding box center [696, 269] width 266 height 303
type textarea "hero.moveRight(1)"
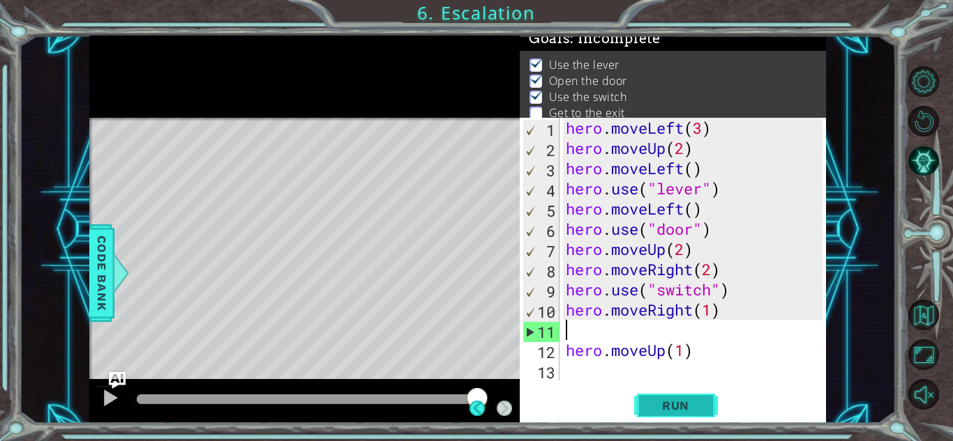
click at [701, 416] on button "Run" at bounding box center [676, 406] width 84 height 31
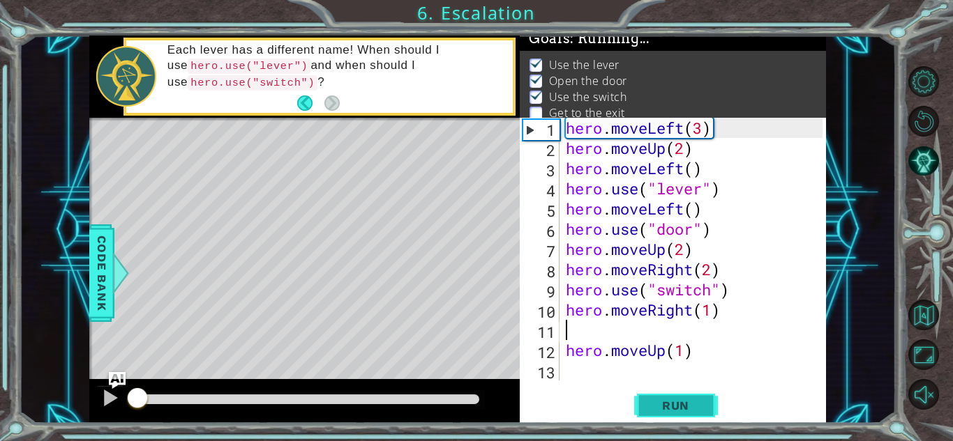
click at [690, 409] on span "Run" at bounding box center [675, 406] width 55 height 14
click at [679, 421] on button "Run" at bounding box center [676, 406] width 84 height 31
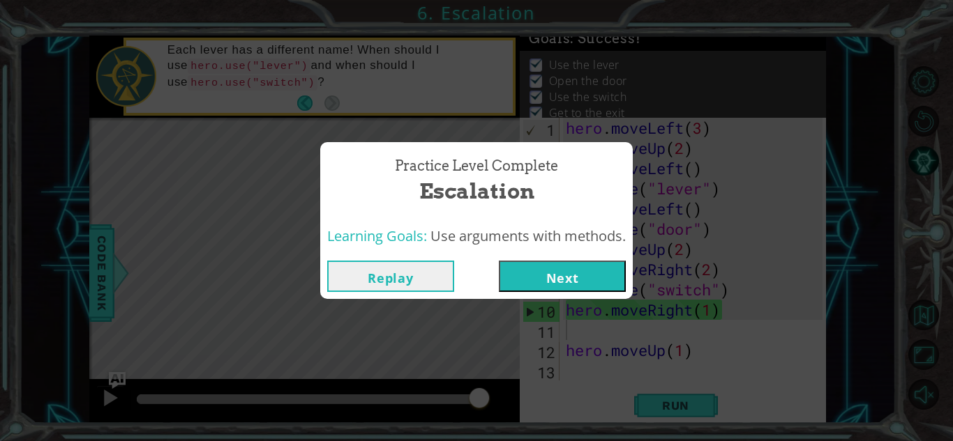
click at [537, 144] on div "Practice Level Complete Escalation" at bounding box center [476, 180] width 312 height 77
click at [586, 262] on button "Next" at bounding box center [562, 276] width 127 height 31
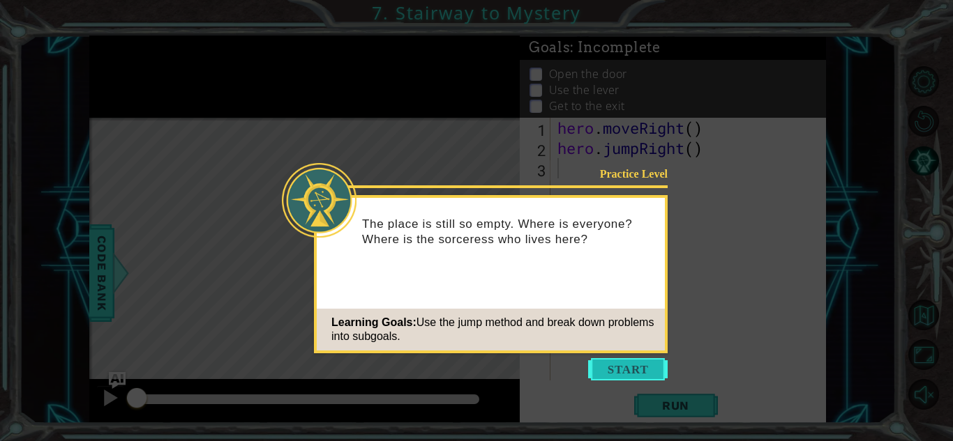
click at [609, 367] on button "Start" at bounding box center [627, 369] width 79 height 22
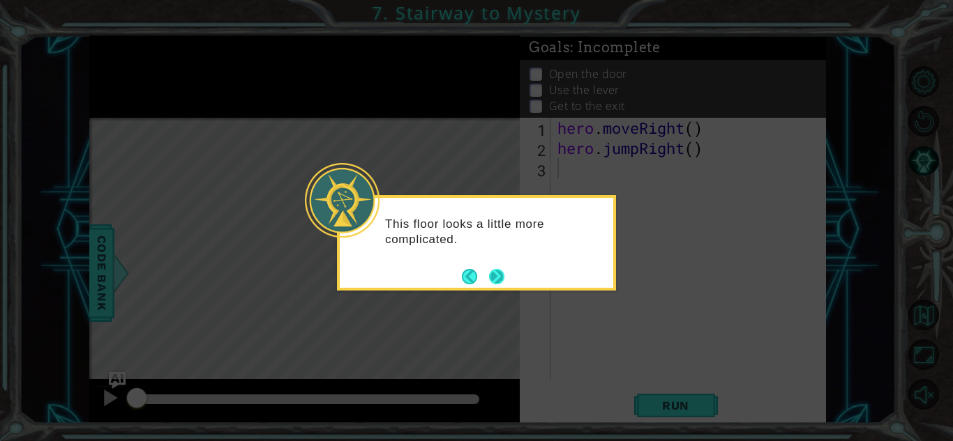
click at [497, 281] on button "Next" at bounding box center [496, 276] width 15 height 15
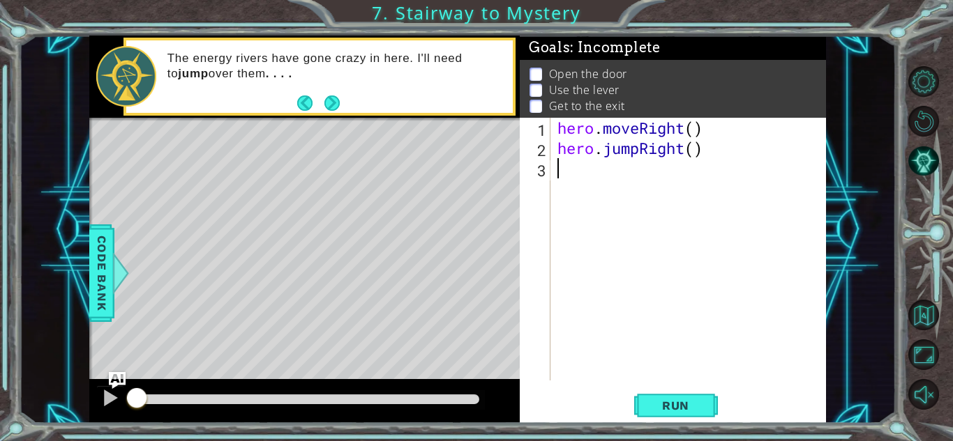
click at [341, 120] on div "methods hero moveDown(steps) moveUp(steps) moveLeft(steps) moveRight(steps) use…" at bounding box center [457, 230] width 736 height 388
click at [345, 106] on div "The energy rivers have gone crazy in here. I'll need to jump over them . . . ." at bounding box center [335, 76] width 355 height 65
click at [338, 98] on button "Next" at bounding box center [331, 103] width 15 height 15
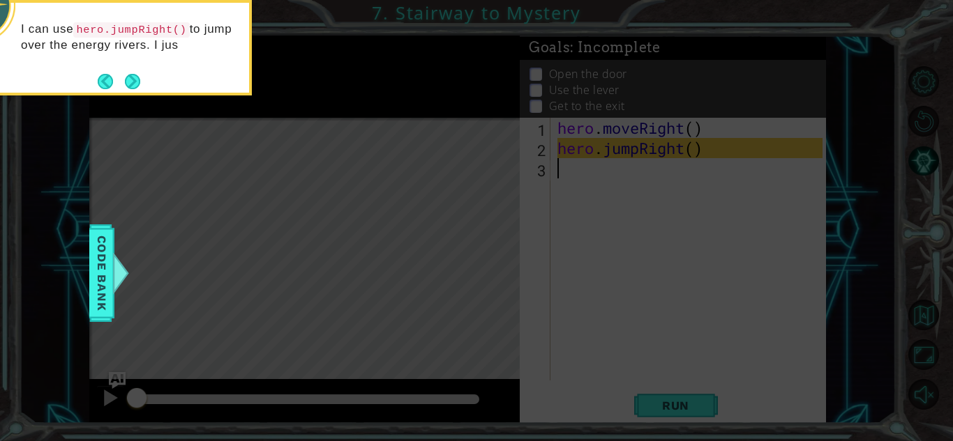
click at [164, 83] on div "I can use hero.jumpRight() to jump over the energy rivers. I jus" at bounding box center [112, 48] width 279 height 96
click at [143, 71] on div "I can use hero.jumpRight() to jump over the energy rivers. I just need to watc" at bounding box center [112, 51] width 273 height 86
click at [139, 98] on body "1 ההההההההההההההההההההההההההההההההההההההההההההההההההההההההההההההההההההההההההההה…" at bounding box center [476, 220] width 953 height 441
click at [140, 96] on div "I can use hero.jumpRight() to jump over the energy rivers. I just need to watch…" at bounding box center [112, 49] width 279 height 98
click at [141, 94] on div "I can use hero.jumpRight() to jump over the energy rivers. I just need to watch…" at bounding box center [112, 49] width 279 height 98
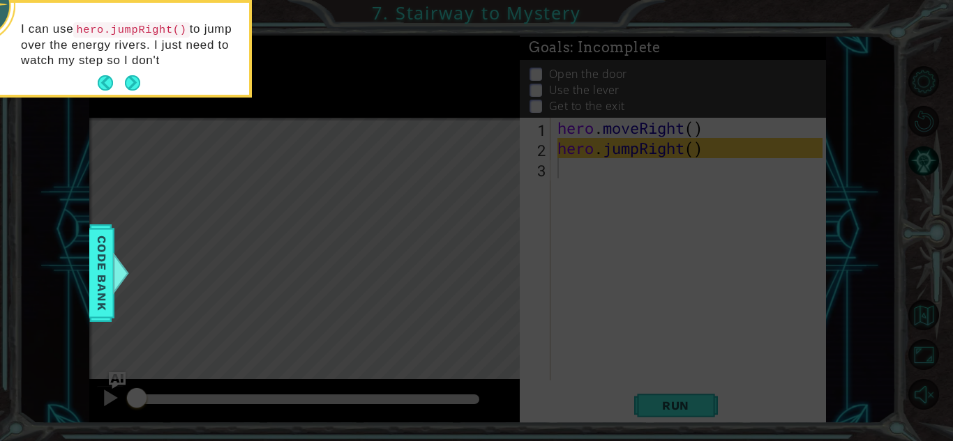
click at [142, 93] on div "I can use hero.jumpRight() to jump over the energy rivers. I just need to watch…" at bounding box center [112, 49] width 273 height 92
click at [140, 90] on button "Next" at bounding box center [132, 82] width 15 height 15
click at [143, 89] on icon at bounding box center [476, 65] width 953 height 751
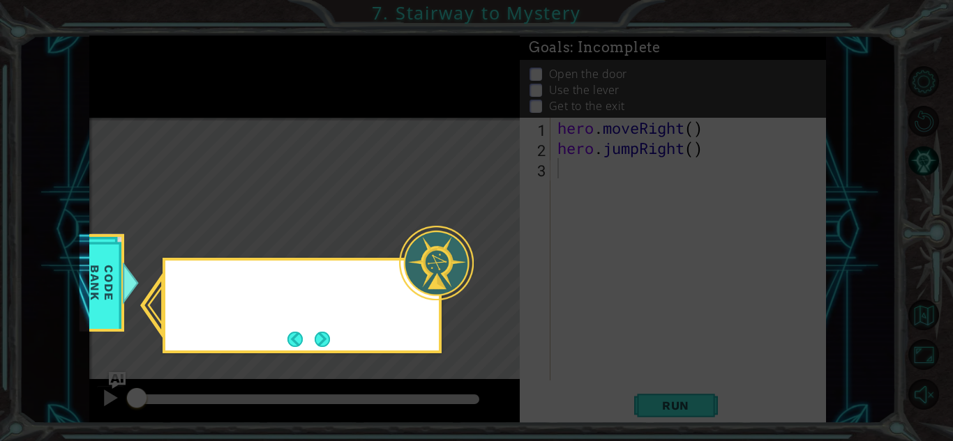
click at [140, 85] on icon at bounding box center [476, 220] width 953 height 441
click at [141, 84] on icon at bounding box center [476, 220] width 953 height 441
click at [149, 138] on icon at bounding box center [476, 220] width 953 height 441
click at [323, 333] on button "Next" at bounding box center [322, 339] width 15 height 15
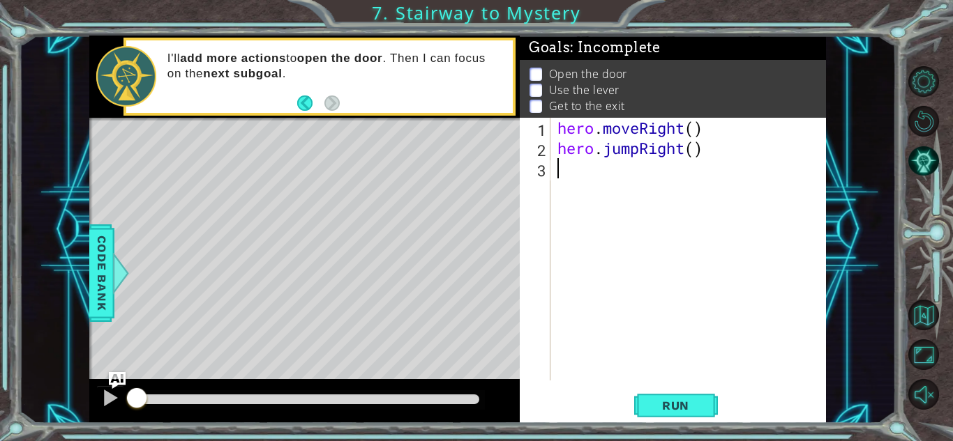
drag, startPoint x: 626, startPoint y: 182, endPoint x: 614, endPoint y: 181, distance: 11.2
click at [621, 181] on div "hero . moveRight ( ) hero . jumpRight ( )" at bounding box center [691, 269] width 275 height 303
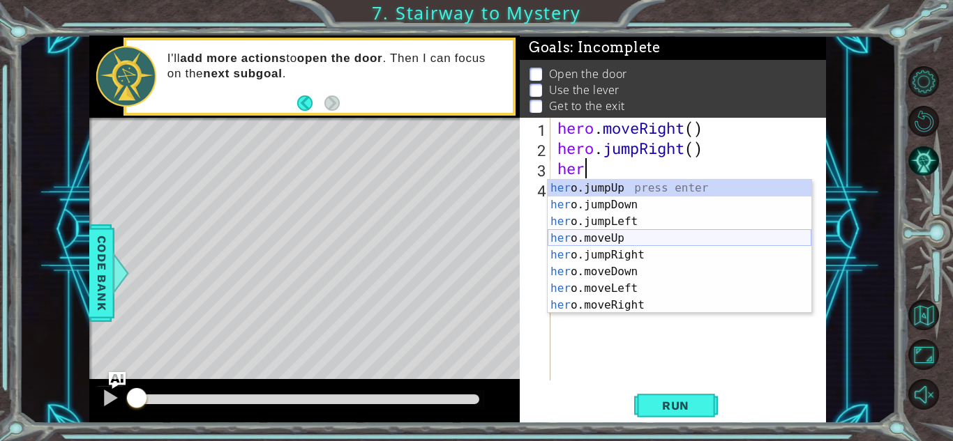
drag, startPoint x: 676, startPoint y: 243, endPoint x: 681, endPoint y: 250, distance: 8.4
click at [676, 244] on div "her o.jumpUp press enter her o.jumpDown press enter her o.jumpLeft press enter …" at bounding box center [679, 263] width 264 height 167
type textarea "hero.moveUp(1)"
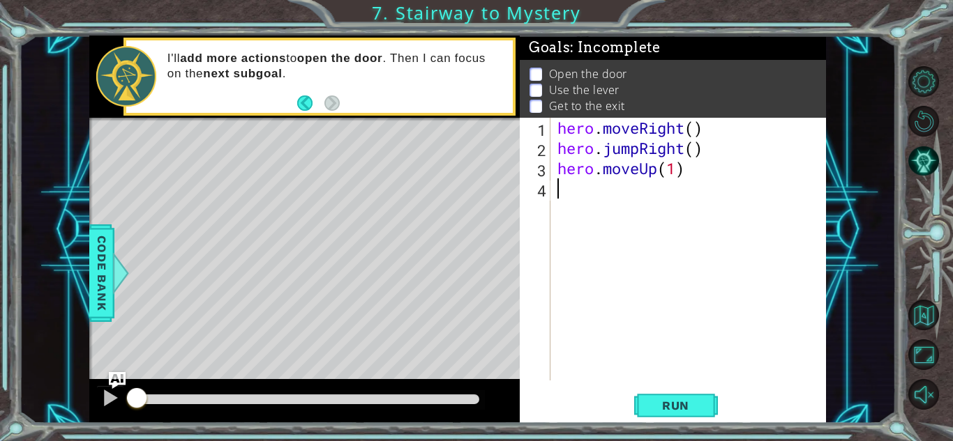
click at [580, 200] on div "hero . moveRight ( ) hero . jumpRight ( ) hero . moveUp ( 1 )" at bounding box center [691, 269] width 275 height 303
click at [584, 204] on div "hero . moveRight ( ) hero . jumpRight ( ) hero . moveUp ( 1 )" at bounding box center [691, 269] width 275 height 303
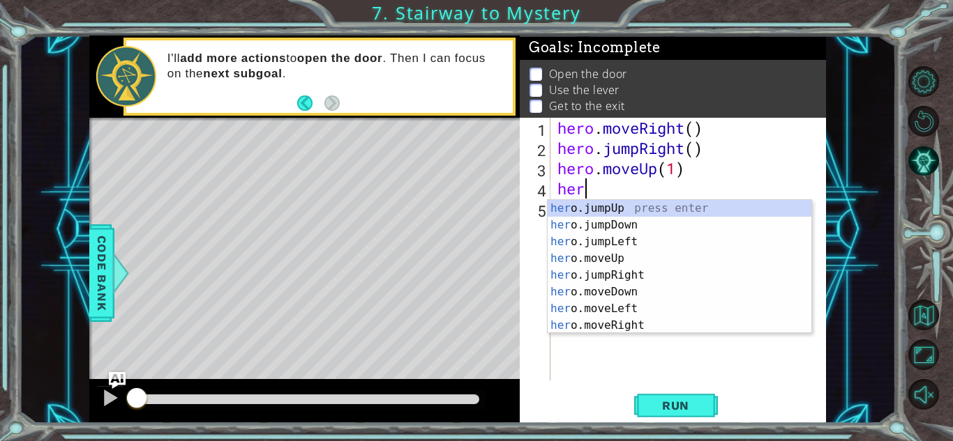
type textarea "hero"
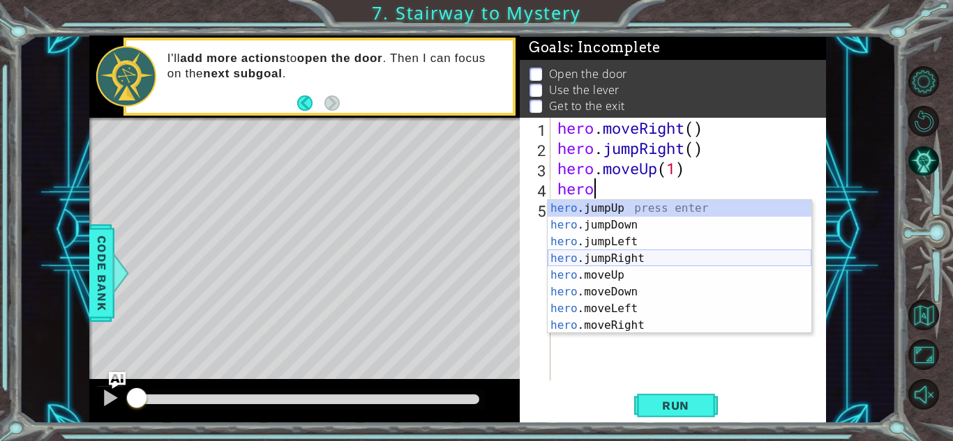
click at [716, 265] on div "hero .jumpUp press enter hero .jumpDown press enter hero .jumpLeft press enter …" at bounding box center [679, 283] width 264 height 167
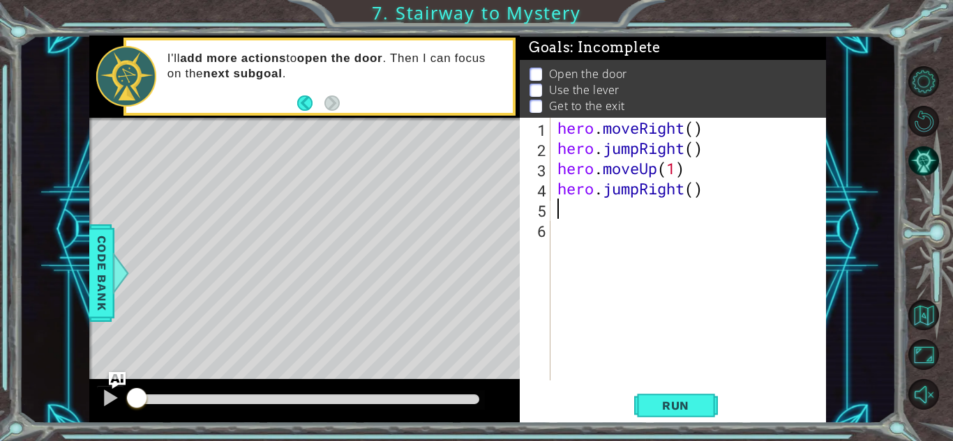
scroll to position [0, 0]
click at [702, 191] on div "hero . moveRight ( ) hero . jumpRight ( ) hero . moveUp ( 1 ) hero . jumpRight …" at bounding box center [691, 269] width 275 height 303
type textarea "hero.jumpRight()"
click at [699, 192] on div "hero . moveRight ( ) hero . jumpRight ( ) hero . moveUp ( 1 ) hero . jumpRight …" at bounding box center [691, 269] width 275 height 303
click at [680, 220] on div "hero . moveRight ( ) hero . jumpRight ( ) hero . moveUp ( 1 ) hero . jumpRight …" at bounding box center [691, 269] width 275 height 303
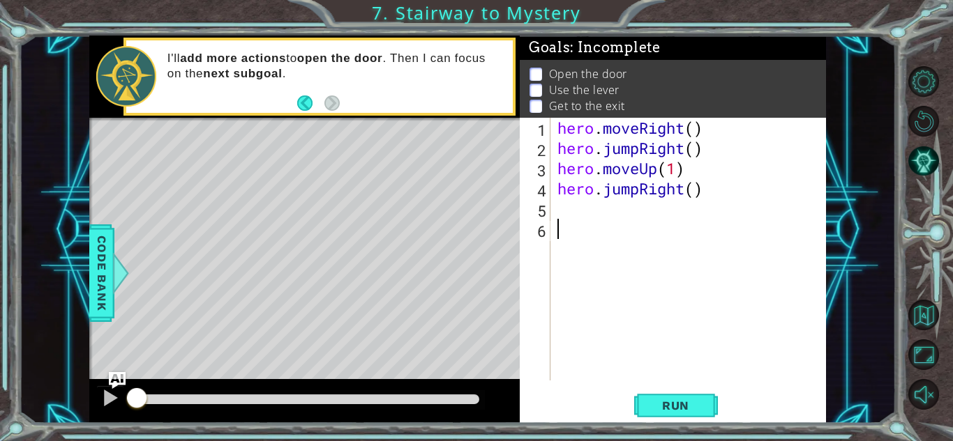
click at [683, 209] on div "hero . moveRight ( ) hero . jumpRight ( ) hero . moveUp ( 1 ) hero . jumpRight …" at bounding box center [691, 269] width 275 height 303
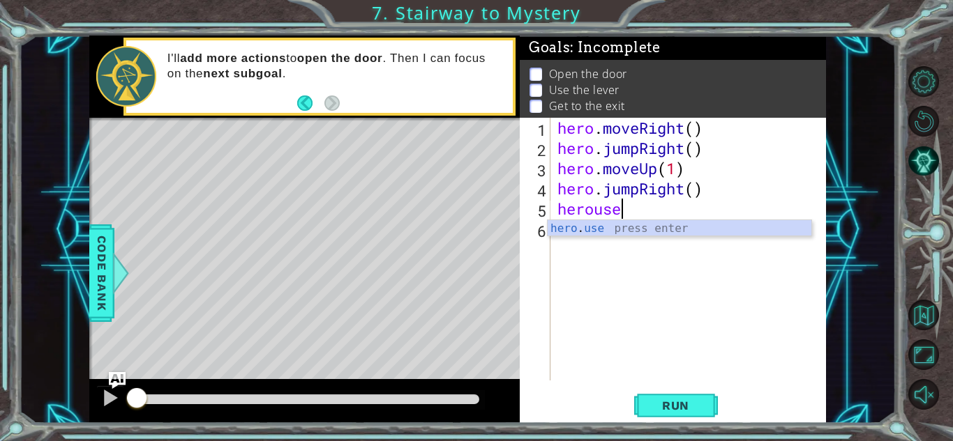
scroll to position [0, 2]
click at [603, 227] on div "hero . use press enter" at bounding box center [679, 245] width 264 height 50
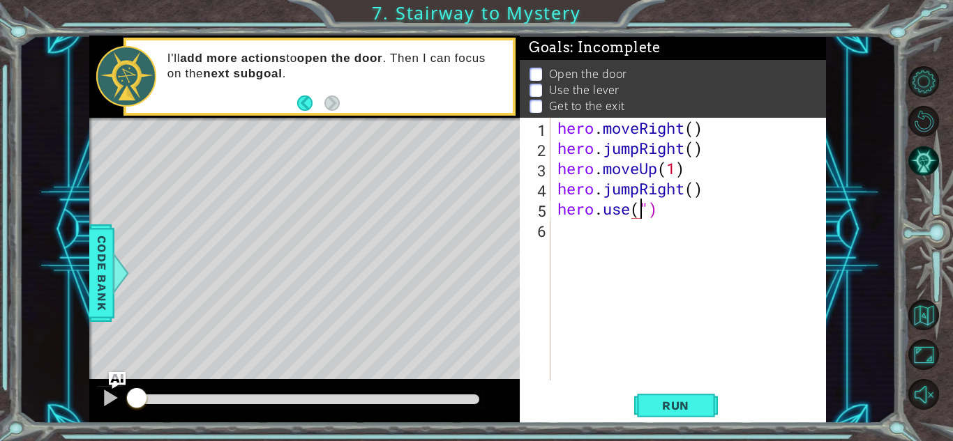
scroll to position [0, 4]
type textarea "hero.use("door")"
click at [675, 236] on div "hero . moveRight ( ) hero . jumpRight ( ) hero . moveUp ( 1 ) hero . jumpRight …" at bounding box center [691, 269] width 275 height 303
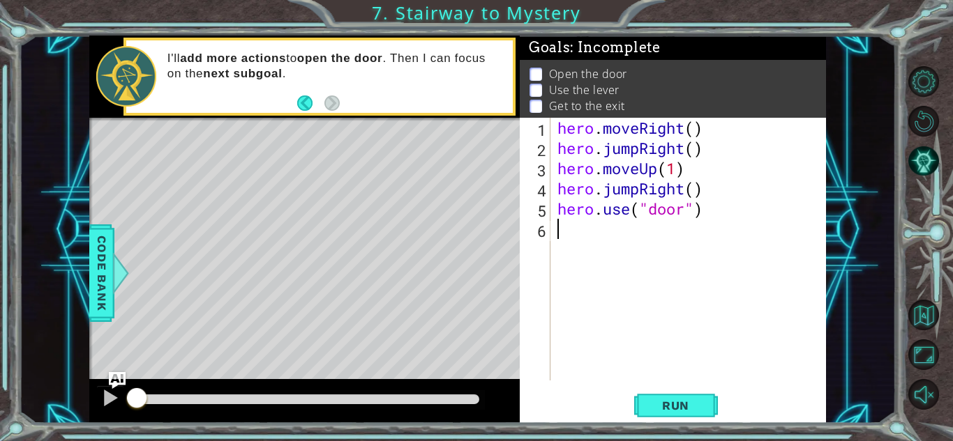
click at [677, 239] on div "hero . moveRight ( ) hero . jumpRight ( ) hero . moveUp ( 1 ) hero . jumpRight …" at bounding box center [691, 269] width 275 height 303
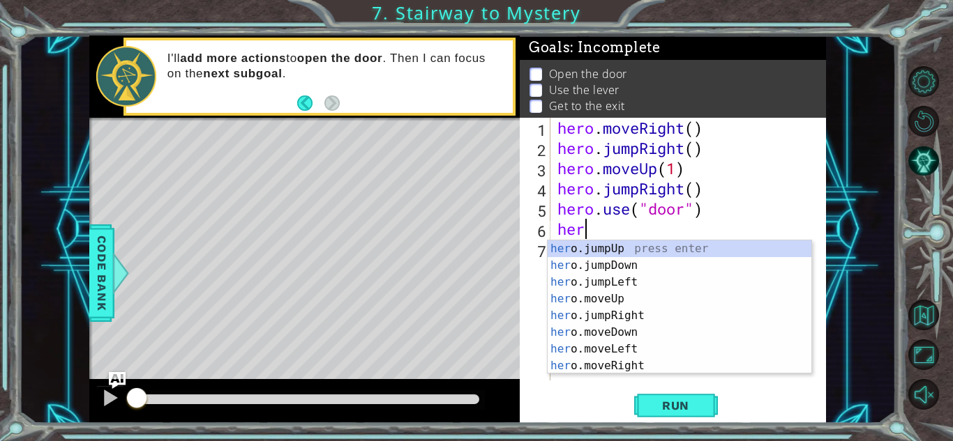
type textarea "hero"
click at [653, 252] on div "hero .jumpUp press enter hero .jumpDown press enter hero .jumpLeft press enter …" at bounding box center [679, 324] width 264 height 167
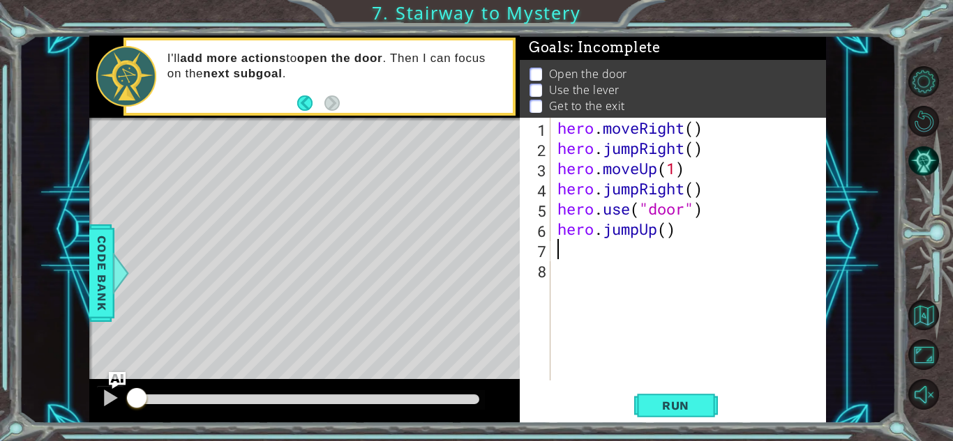
scroll to position [0, 0]
click at [665, 222] on div "hero . moveRight ( ) hero . jumpRight ( ) hero . moveUp ( 1 ) hero . jumpRight …" at bounding box center [691, 269] width 275 height 303
type textarea "hero.jumpUp(2)"
click at [590, 256] on div "hero . moveRight ( ) hero . jumpRight ( ) hero . moveUp ( 1 ) hero . jumpRight …" at bounding box center [691, 269] width 275 height 303
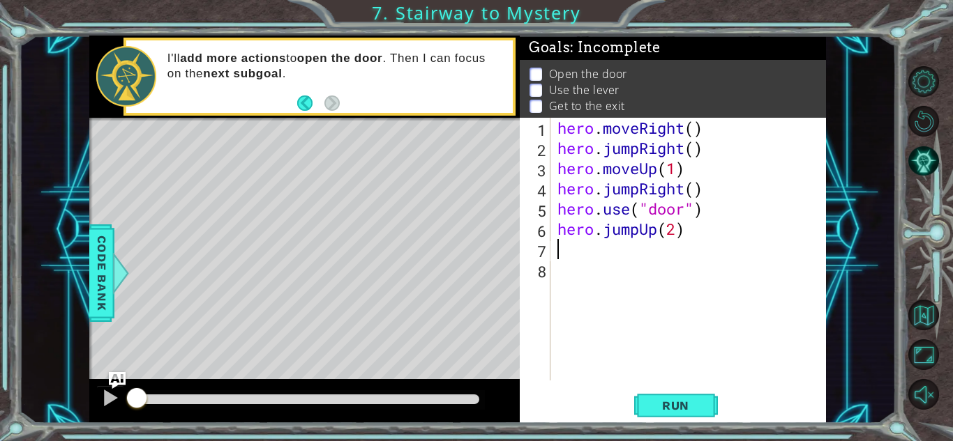
scroll to position [0, 0]
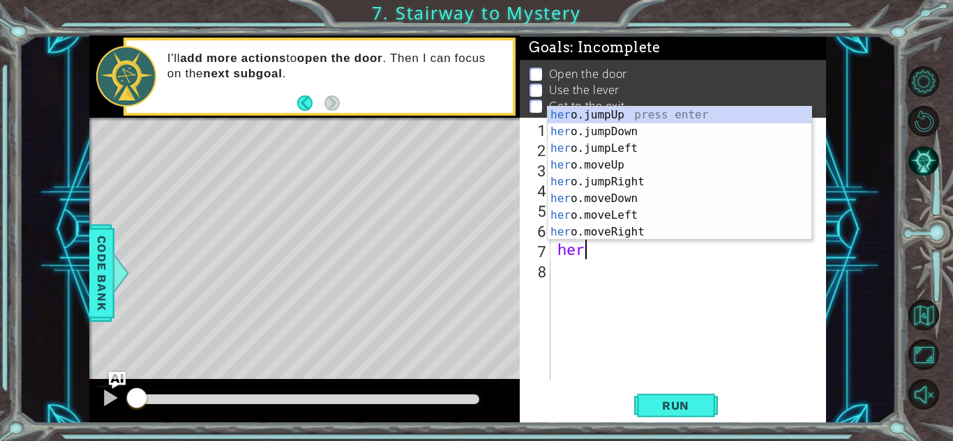
type textarea "hero"
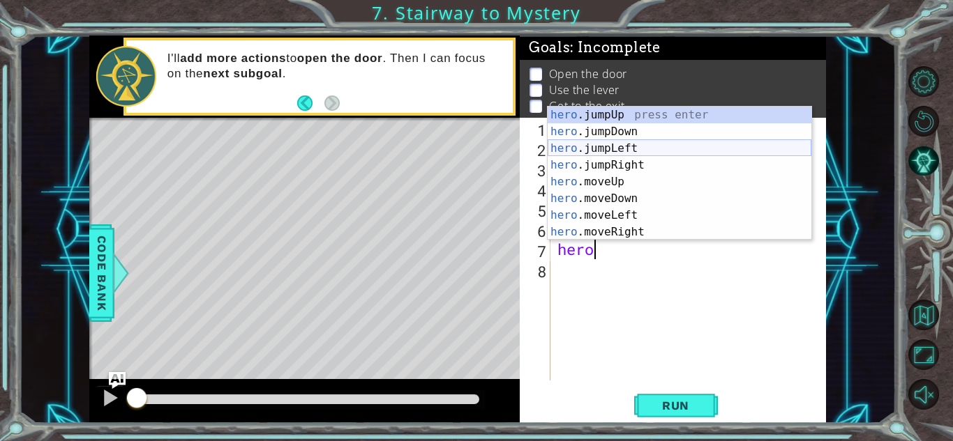
click at [568, 153] on div "hero .jumpUp press enter hero .jumpDown press enter hero .jumpLeft press enter …" at bounding box center [679, 190] width 264 height 167
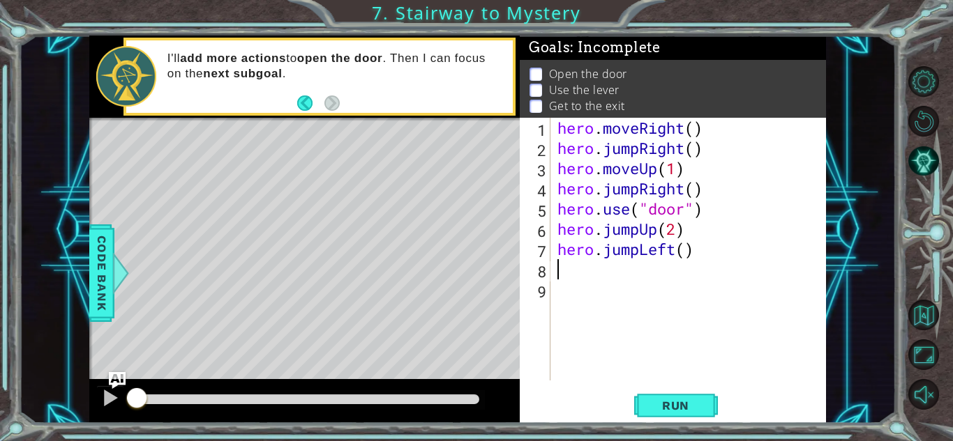
scroll to position [0, 0]
click at [656, 233] on div "hero . moveRight ( ) hero . jumpRight ( ) hero . moveUp ( 1 ) hero . jumpRight …" at bounding box center [691, 269] width 275 height 303
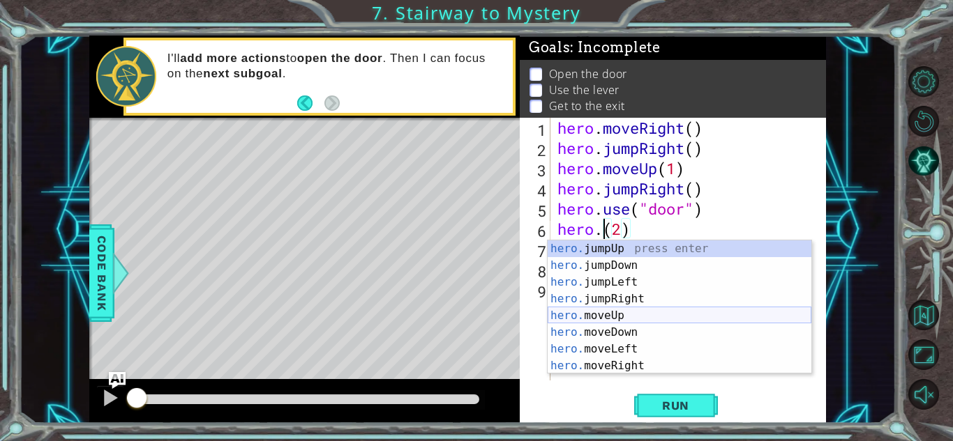
click at [610, 312] on div "hero. jumpUp press enter hero. jumpDown press enter hero. jumpLeft press enter …" at bounding box center [679, 324] width 264 height 167
type textarea "hero.moveUp(1)(2)"
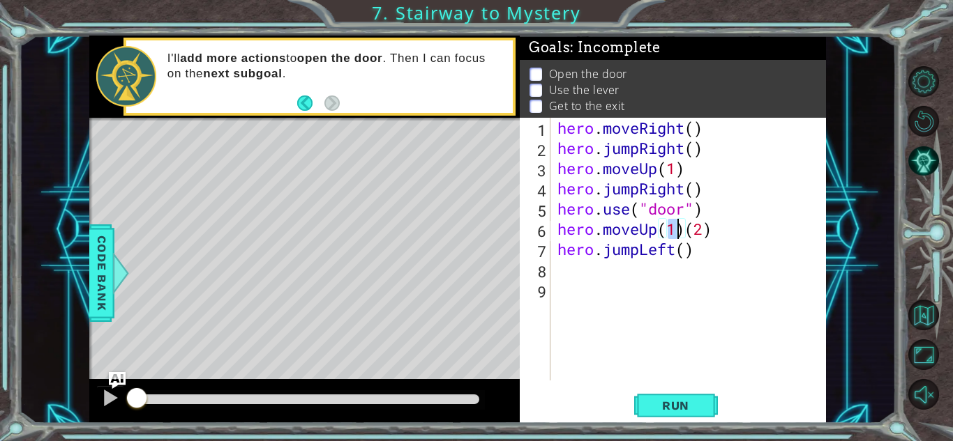
click at [646, 261] on div "hero . moveRight ( ) hero . jumpRight ( ) hero . moveUp ( 1 ) hero . jumpRight …" at bounding box center [691, 269] width 275 height 303
click at [638, 254] on div "hero . moveRight ( ) hero . jumpRight ( ) hero . moveUp ( 1 ) hero . jumpRight …" at bounding box center [691, 269] width 275 height 303
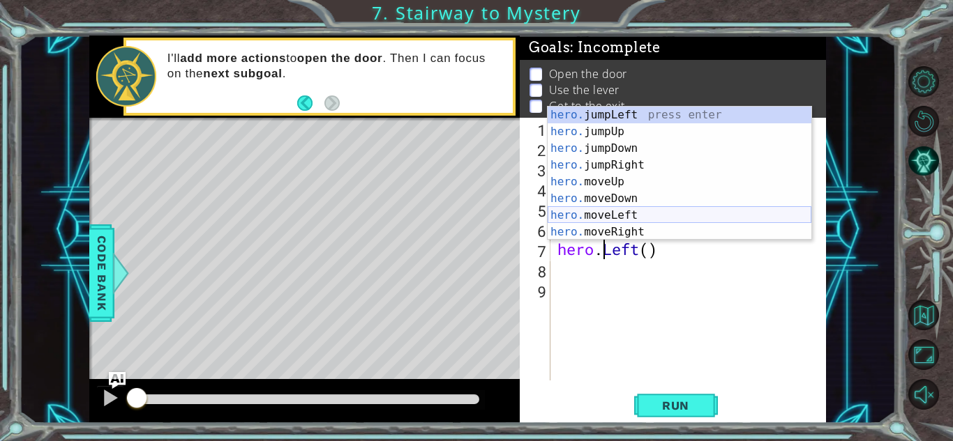
click at [630, 215] on div "hero. jumpLeft press enter hero. jumpUp press enter hero. jumpDown press enter …" at bounding box center [679, 190] width 264 height 167
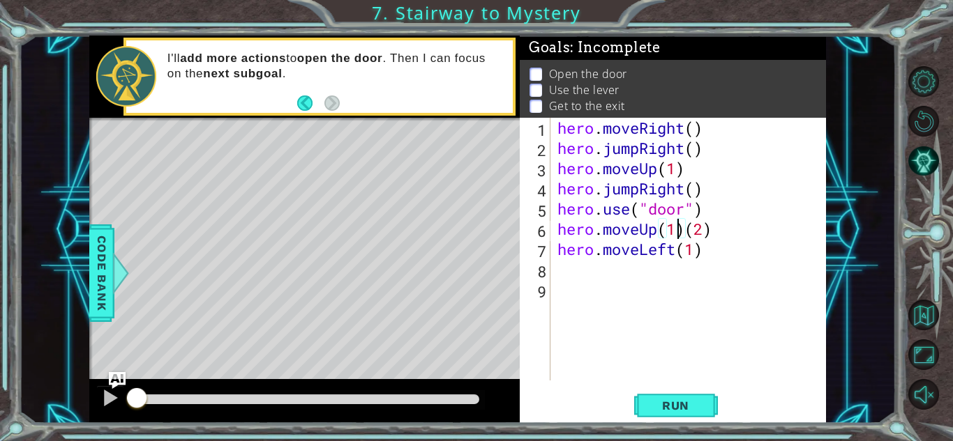
click at [678, 228] on div "hero . moveRight ( ) hero . jumpRight ( ) hero . moveUp ( 1 ) hero . jumpRight …" at bounding box center [691, 269] width 275 height 303
type textarea "hero.moveUp()(2)"
click at [596, 275] on div "hero . moveRight ( ) hero . jumpRight ( ) hero . moveUp ( 1 ) hero . jumpRight …" at bounding box center [691, 269] width 275 height 303
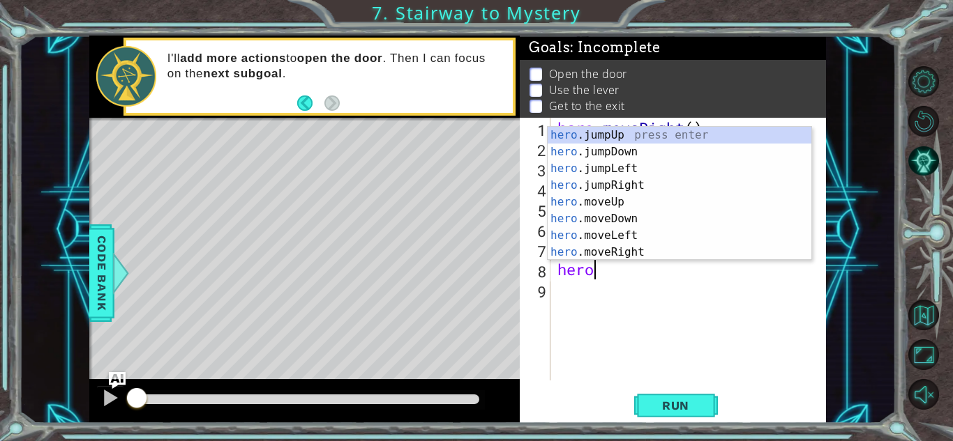
scroll to position [0, 1]
click at [605, 237] on div "hero .jumpUp press enter hero .jumpDown press enter hero .jumpLeft press enter …" at bounding box center [679, 210] width 264 height 167
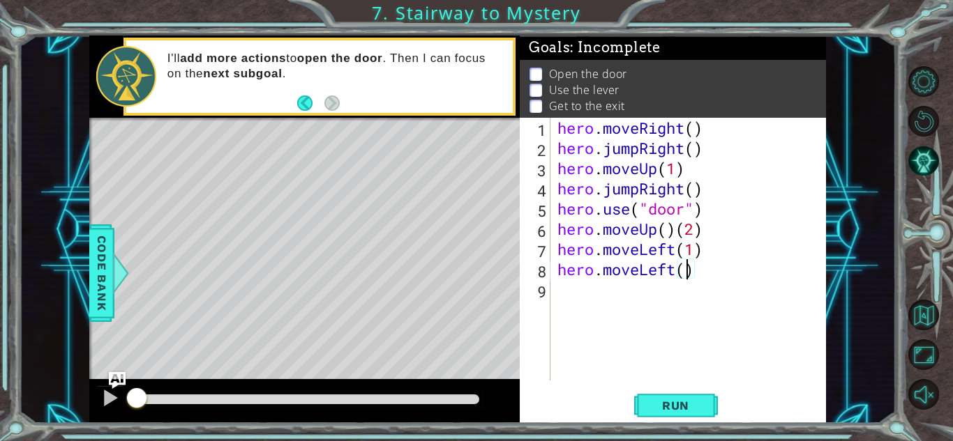
type textarea "hero.moveLeft(2)"
click at [621, 308] on div "hero . moveRight ( ) hero . jumpRight ( ) hero . moveUp ( 1 ) hero . jumpRight …" at bounding box center [691, 269] width 275 height 303
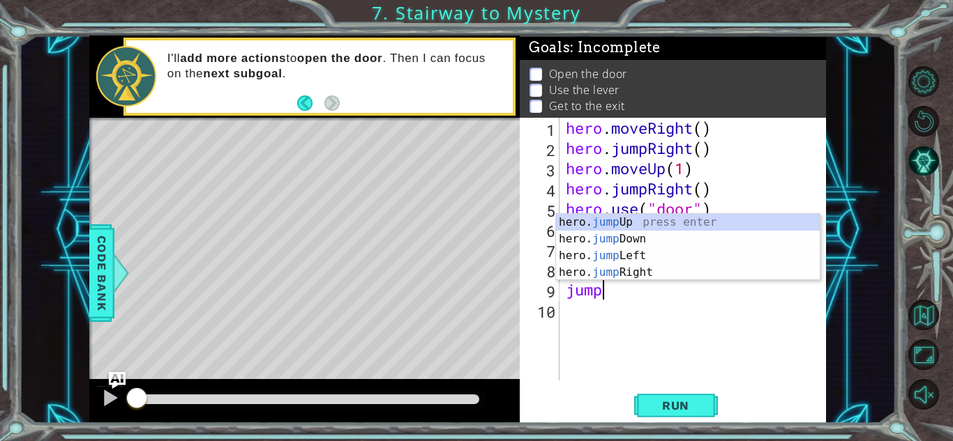
type textarea "jump"
click at [642, 222] on div "hero. jump Up press enter hero. jump Down press enter hero. jump Left press ent…" at bounding box center [688, 264] width 264 height 100
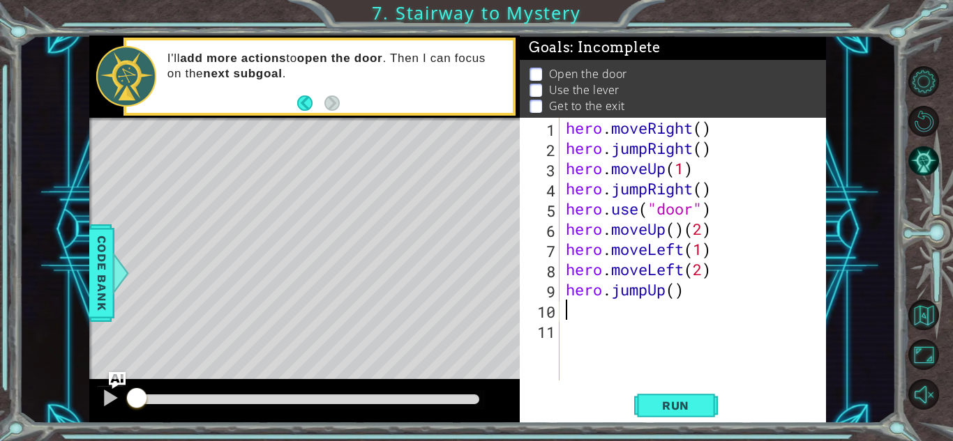
click at [573, 311] on div "hero . moveRight ( ) hero . jumpRight ( ) hero . moveUp ( 1 ) hero . jumpRight …" at bounding box center [696, 269] width 266 height 303
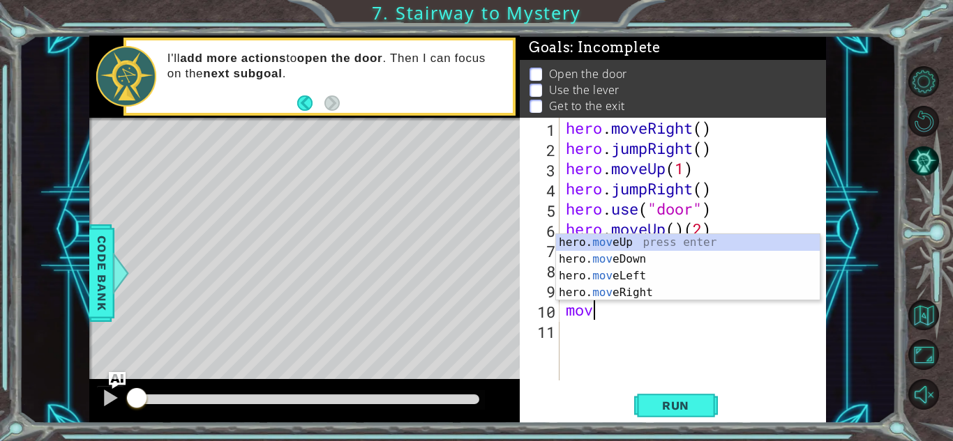
scroll to position [0, 1]
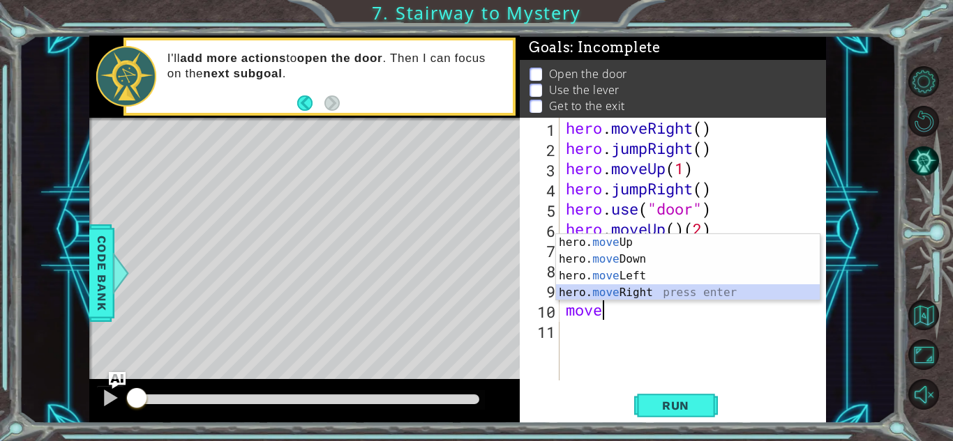
click at [619, 288] on div "hero. move Up press enter hero. move Down press enter hero. move Left press ent…" at bounding box center [688, 284] width 264 height 100
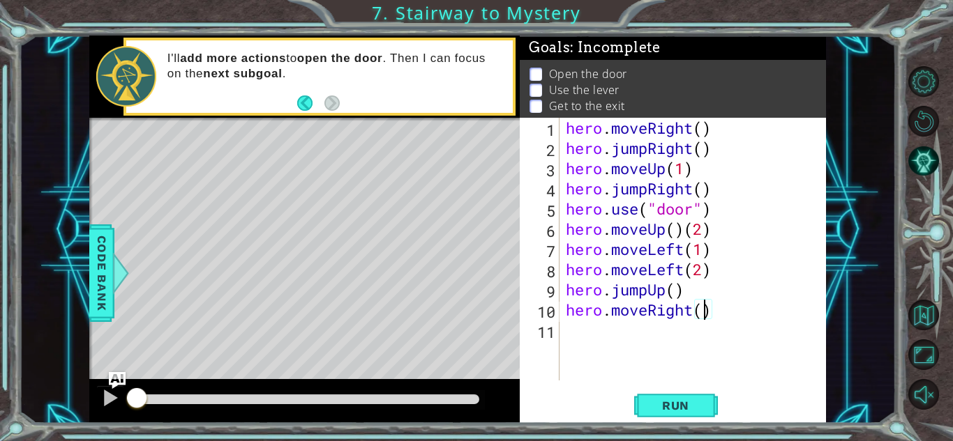
scroll to position [0, 6]
click at [653, 399] on span "Run" at bounding box center [675, 406] width 55 height 14
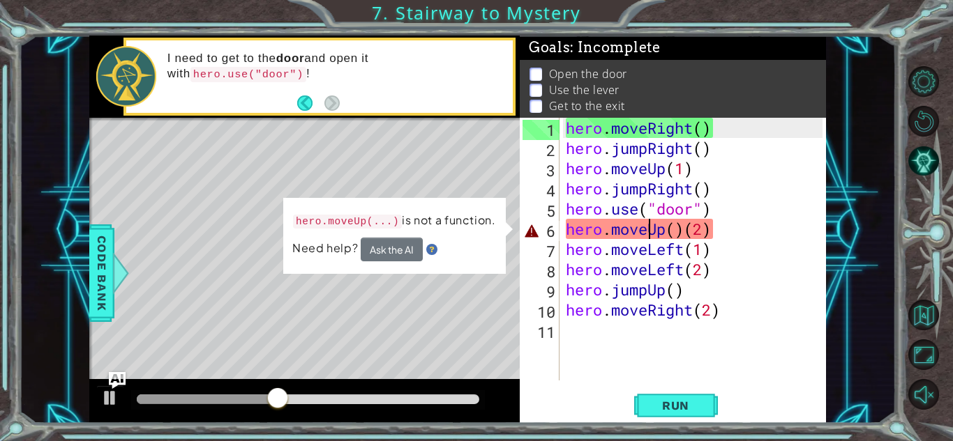
click at [646, 234] on div "hero . moveRight ( ) hero . jumpRight ( ) hero . moveUp ( 1 ) hero . jumpRight …" at bounding box center [696, 269] width 266 height 303
click at [680, 230] on div "hero . moveRight ( ) hero . jumpRight ( ) hero . moveUp ( 1 ) hero . jumpRight …" at bounding box center [696, 269] width 266 height 303
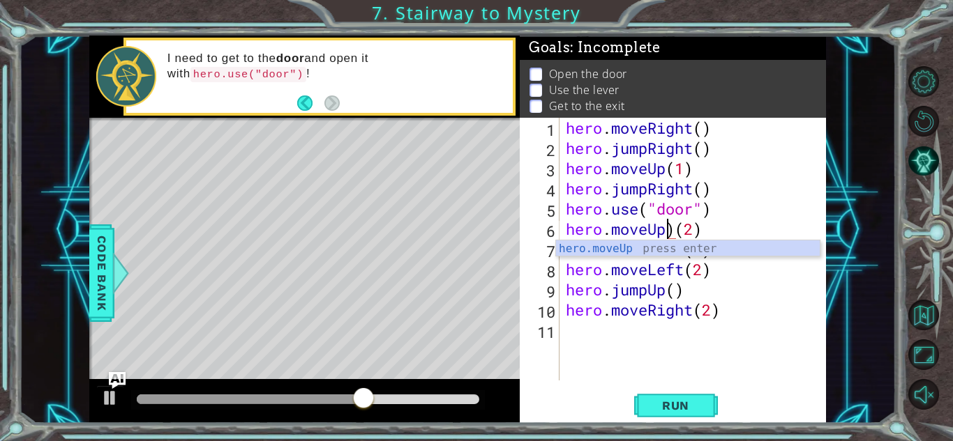
click at [672, 229] on div "hero . moveRight ( ) hero . jumpRight ( ) hero . moveUp ( 1 ) hero . jumpRight …" at bounding box center [696, 269] width 266 height 303
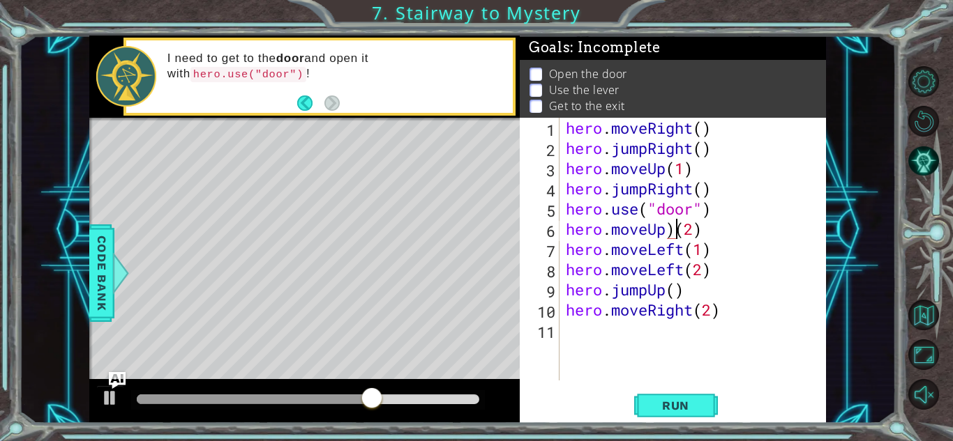
scroll to position [0, 5]
click at [675, 397] on button "Run" at bounding box center [676, 406] width 84 height 31
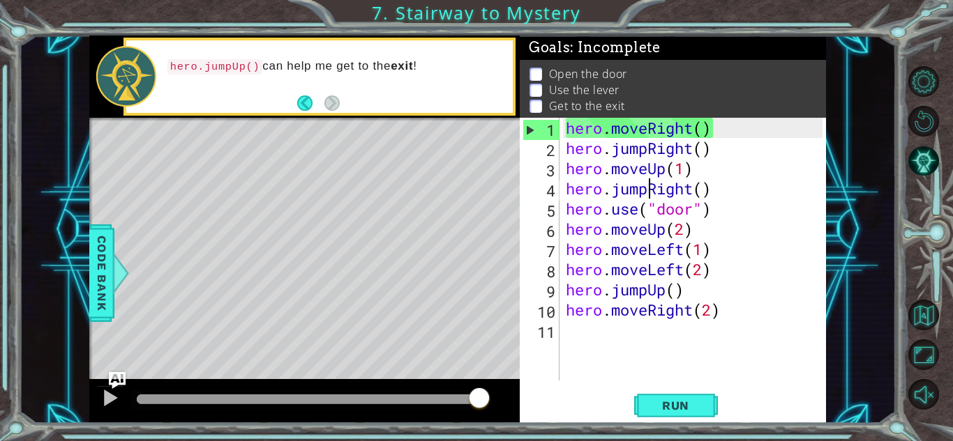
click at [646, 186] on div "hero . moveRight ( ) hero . jumpRight ( ) hero . moveUp ( 1 ) hero . jumpRight …" at bounding box center [696, 269] width 266 height 303
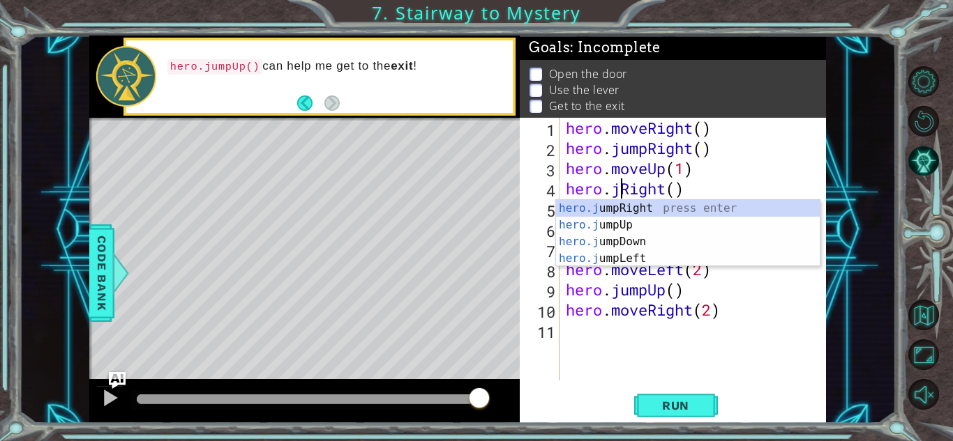
scroll to position [0, 4]
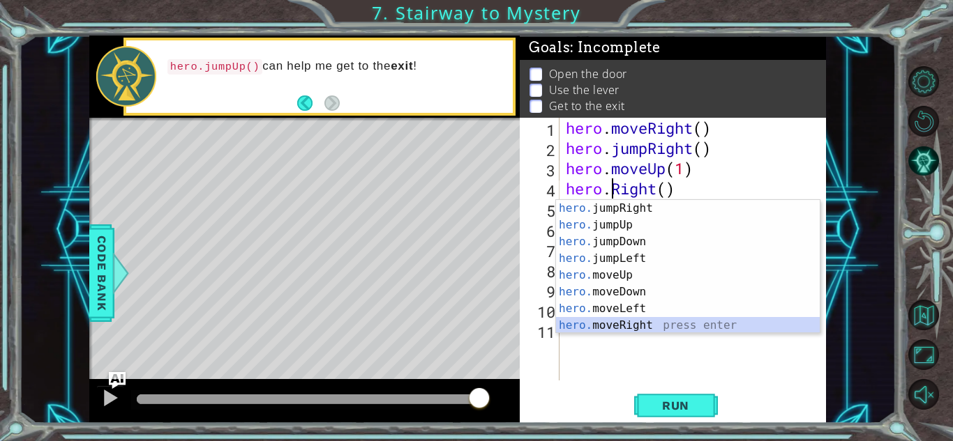
click at [644, 321] on div "hero. jumpRight press enter hero. jumpUp press enter hero. jumpDown press enter…" at bounding box center [688, 283] width 264 height 167
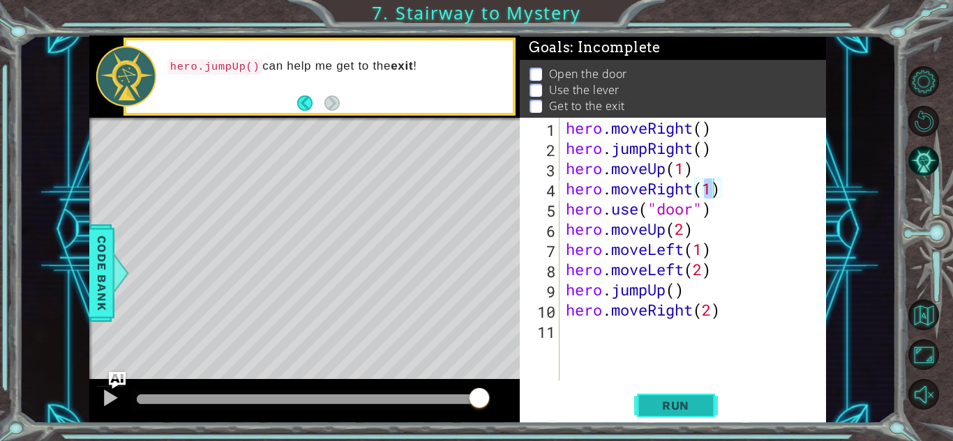
click at [676, 411] on span "Run" at bounding box center [675, 406] width 55 height 14
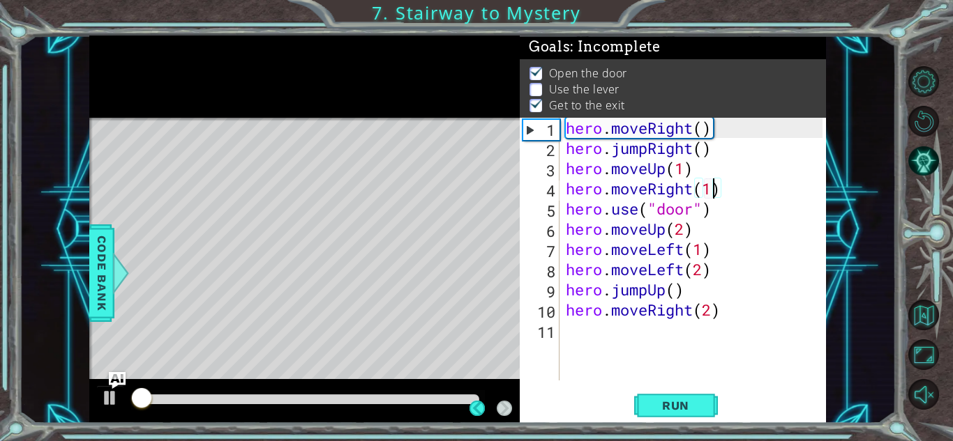
scroll to position [1, 0]
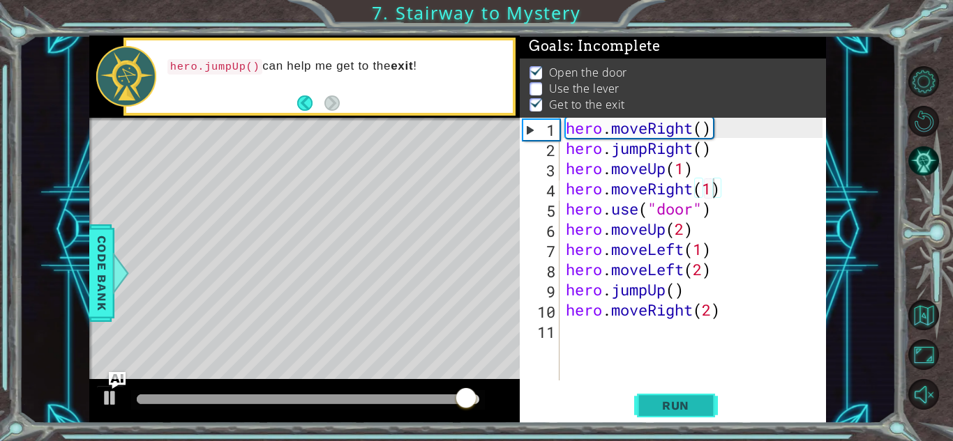
click at [665, 395] on button "Run" at bounding box center [676, 406] width 84 height 31
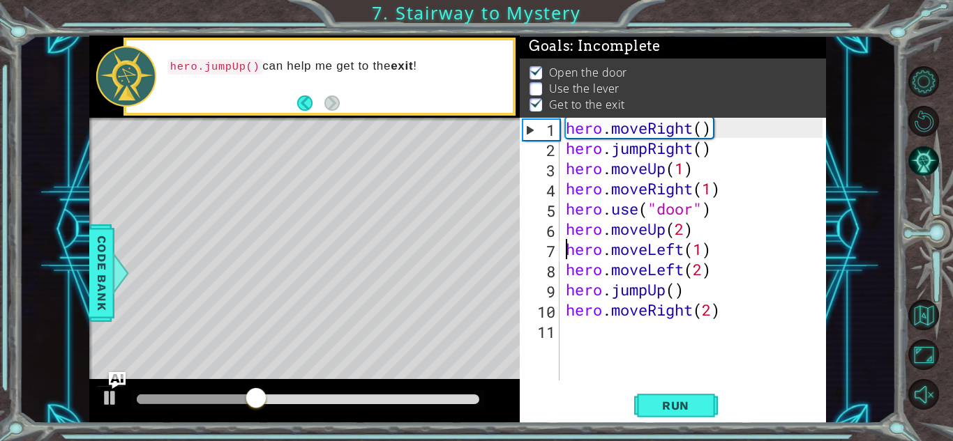
click at [563, 244] on div "hero . moveRight ( ) hero . jumpRight ( ) hero . moveUp ( 1 ) hero . moveRight …" at bounding box center [696, 269] width 266 height 303
type textarea "hero.moveLeft(1)"
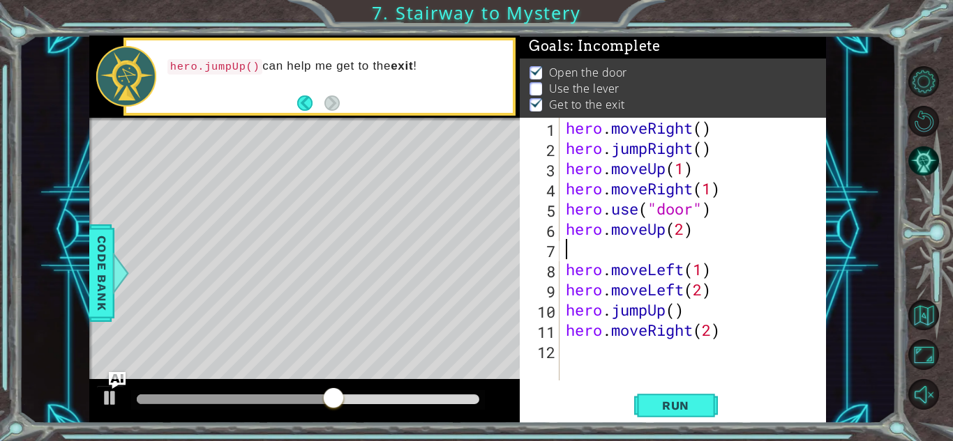
click at [606, 253] on div "hero . moveRight ( ) hero . jumpRight ( ) hero . moveUp ( 1 ) hero . moveRight …" at bounding box center [696, 269] width 266 height 303
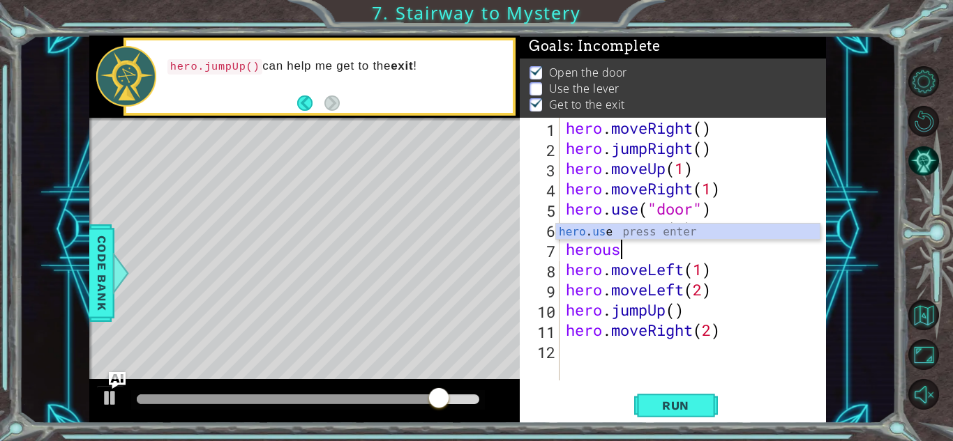
scroll to position [0, 2]
click at [588, 234] on div "hero . use press enter" at bounding box center [688, 249] width 264 height 50
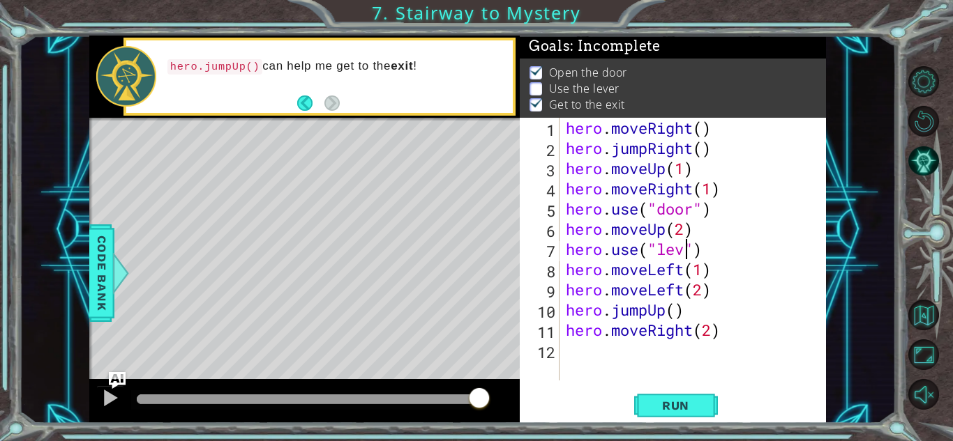
type textarea "hero.use("lever")"
click at [683, 414] on button "Run" at bounding box center [676, 406] width 84 height 31
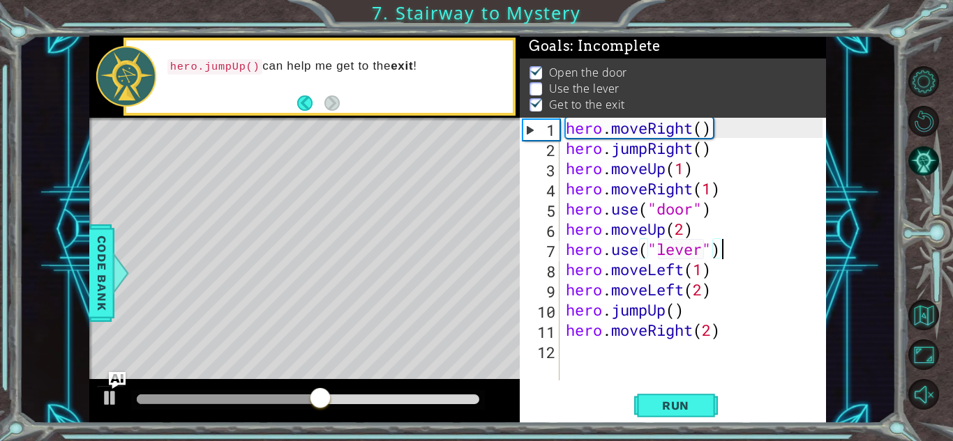
click at [567, 271] on div "hero . moveRight ( ) hero . jumpRight ( ) hero . moveUp ( 1 ) hero . moveRight …" at bounding box center [696, 269] width 266 height 303
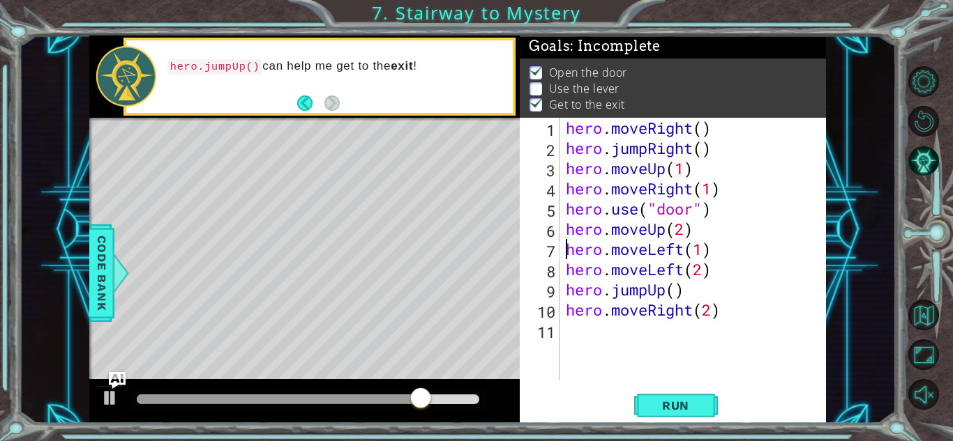
click at [569, 271] on div "hero . moveRight ( ) hero . jumpRight ( ) hero . moveUp ( 1 ) hero . moveRight …" at bounding box center [696, 269] width 266 height 303
type textarea "hero.moveLeft(2)"
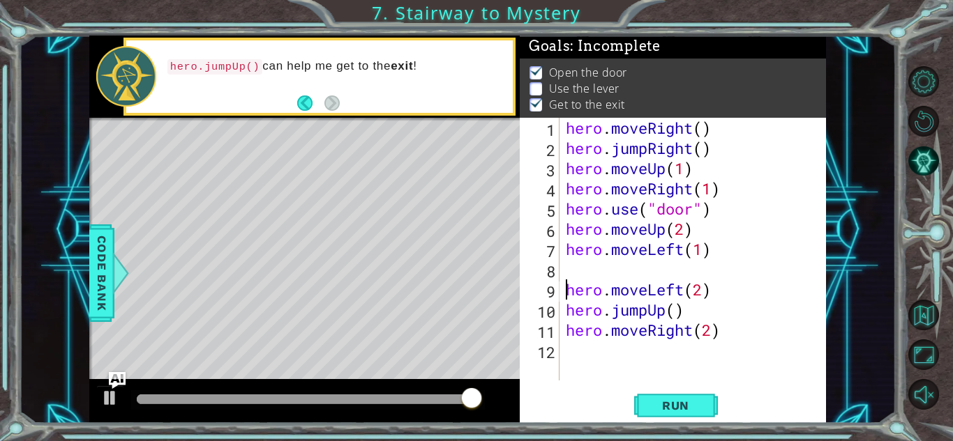
click at [581, 273] on div "hero . moveRight ( ) hero . jumpRight ( ) hero . moveUp ( 1 ) hero . moveRight …" at bounding box center [696, 269] width 266 height 303
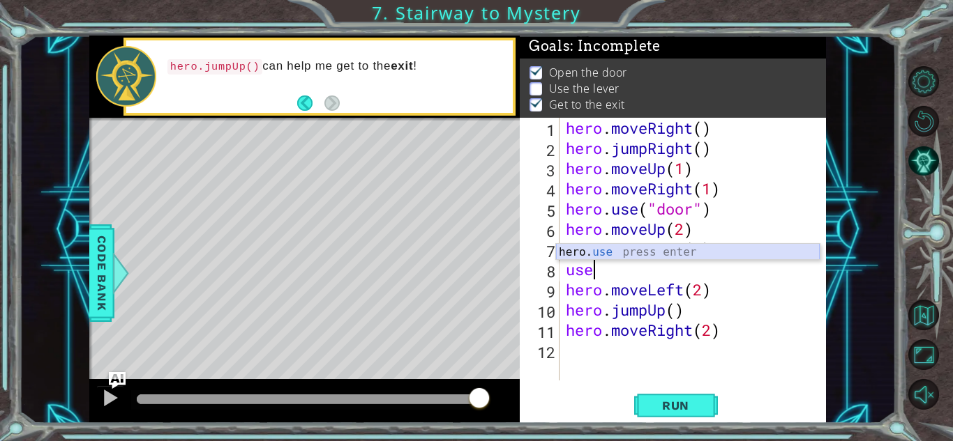
click at [657, 258] on div "hero. use press enter" at bounding box center [688, 269] width 264 height 50
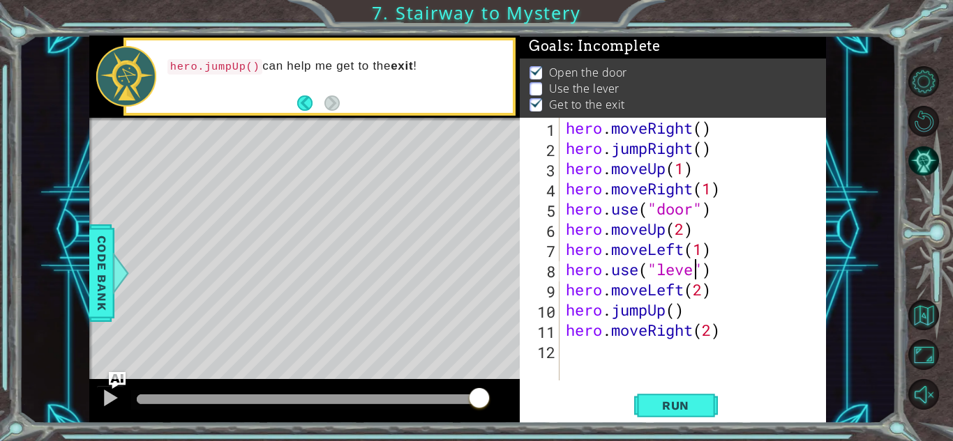
scroll to position [0, 6]
type textarea "hero.use("lever")"
click at [684, 414] on button "Run" at bounding box center [676, 406] width 84 height 31
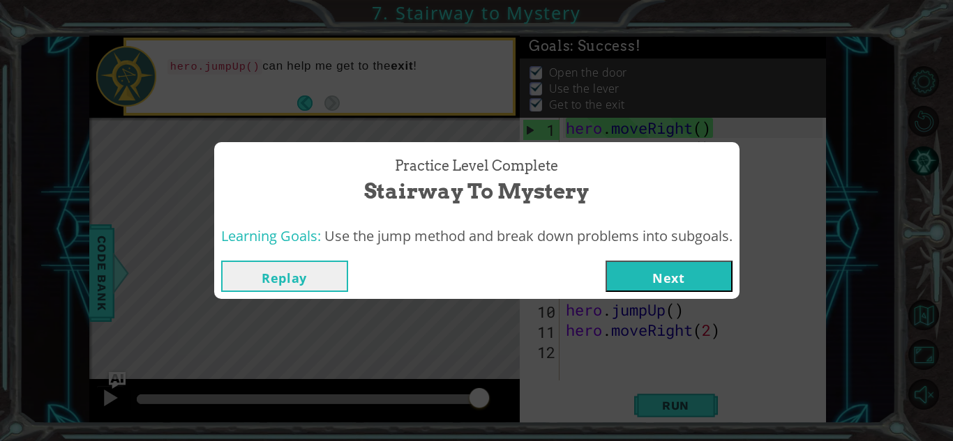
click at [635, 280] on button "Next" at bounding box center [668, 276] width 127 height 31
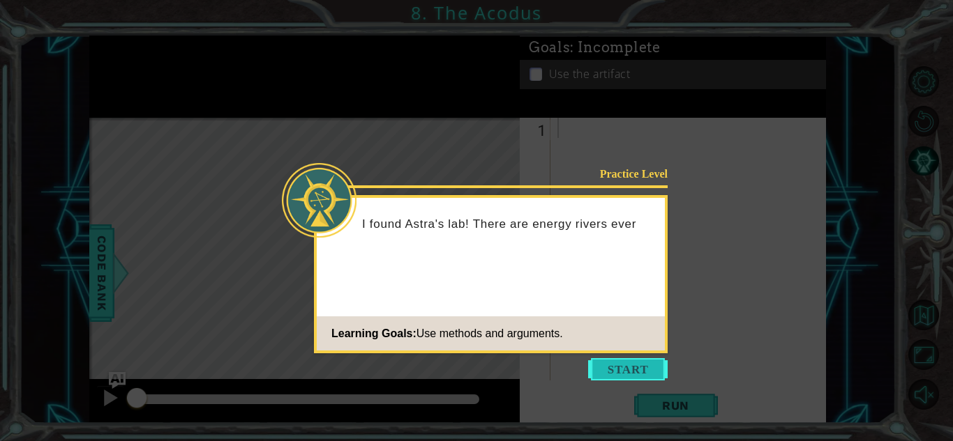
click at [613, 372] on button "Start" at bounding box center [627, 369] width 79 height 22
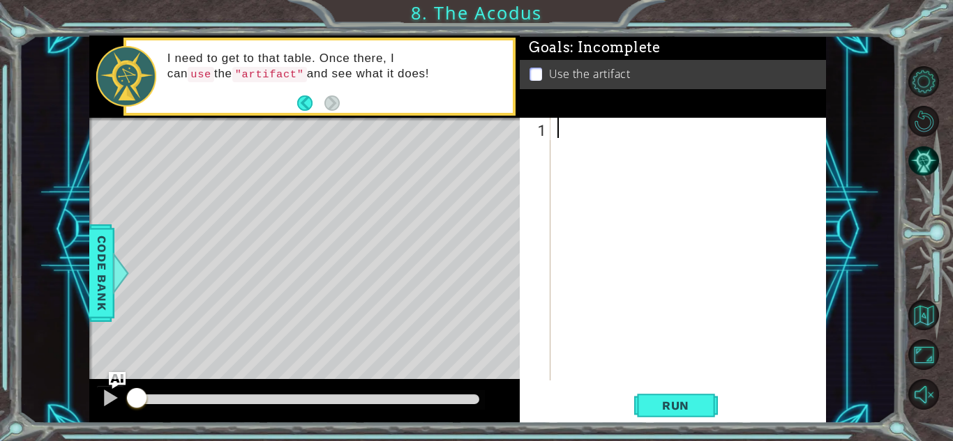
click at [300, 105] on button "Back" at bounding box center [310, 103] width 27 height 15
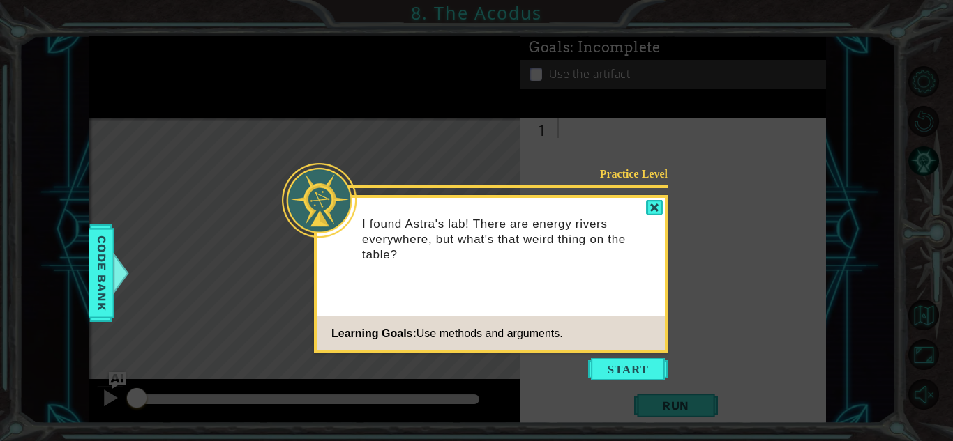
click at [638, 342] on footer "Learning Goals: Use methods and arguments." at bounding box center [491, 334] width 348 height 34
click at [616, 359] on button "Start" at bounding box center [627, 369] width 79 height 22
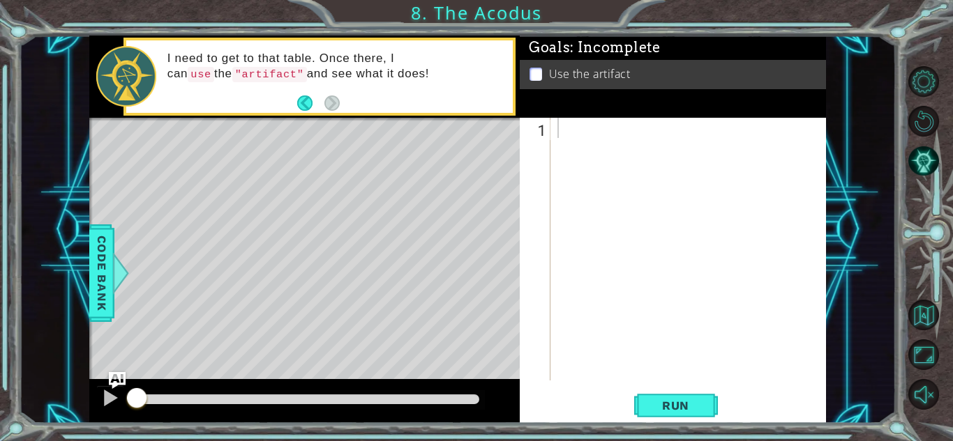
drag, startPoint x: 287, startPoint y: 181, endPoint x: 288, endPoint y: 162, distance: 18.8
click at [286, 160] on div "Level Map" at bounding box center [411, 323] width 644 height 411
drag, startPoint x: 272, startPoint y: 154, endPoint x: 302, endPoint y: 183, distance: 41.4
click at [297, 208] on div "Level Map" at bounding box center [411, 323] width 644 height 411
click at [599, 138] on div at bounding box center [691, 269] width 275 height 303
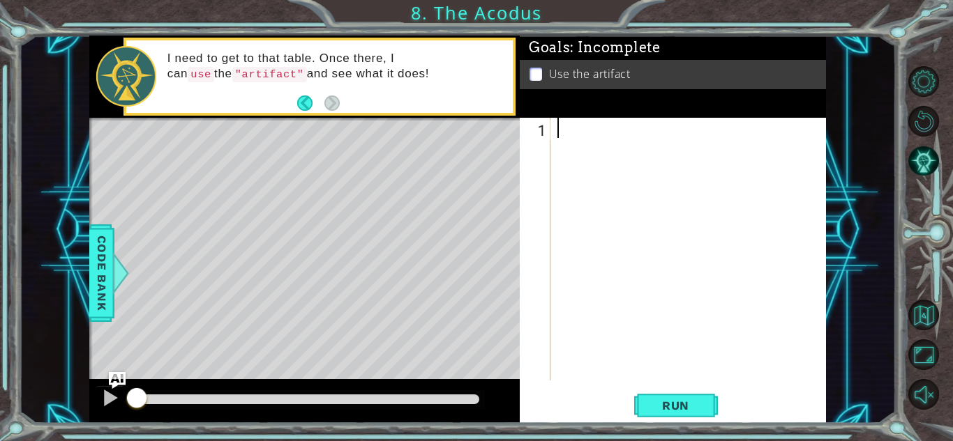
type textarea "m"
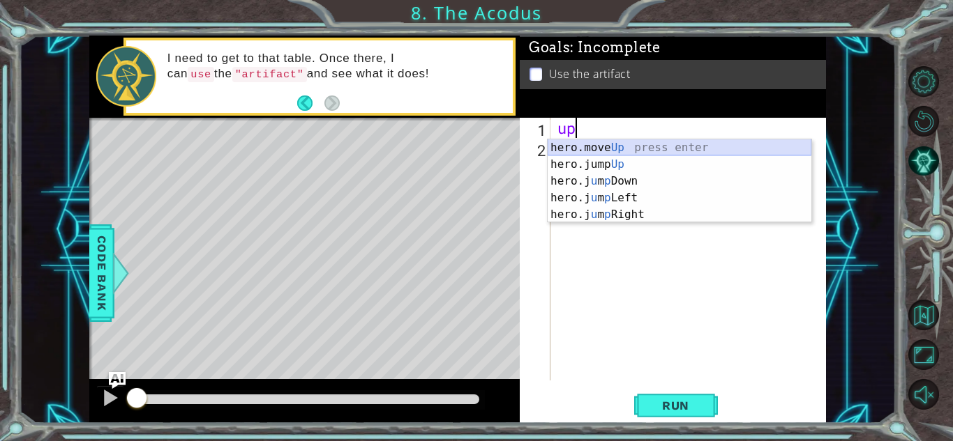
click at [562, 146] on div "hero.move Up press enter hero.jump Up press enter hero.j u m p Down press enter…" at bounding box center [679, 197] width 264 height 117
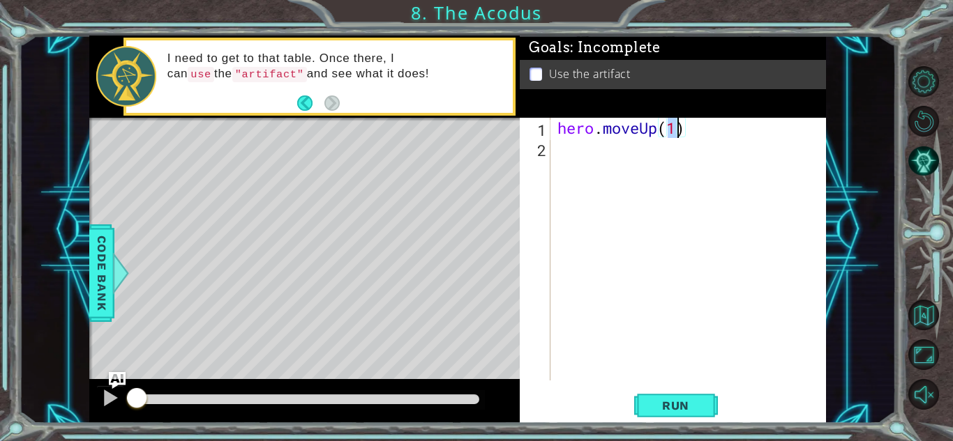
type textarea "hero.moveUp(2)"
click at [626, 147] on div "hero . moveUp ( 2 )" at bounding box center [691, 269] width 275 height 303
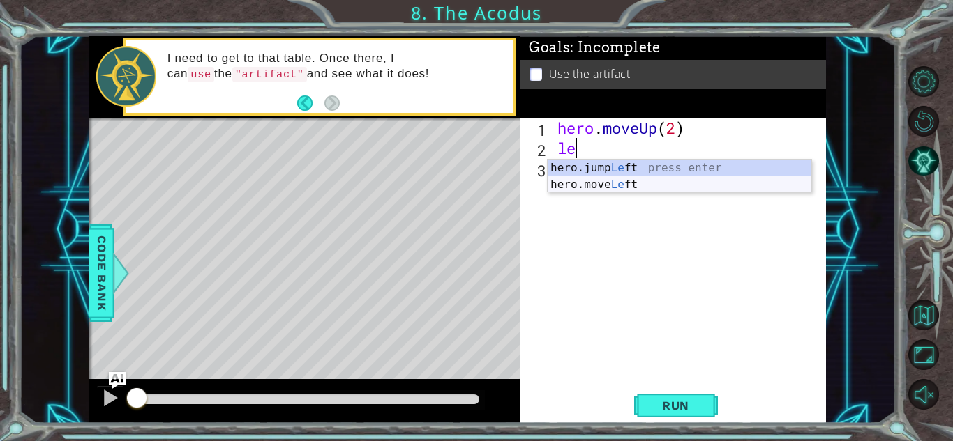
click at [626, 179] on div "hero.jump Le ft press enter hero.move Le ft press enter" at bounding box center [679, 193] width 264 height 67
type textarea "hero.moveLeft(1)"
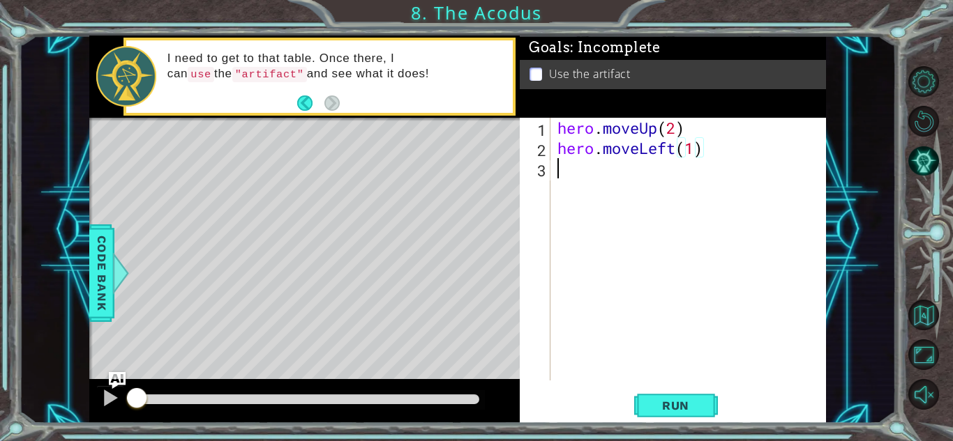
click at [598, 169] on div "hero . moveUp ( 2 ) hero . moveLeft ( 1 )" at bounding box center [691, 269] width 275 height 303
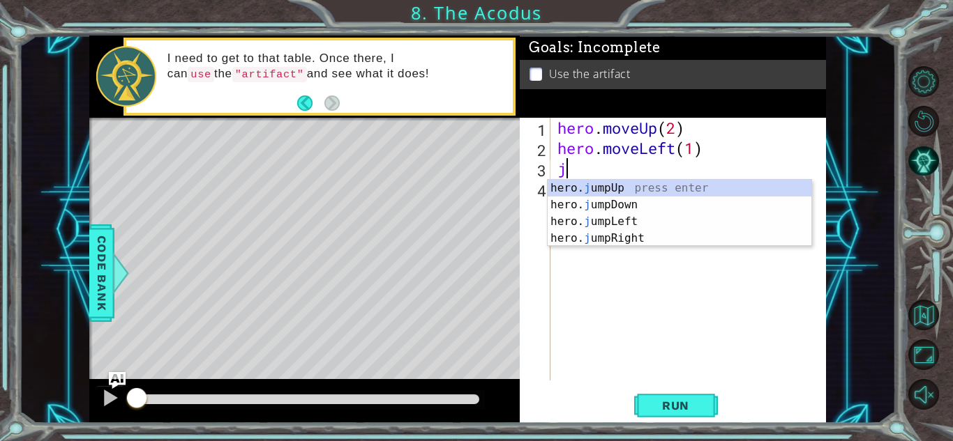
type textarea "ju"
click at [621, 202] on div "hero. ju mpUp press enter hero. ju mpDown press enter hero. [PERSON_NAME] mpLef…" at bounding box center [679, 230] width 264 height 100
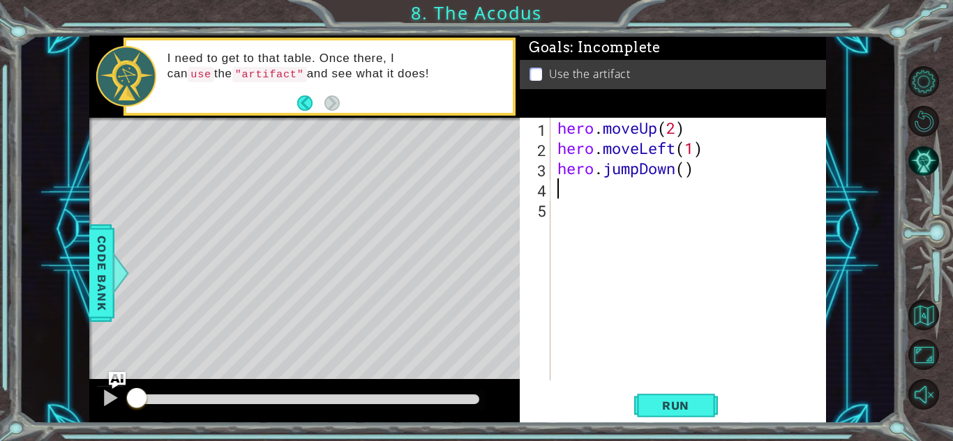
click at [570, 195] on div "hero . moveUp ( 2 ) hero . moveLeft ( 1 ) hero . jumpDown ( )" at bounding box center [691, 269] width 275 height 303
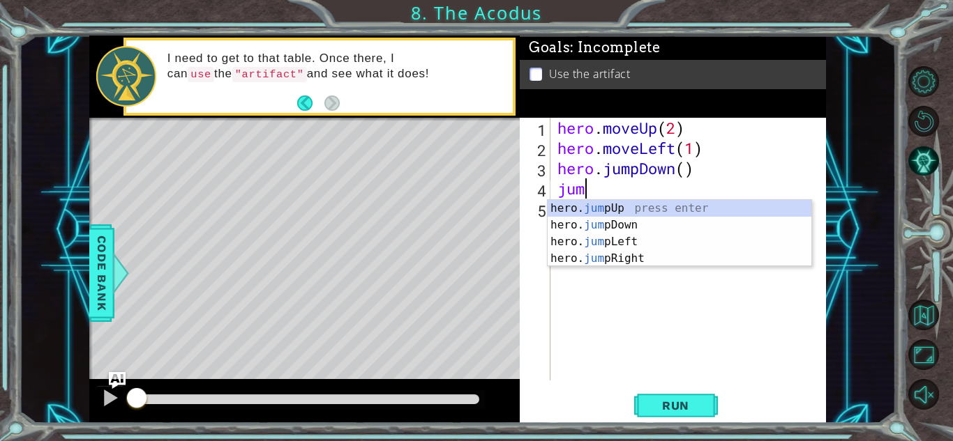
type textarea "jump"
click at [587, 236] on div "hero. jump Up press enter hero. jump Down press enter hero. jump Left press ent…" at bounding box center [679, 250] width 264 height 100
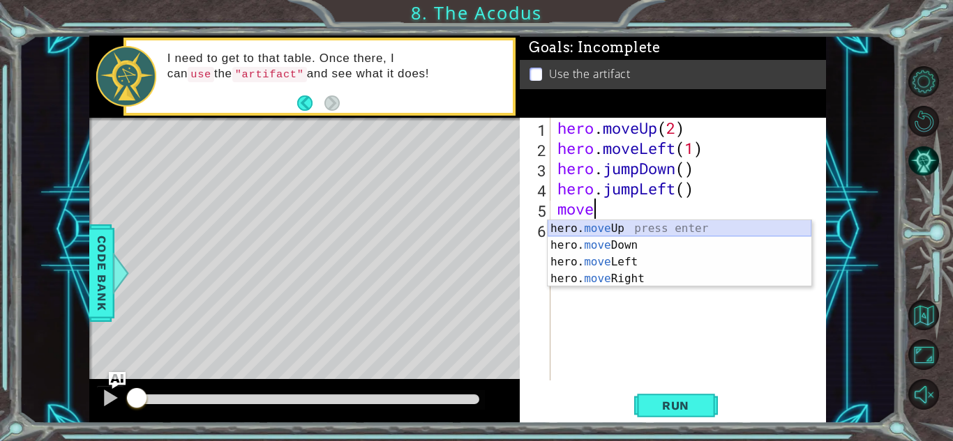
click at [591, 222] on div "hero. move Up press enter hero. move Down press enter hero. move Left press ent…" at bounding box center [679, 270] width 264 height 100
type textarea "hero.moveUp(1)"
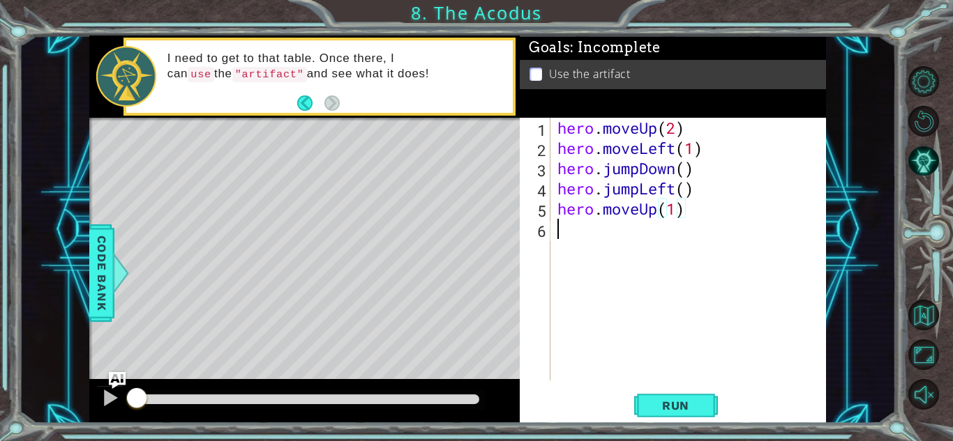
click at [603, 249] on div "hero . moveUp ( 2 ) hero . moveLeft ( 1 ) hero . jumpDown ( ) hero . jumpLeft (…" at bounding box center [691, 269] width 275 height 303
click at [675, 216] on div "hero . moveUp ( 2 ) hero . moveLeft ( 1 ) hero . jumpDown ( ) hero . jumpLeft (…" at bounding box center [691, 269] width 275 height 303
type textarea "hero.moveUp(2)"
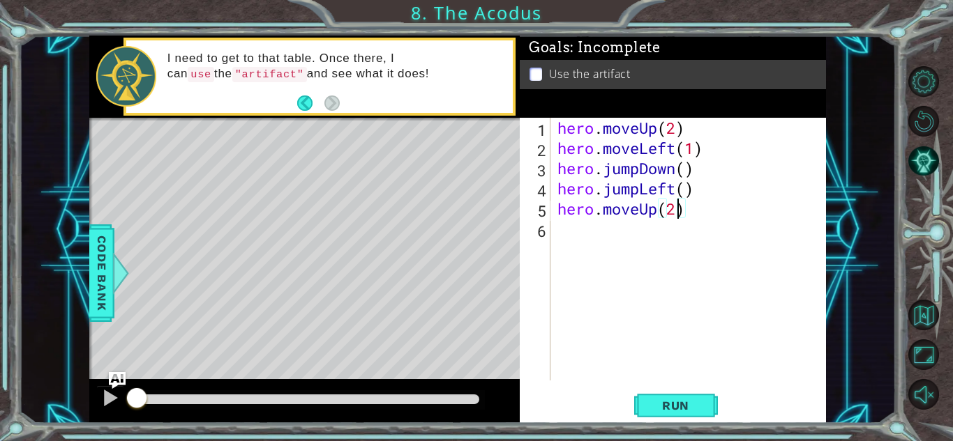
click at [633, 222] on div "hero . moveUp ( 2 ) hero . moveLeft ( 1 ) hero . jumpDown ( ) hero . jumpLeft (…" at bounding box center [691, 269] width 275 height 303
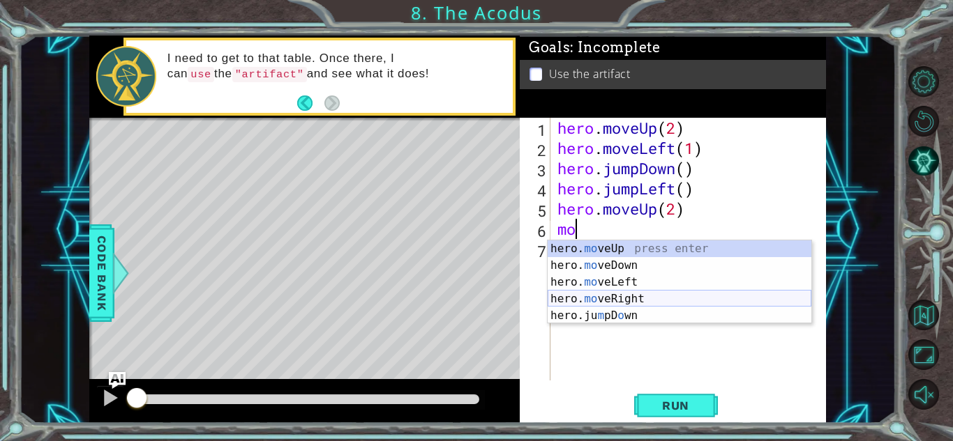
click at [639, 297] on div "hero. mo veUp press enter hero. mo veDown press enter hero. mo veLeft press ent…" at bounding box center [679, 299] width 264 height 117
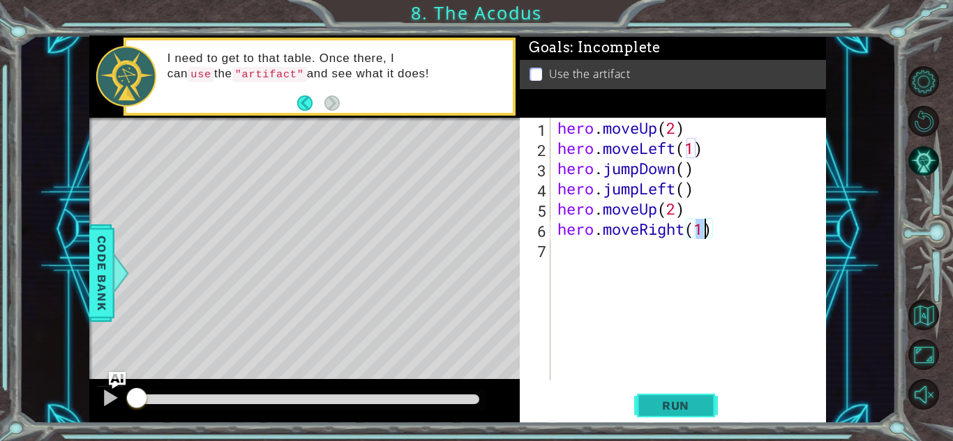
type textarea "hero.moveRight(1)"
click at [690, 399] on span "Run" at bounding box center [675, 406] width 55 height 14
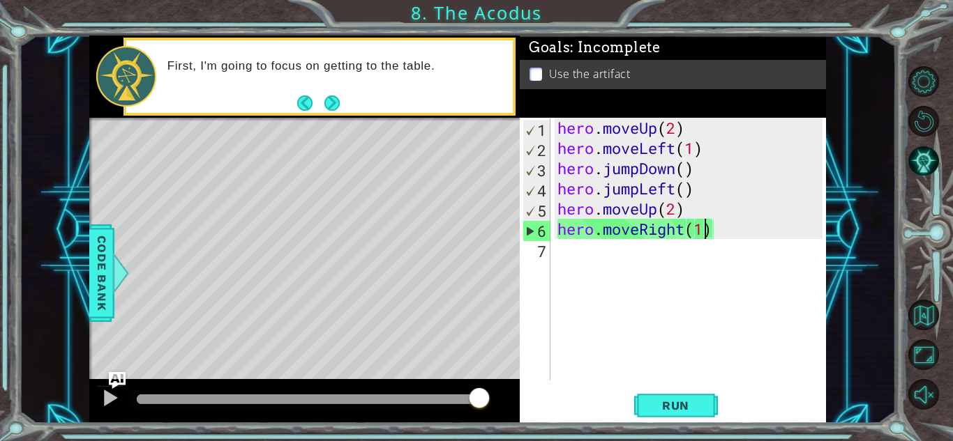
drag, startPoint x: 662, startPoint y: 415, endPoint x: 655, endPoint y: 423, distance: 10.8
click at [655, 423] on div "hero.moveRight(1) 1 2 3 4 5 6 7 hero . moveUp ( 2 ) hero . moveLeft ( 1 ) hero …" at bounding box center [673, 270] width 306 height 305
click at [675, 403] on span "Run" at bounding box center [675, 406] width 55 height 14
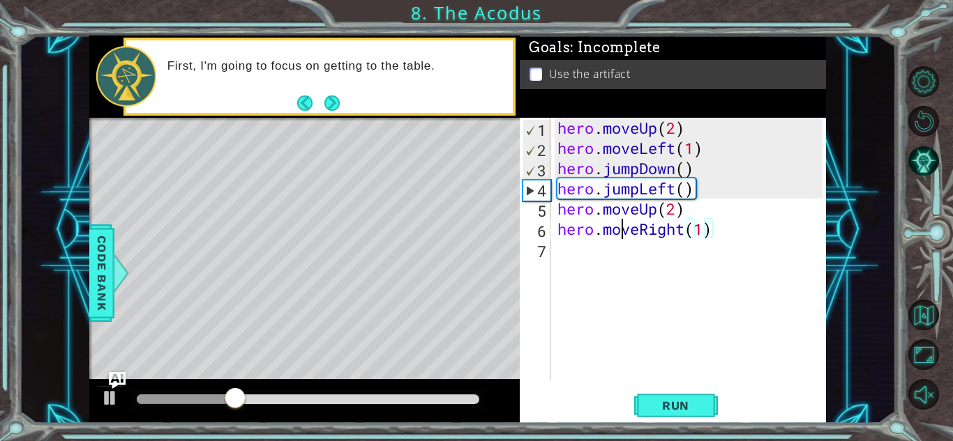
drag, startPoint x: 621, startPoint y: 220, endPoint x: 630, endPoint y: 248, distance: 29.6
click at [623, 227] on div "hero . moveUp ( 2 ) hero . moveLeft ( 1 ) hero . jumpDown ( ) hero . jumpLeft (…" at bounding box center [691, 269] width 275 height 303
drag, startPoint x: 644, startPoint y: 276, endPoint x: 637, endPoint y: 281, distance: 8.5
click at [644, 276] on div "hero . moveUp ( 2 ) hero . moveLeft ( 1 ) hero . jumpDown ( ) hero . jumpLeft (…" at bounding box center [691, 269] width 275 height 303
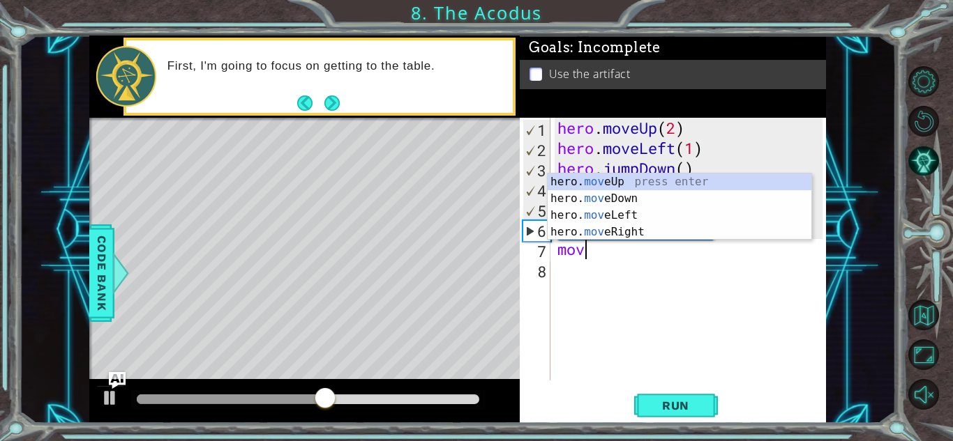
scroll to position [0, 1]
click at [628, 215] on div "hero. move Up press enter hero. move Down press enter hero. move Left press ent…" at bounding box center [679, 224] width 264 height 100
type textarea "hero.moveLeft(1)"
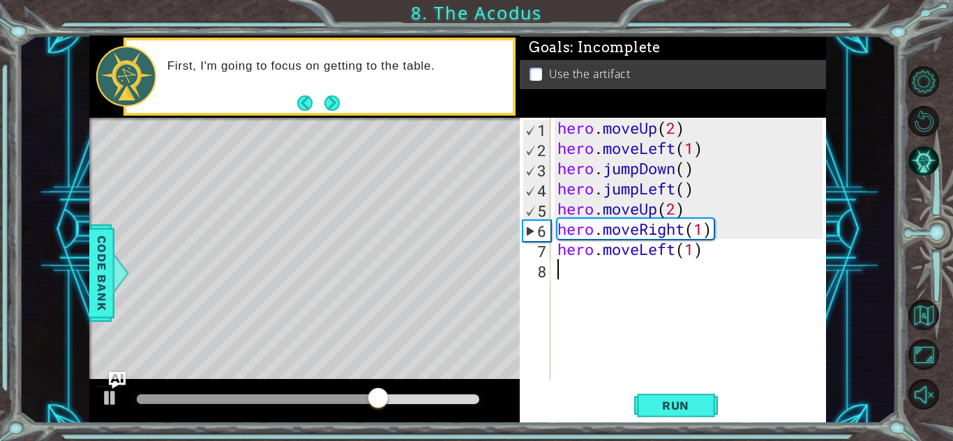
click at [590, 283] on div "hero . moveUp ( 2 ) hero . moveLeft ( 1 ) hero . jumpDown ( ) hero . jumpLeft (…" at bounding box center [691, 269] width 275 height 303
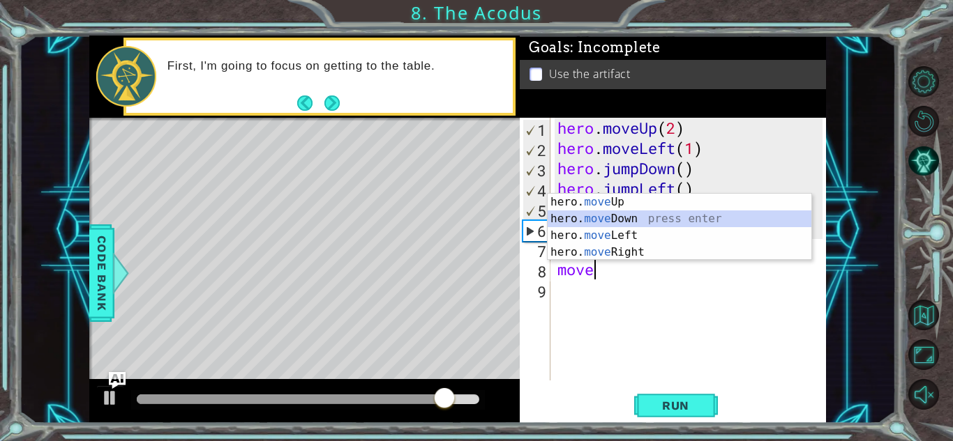
click at [620, 218] on div "hero. move Up press enter hero. move Down press enter hero. move Left press ent…" at bounding box center [679, 244] width 264 height 100
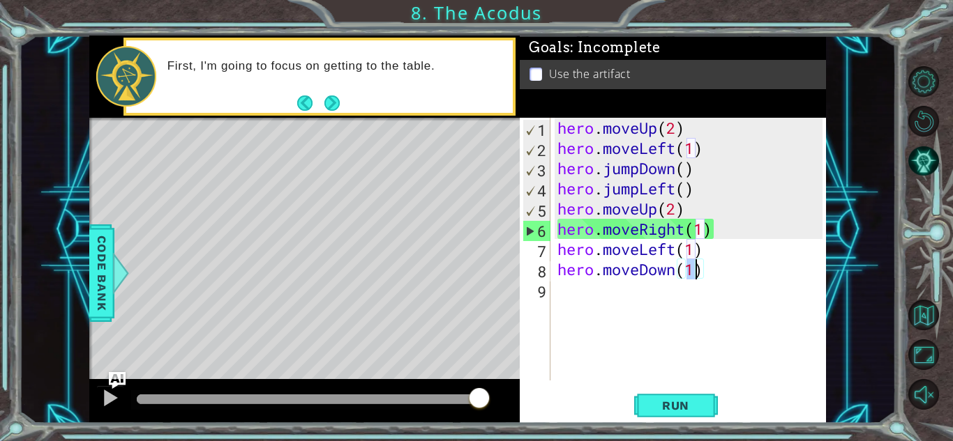
click at [695, 272] on div "hero . moveUp ( 2 ) hero . moveLeft ( 1 ) hero . jumpDown ( ) hero . jumpLeft (…" at bounding box center [688, 249] width 268 height 263
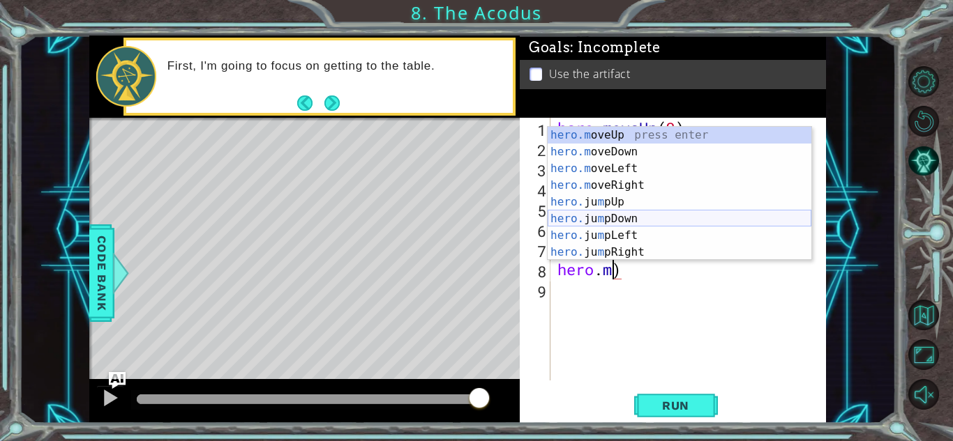
click at [648, 220] on div "hero.m oveUp press enter hero.m oveDown press enter hero.m oveLeft press enter …" at bounding box center [679, 210] width 264 height 167
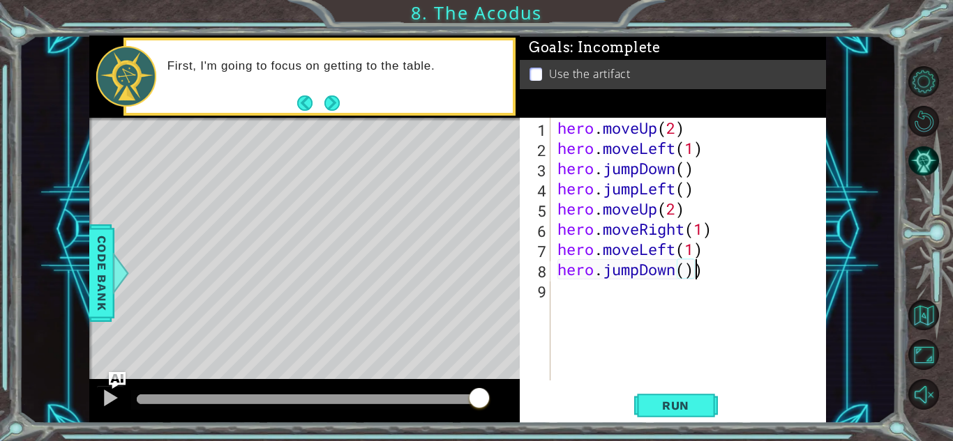
click at [706, 271] on div "hero . moveUp ( 2 ) hero . moveLeft ( 1 ) hero . jumpDown ( ) hero . jumpLeft (…" at bounding box center [691, 269] width 275 height 303
type textarea "hero.jumpDown()"
click at [621, 294] on div "hero . moveUp ( 2 ) hero . moveLeft ( 1 ) hero . jumpDown ( ) hero . jumpLeft (…" at bounding box center [691, 269] width 275 height 303
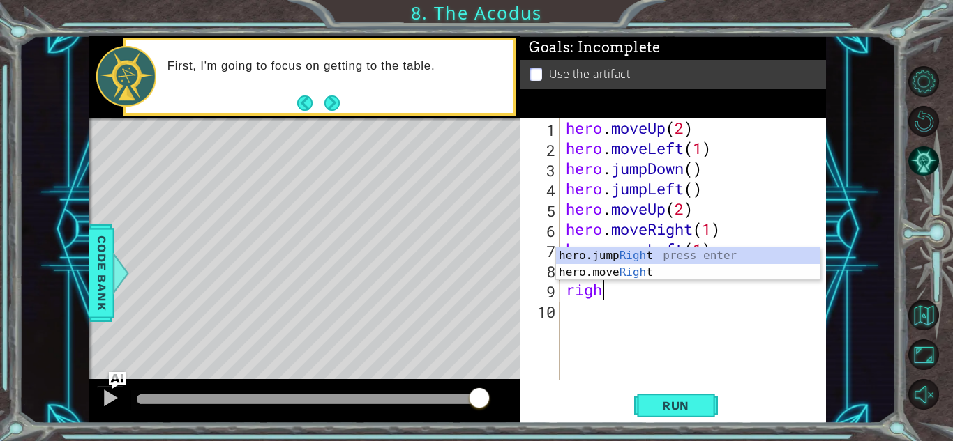
type textarea "right"
click at [598, 250] on div "hero.jump Right press enter hero.move Right press enter" at bounding box center [688, 281] width 264 height 67
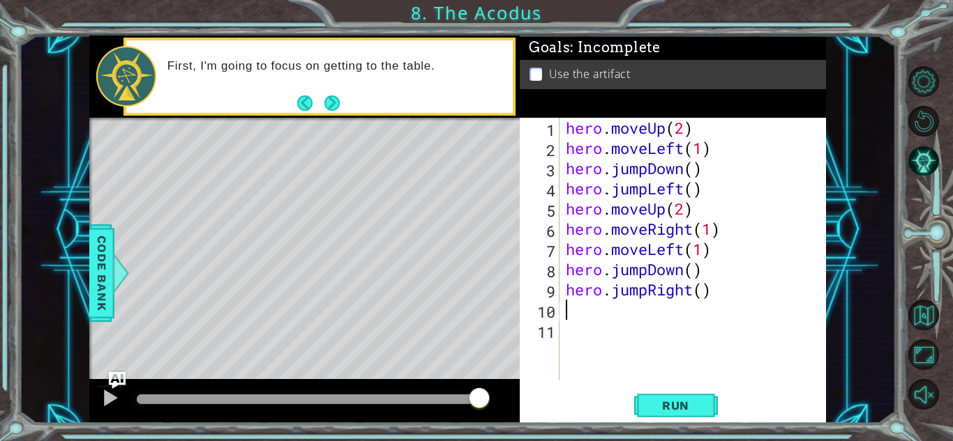
click at [591, 311] on div "hero . moveUp ( 2 ) hero . moveLeft ( 1 ) hero . jumpDown ( ) hero . jumpLeft (…" at bounding box center [696, 269] width 266 height 303
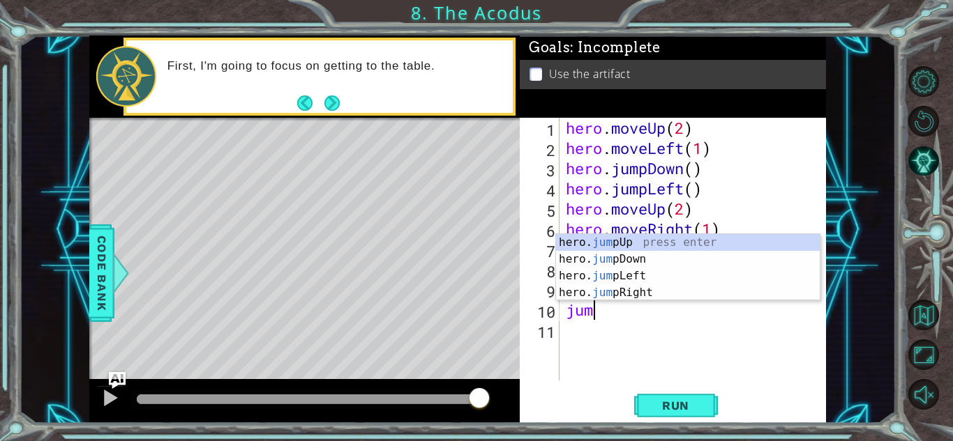
type textarea "jump"
click at [621, 238] on div "hero. jump Up press enter hero. jump Down press enter hero. jump Left press ent…" at bounding box center [688, 284] width 264 height 100
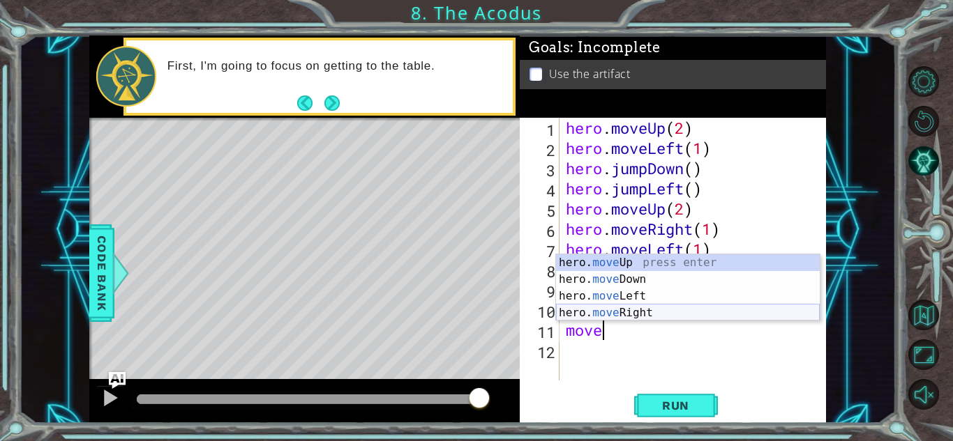
click at [609, 313] on div "hero. move Up press enter hero. move Down press enter hero. move Left press ent…" at bounding box center [688, 305] width 264 height 100
type textarea "hero.moveRight(1)"
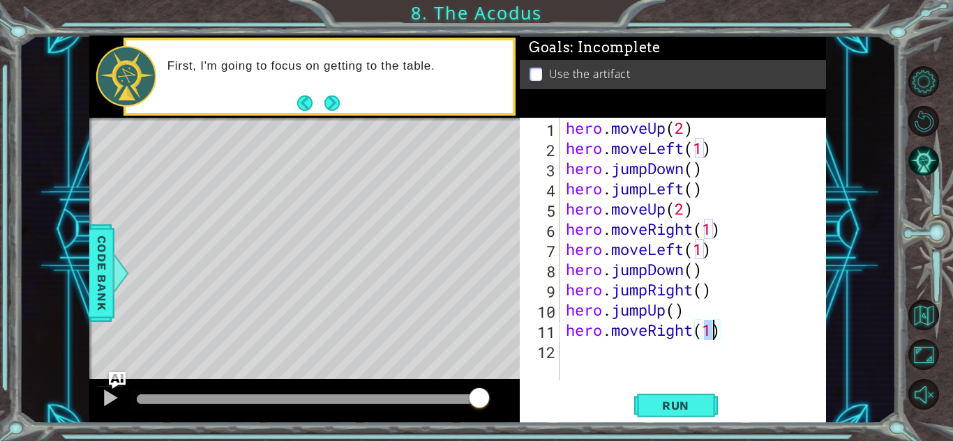
click at [571, 356] on div "hero . moveUp ( 2 ) hero . moveLeft ( 1 ) hero . jumpDown ( ) hero . jumpLeft (…" at bounding box center [696, 269] width 266 height 303
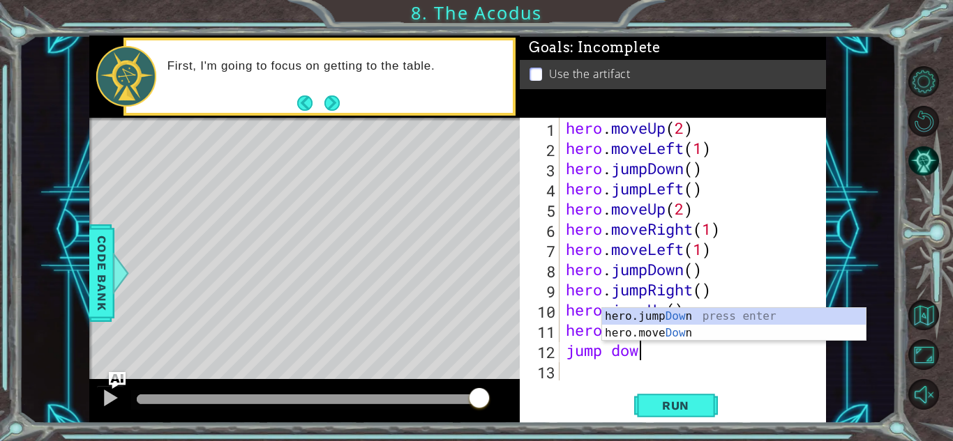
scroll to position [0, 3]
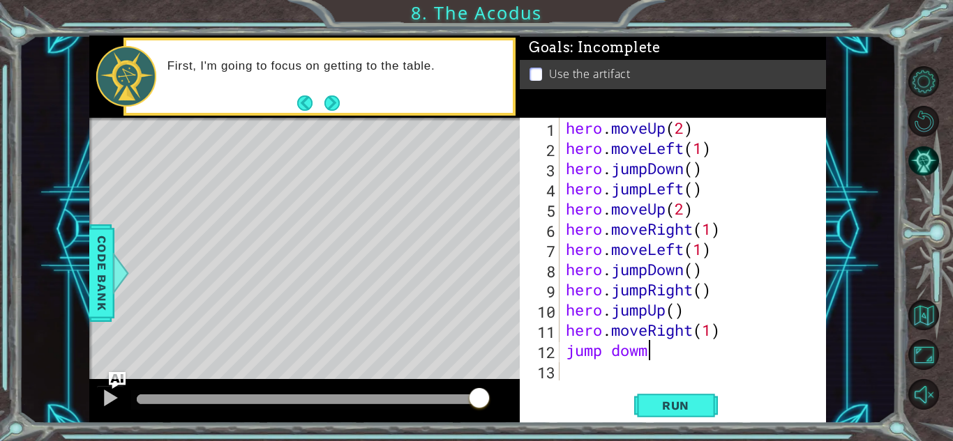
type textarea "jump dow"
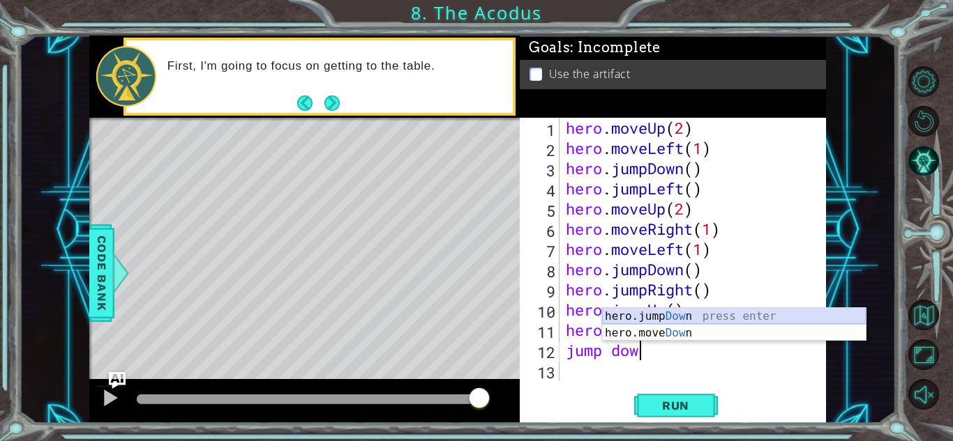
click at [642, 317] on div "hero.jump Dow n press enter hero.move Dow n press enter" at bounding box center [734, 341] width 264 height 67
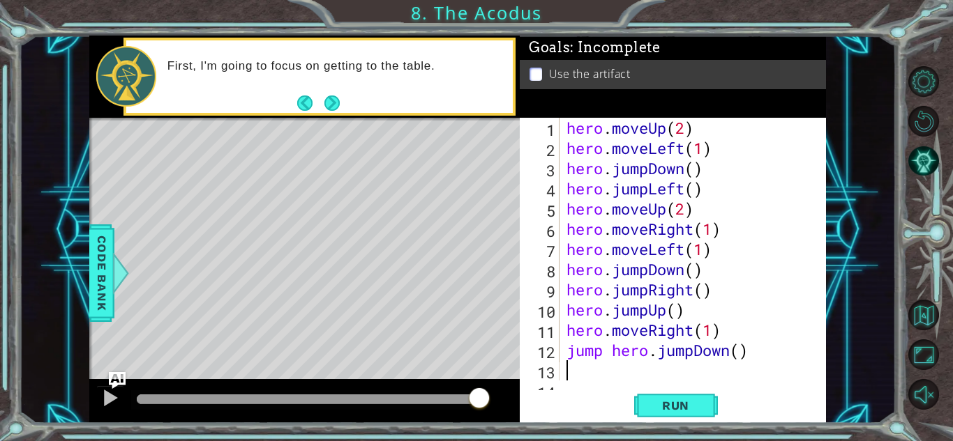
scroll to position [20, 0]
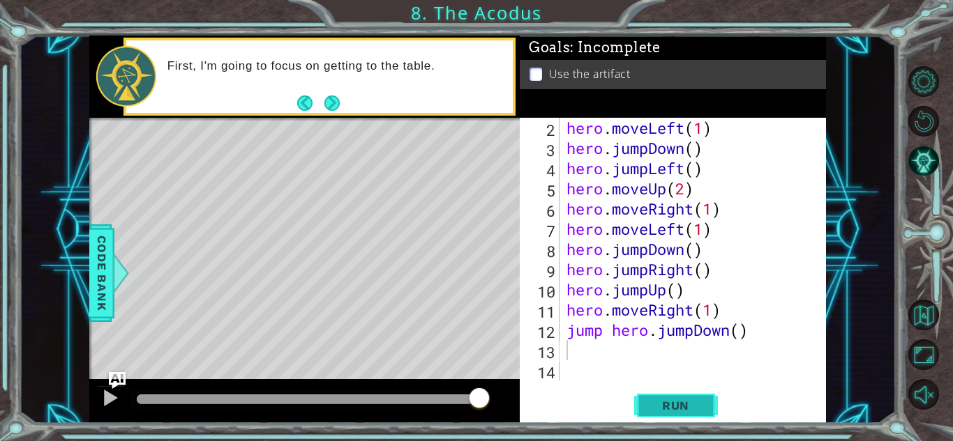
click at [690, 407] on span "Run" at bounding box center [675, 406] width 55 height 14
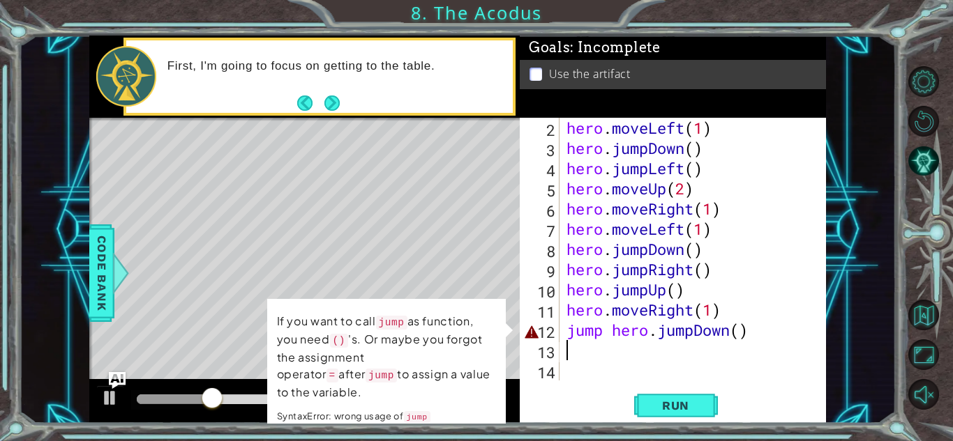
click at [775, 340] on div "hero . moveLeft ( 1 ) hero . jumpDown ( ) hero . jumpLeft ( ) hero . moveUp ( 2…" at bounding box center [696, 269] width 266 height 303
click at [775, 340] on div "hero . moveLeft ( 1 ) hero . jumpDown ( ) hero . jumpLeft ( ) hero . moveUp ( 2…" at bounding box center [692, 249] width 259 height 263
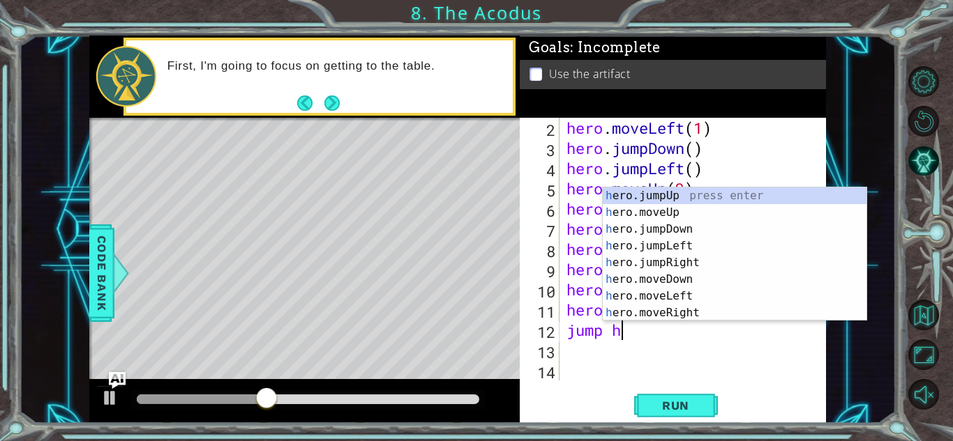
type textarea "j"
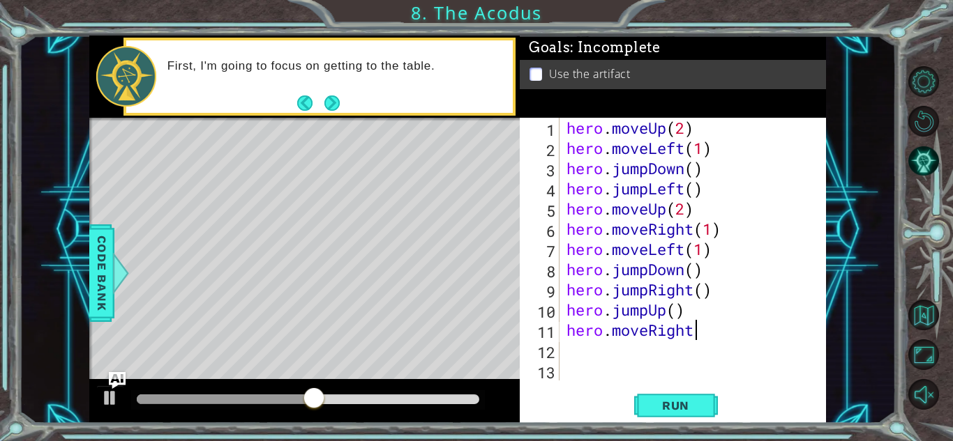
click at [704, 336] on div "hero . moveUp ( 2 ) hero . moveLeft ( 1 ) hero . jumpDown ( ) hero . jumpLeft (…" at bounding box center [696, 269] width 266 height 303
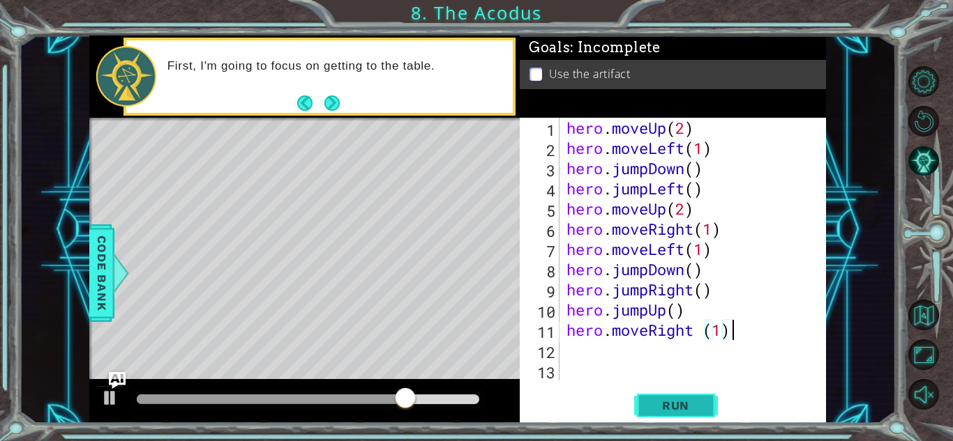
type textarea "hero.moveRight (1)"
click at [672, 400] on span "Run" at bounding box center [675, 406] width 55 height 14
